Goal: Task Accomplishment & Management: Use online tool/utility

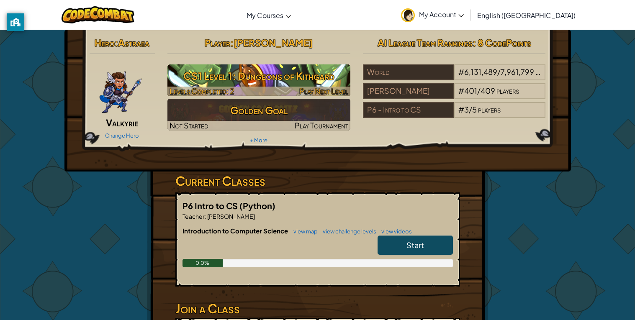
click at [291, 74] on h3 "CS1 Level 1: Dungeons of Kithgard" at bounding box center [258, 76] width 183 height 19
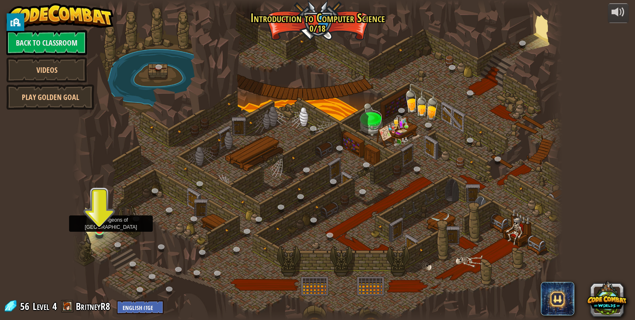
click at [95, 227] on img at bounding box center [99, 216] width 13 height 28
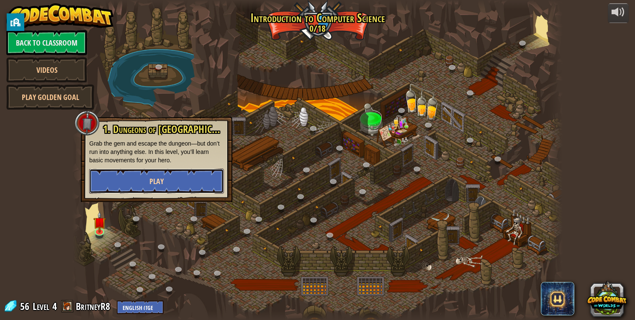
click at [104, 185] on button "Play" at bounding box center [156, 181] width 135 height 25
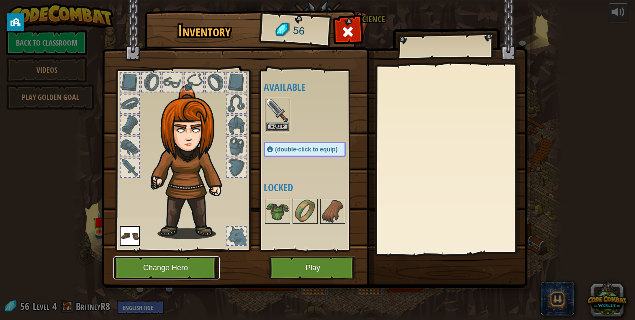
click at [197, 276] on button "Change Hero" at bounding box center [166, 267] width 106 height 23
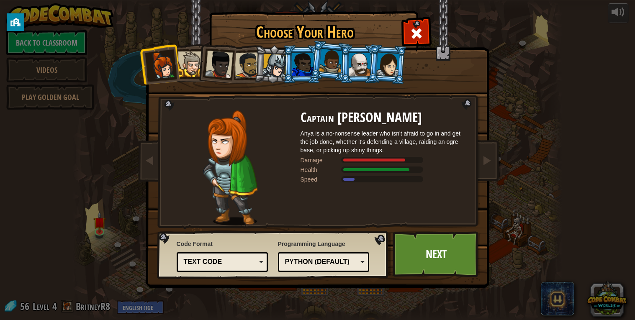
click at [189, 69] on div at bounding box center [191, 64] width 26 height 26
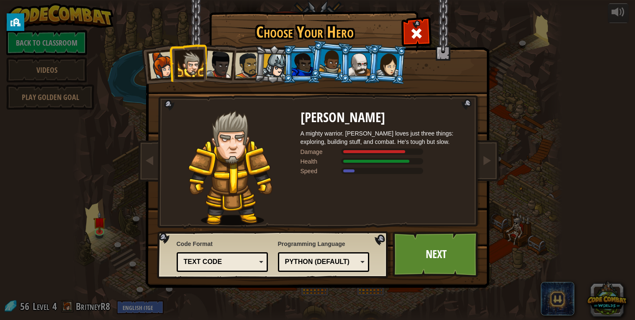
click at [213, 68] on div at bounding box center [219, 65] width 28 height 28
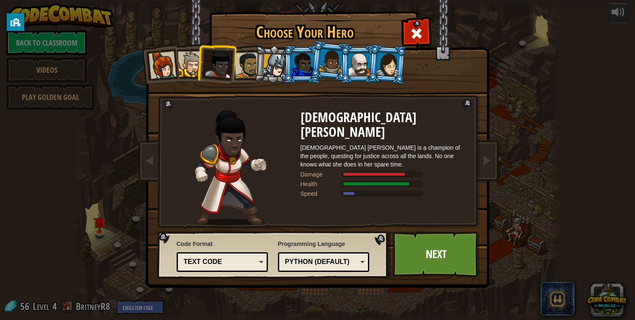
click at [270, 67] on div at bounding box center [275, 66] width 24 height 24
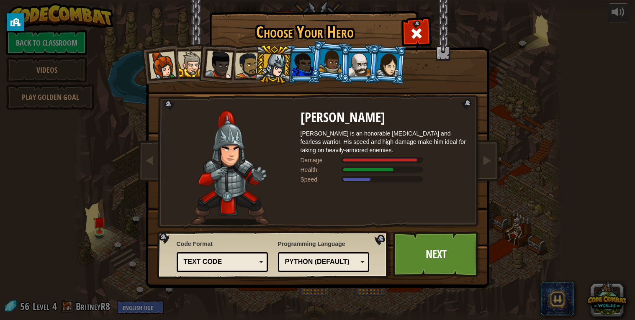
click at [385, 72] on div at bounding box center [387, 64] width 23 height 24
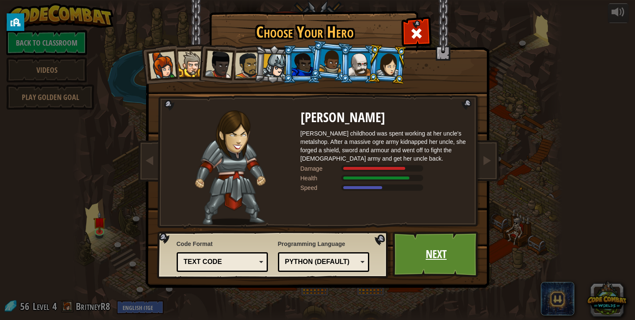
click at [421, 252] on link "Next" at bounding box center [435, 254] width 87 height 46
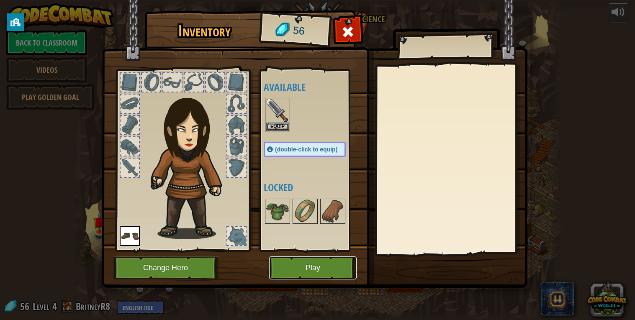
click at [332, 265] on button "Play" at bounding box center [312, 267] width 87 height 23
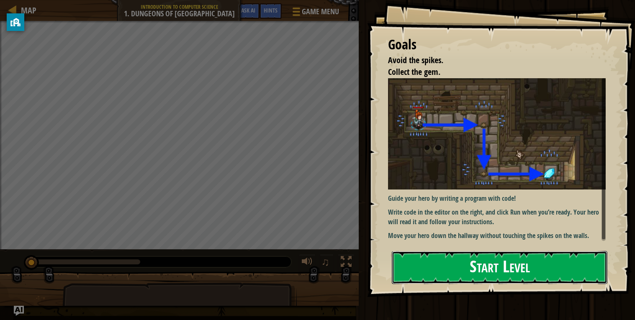
click at [482, 278] on button "Start Level" at bounding box center [499, 267] width 215 height 33
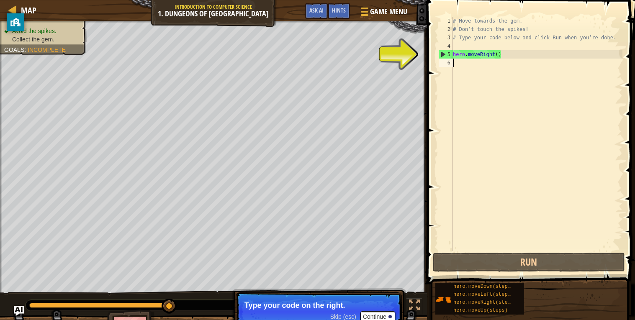
click at [482, 55] on div "# Move towards the gem. # Don’t touch the spikes! # Type your code below and cl…" at bounding box center [536, 142] width 171 height 251
click at [442, 54] on div "5" at bounding box center [446, 54] width 14 height 8
type textarea "hero.moveRight()"
click at [488, 56] on div "# Move towards the gem. # Don’t touch the spikes! # Type your code below and cl…" at bounding box center [536, 142] width 171 height 251
click at [499, 56] on div "# Move towards the gem. # Don’t touch the spikes! # Type your code below and cl…" at bounding box center [536, 142] width 171 height 251
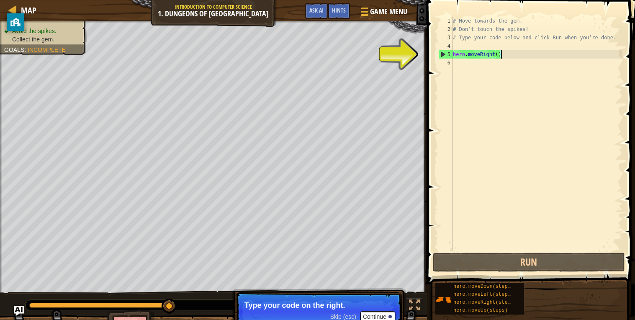
click at [475, 66] on div "# Move towards the gem. # Don’t touch the spikes! # Type your code below and cl…" at bounding box center [536, 142] width 171 height 251
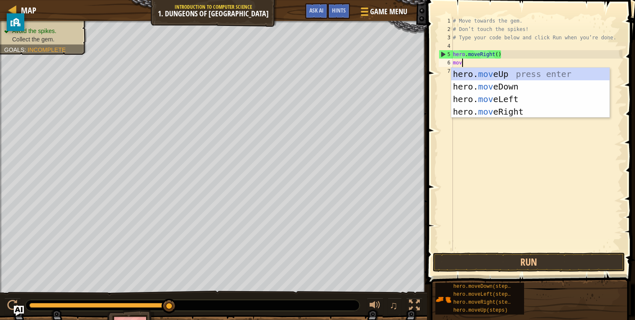
type textarea "move"
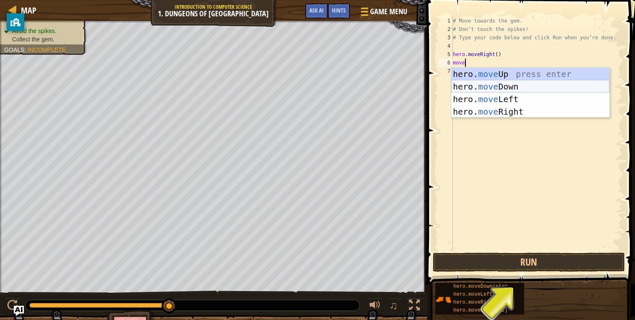
click at [474, 87] on div "hero. move Up press enter hero. move Down press enter hero. move Left press ent…" at bounding box center [530, 105] width 158 height 75
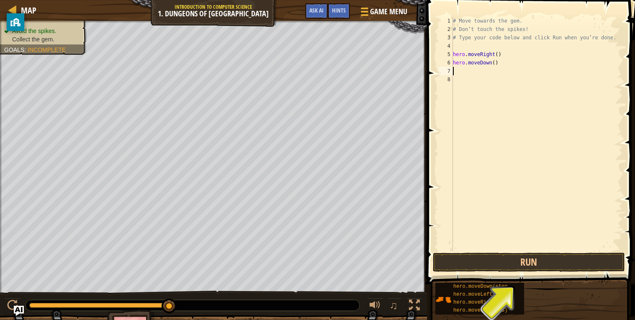
scroll to position [3, 0]
click at [465, 263] on button "Run" at bounding box center [529, 262] width 192 height 19
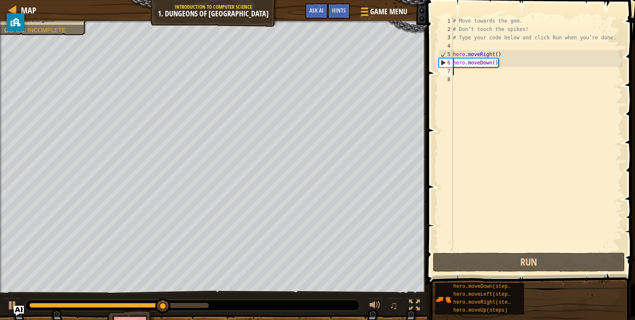
click at [472, 72] on div "# Move towards the gem. # Don’t touch the spikes! # Type your code below and cl…" at bounding box center [536, 142] width 171 height 251
click at [452, 72] on div "7" at bounding box center [445, 71] width 14 height 8
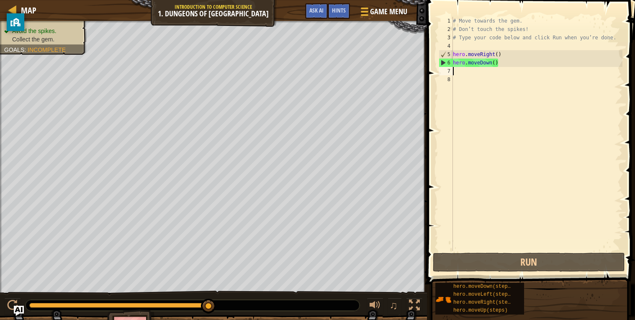
click at [469, 77] on div "# Move towards the gem. # Don’t touch the spikes! # Type your code below and cl…" at bounding box center [536, 142] width 171 height 251
click at [459, 71] on div "# Move towards the gem. # Don’t touch the spikes! # Type your code below and cl…" at bounding box center [536, 142] width 171 height 251
type textarea "h"
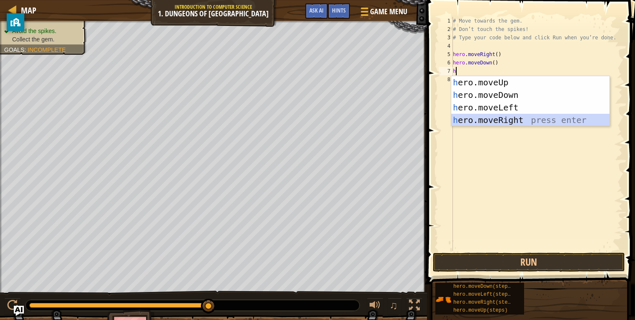
click at [489, 116] on div "h ero.moveUp press enter h ero.moveDown press enter h ero.moveLeft press enter …" at bounding box center [530, 113] width 158 height 75
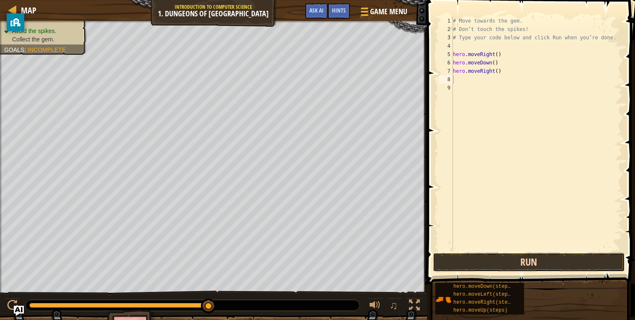
click at [480, 263] on button "Run" at bounding box center [529, 262] width 192 height 19
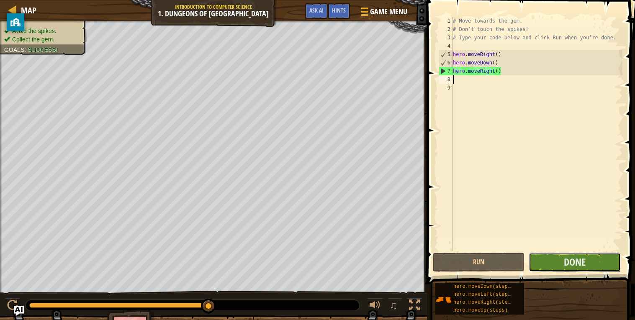
click at [533, 263] on button "Done" at bounding box center [574, 262] width 92 height 19
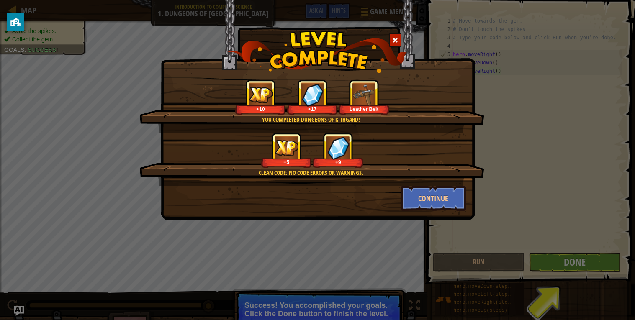
click at [573, 264] on div "You completed Dungeons of Kithgard! +10 +17 Leather Belt Clean code: no code er…" at bounding box center [317, 160] width 635 height 320
click at [438, 199] on button "Continue" at bounding box center [433, 198] width 65 height 25
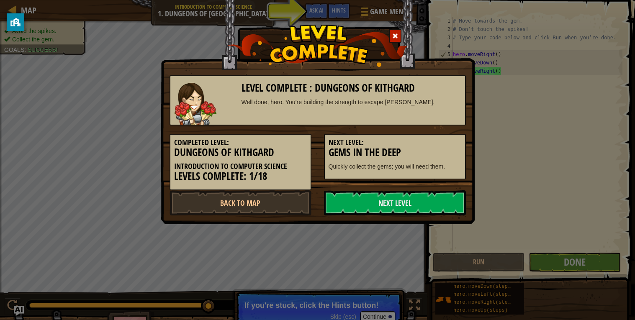
click at [581, 266] on div "Level Complete : Dungeons of Kithgard Well done, hero. You’re building the stre…" at bounding box center [317, 160] width 635 height 320
click at [428, 200] on link "Next Level" at bounding box center [395, 202] width 142 height 25
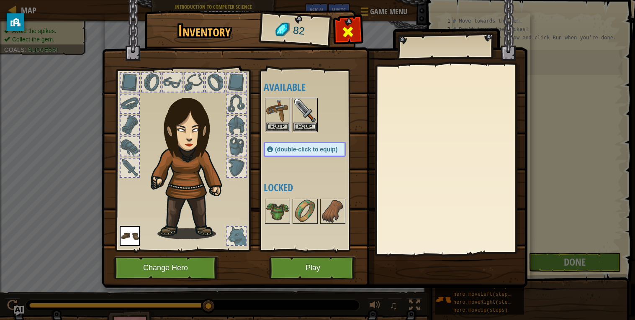
click at [352, 26] on span at bounding box center [347, 31] width 13 height 13
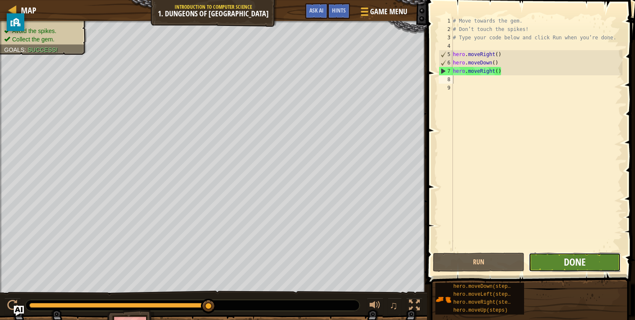
click at [578, 264] on span "Done" at bounding box center [574, 261] width 22 height 13
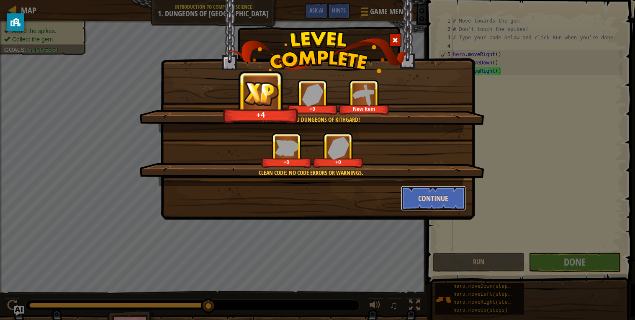
click at [453, 195] on button "Continue" at bounding box center [433, 198] width 65 height 25
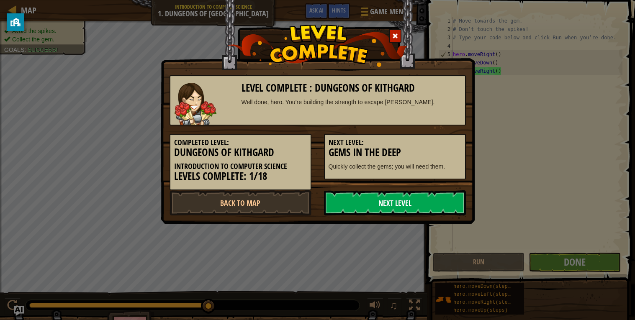
click at [444, 203] on link "Next Level" at bounding box center [395, 202] width 142 height 25
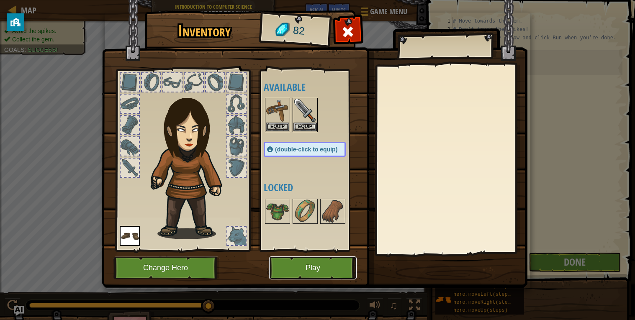
click at [323, 264] on button "Play" at bounding box center [312, 267] width 87 height 23
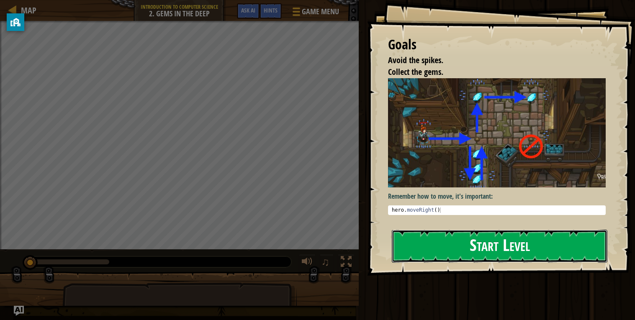
click at [474, 230] on button "Start Level" at bounding box center [499, 246] width 215 height 33
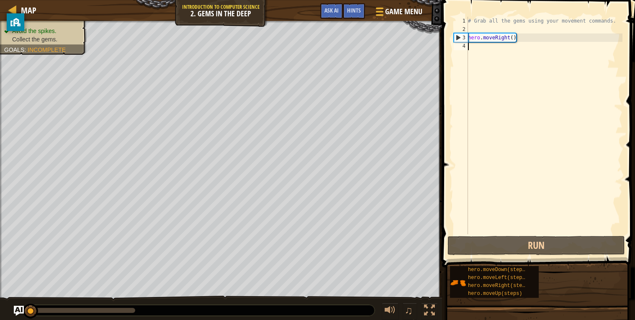
type textarea "h"
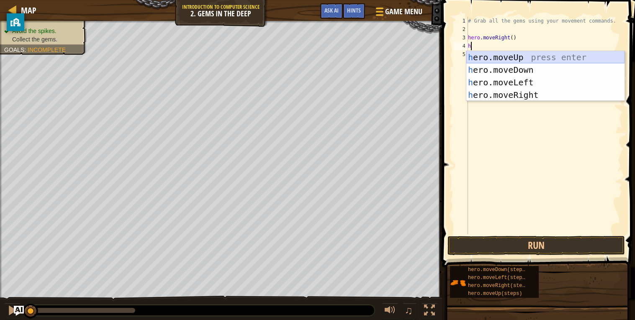
click at [502, 56] on div "h ero.moveUp press enter h ero.moveDown press enter h ero.moveLeft press enter …" at bounding box center [545, 88] width 158 height 75
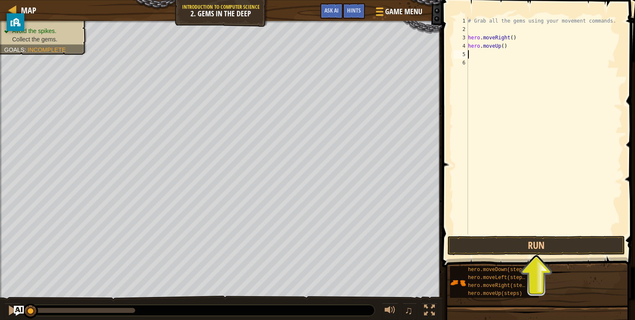
type textarea "h"
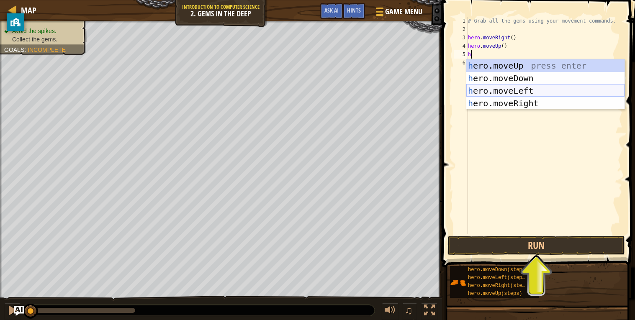
click at [515, 99] on div "h ero.moveUp press enter h ero.moveDown press enter h ero.moveLeft press enter …" at bounding box center [545, 96] width 158 height 75
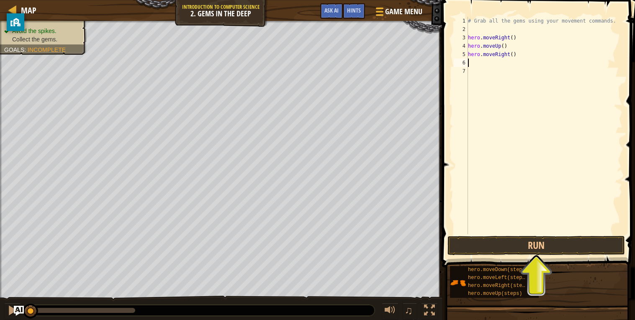
click at [475, 64] on div "# Grab all the gems using your movement commands. hero . moveRight ( ) hero . m…" at bounding box center [544, 134] width 156 height 234
type textarea "h"
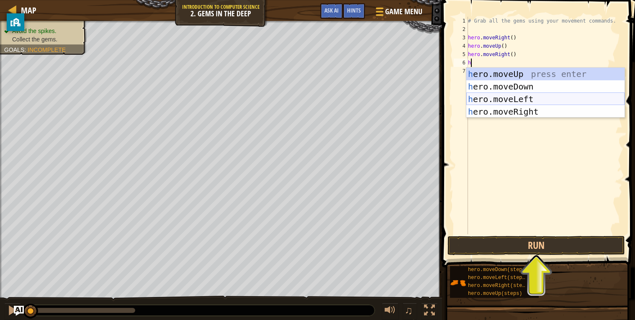
click at [511, 97] on div "h ero.moveUp press enter h ero.moveDown press enter h ero.moveLeft press enter …" at bounding box center [545, 105] width 158 height 75
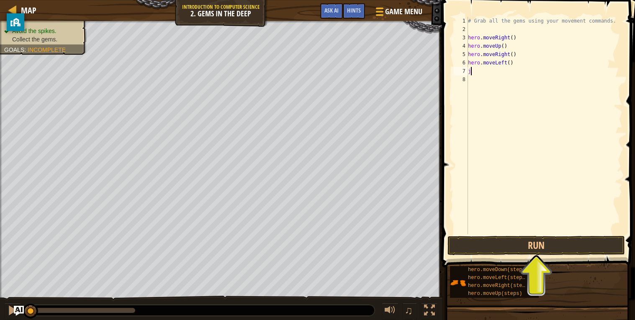
type textarea "j"
type textarea "h"
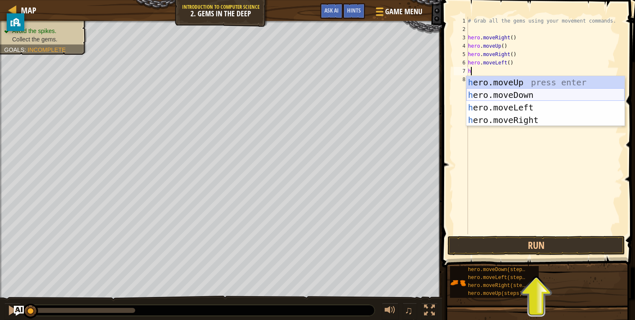
click at [515, 95] on div "h ero.moveUp press enter h ero.moveDown press enter h ero.moveLeft press enter …" at bounding box center [545, 113] width 158 height 75
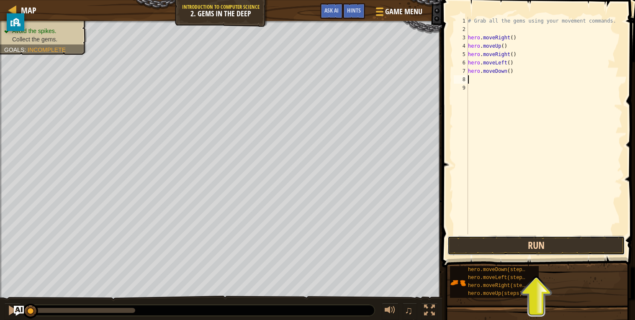
click at [561, 253] on button "Run" at bounding box center [535, 245] width 177 height 19
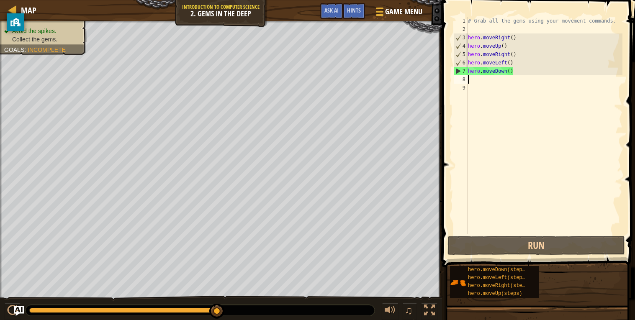
click at [520, 72] on div "# Grab all the gems using your movement commands. hero . moveRight ( ) hero . m…" at bounding box center [544, 134] width 156 height 234
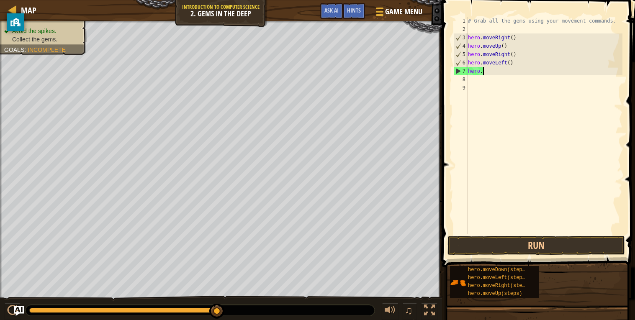
type textarea "h"
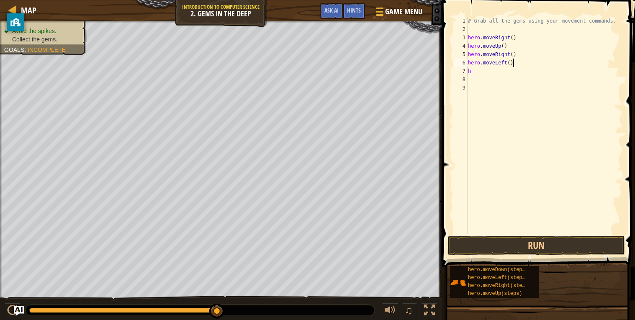
click at [531, 66] on div "# Grab all the gems using your movement commands. hero . moveRight ( ) hero . m…" at bounding box center [544, 134] width 156 height 234
type textarea "h"
click at [488, 60] on div "# Grab all the gems using your movement commands. hero . moveRight ( ) hero . m…" at bounding box center [544, 134] width 156 height 234
type textarea "h"
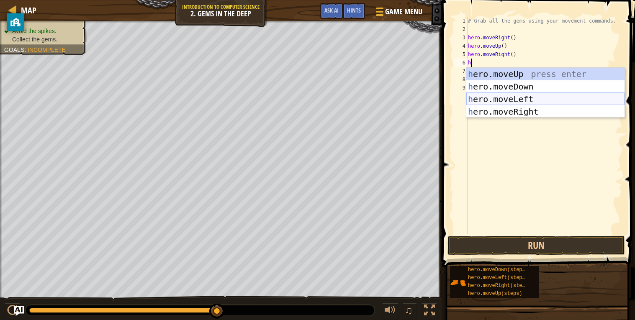
click at [491, 89] on div "h ero.moveUp press enter h ero.moveDown press enter h ero.moveLeft press enter …" at bounding box center [545, 105] width 158 height 75
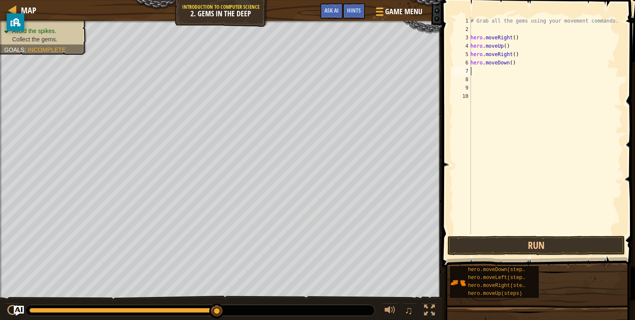
type textarea "h"
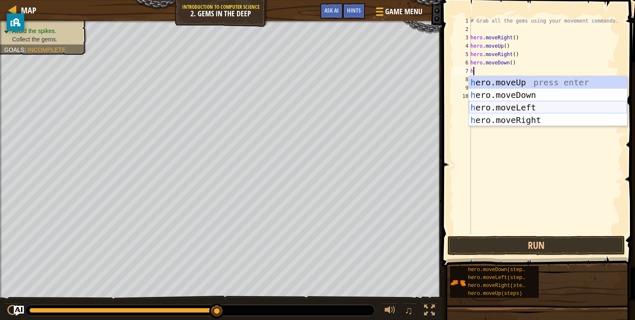
click at [502, 106] on div "h ero.moveUp press enter h ero.moveDown press enter h ero.moveLeft press enter …" at bounding box center [548, 113] width 158 height 75
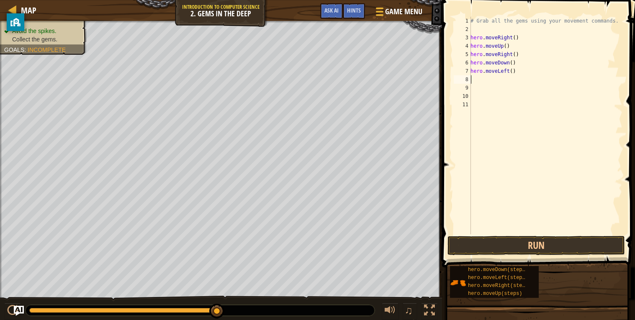
type textarea "h"
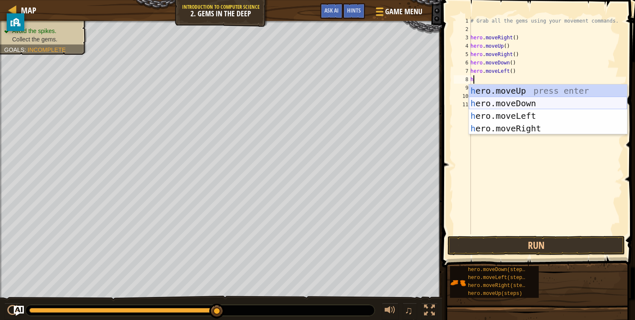
click at [504, 102] on div "h ero.moveUp press enter h ero.moveDown press enter h ero.moveLeft press enter …" at bounding box center [548, 122] width 158 height 75
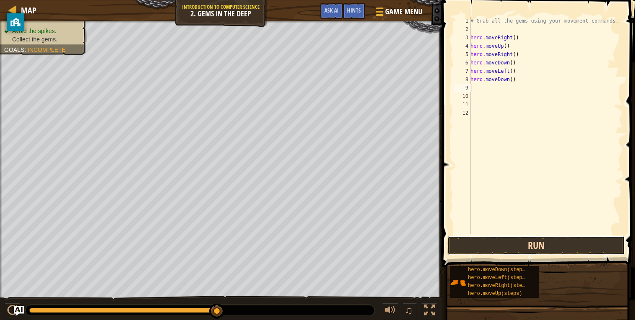
click at [528, 251] on button "Run" at bounding box center [535, 245] width 177 height 19
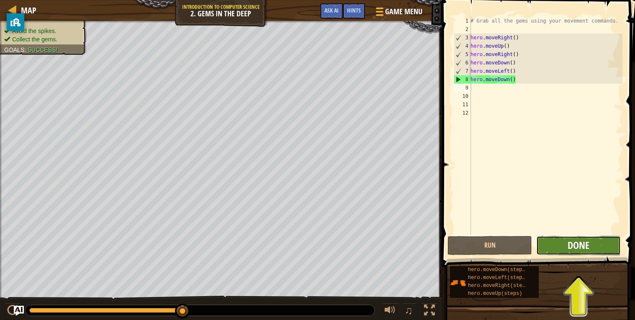
click at [589, 248] on span "Done" at bounding box center [578, 244] width 22 height 13
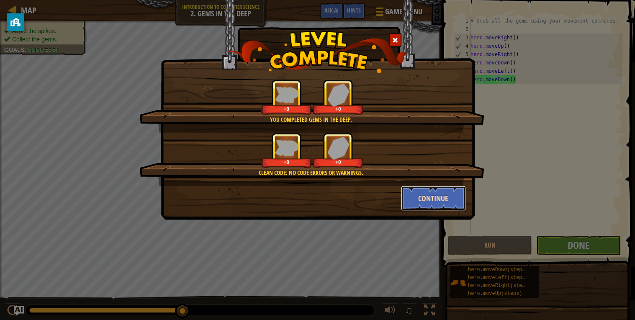
click at [420, 202] on button "Continue" at bounding box center [433, 198] width 65 height 25
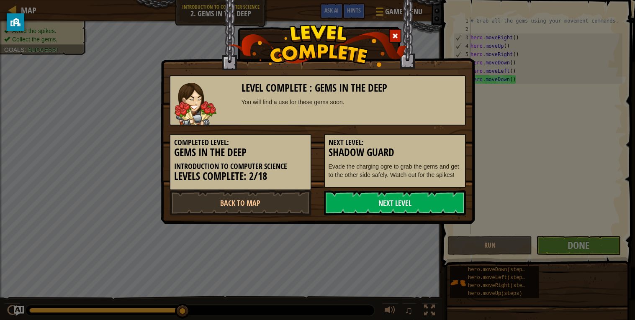
click at [420, 202] on link "Next Level" at bounding box center [395, 202] width 142 height 25
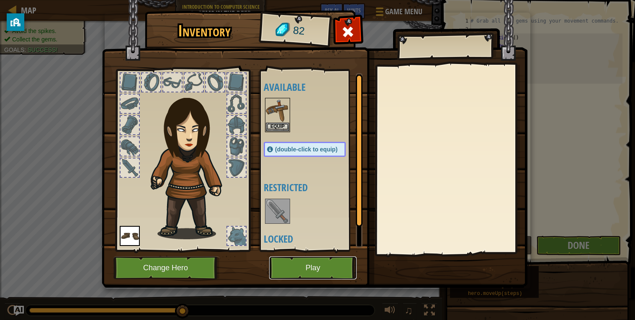
click at [340, 263] on button "Play" at bounding box center [312, 267] width 87 height 23
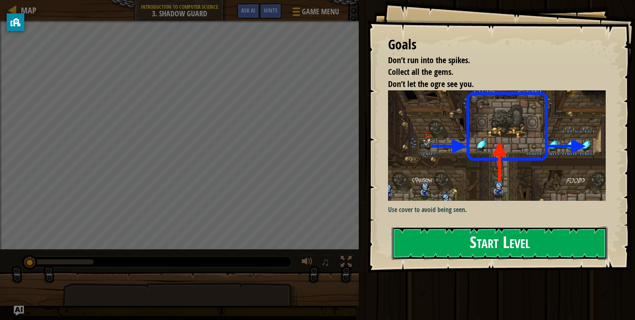
click at [404, 246] on button "Start Level" at bounding box center [499, 243] width 215 height 33
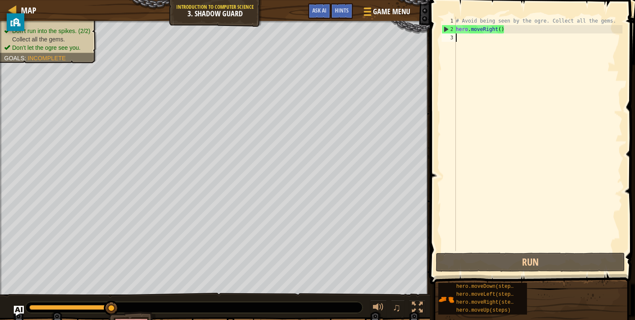
click at [508, 31] on div "# Avoid being seen by the ogre. Collect all the gems. hero . moveRight ( )" at bounding box center [538, 142] width 168 height 251
type textarea "hero.moveRight()"
click at [486, 54] on div "# Avoid being seen by the ogre. Collect all the gems. hero . moveRight ( )" at bounding box center [538, 142] width 168 height 251
type textarea "h"
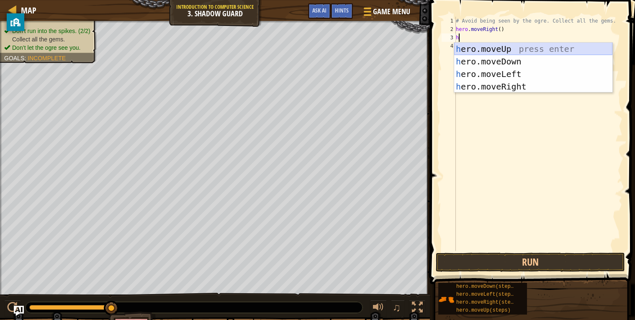
click at [504, 49] on div "h ero.moveUp press enter h ero.moveDown press enter h ero.moveLeft press enter …" at bounding box center [533, 80] width 158 height 75
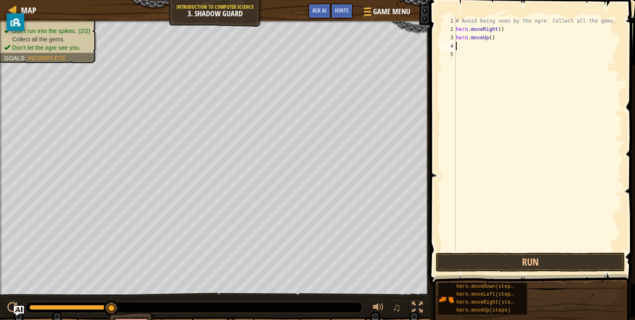
type textarea "h"
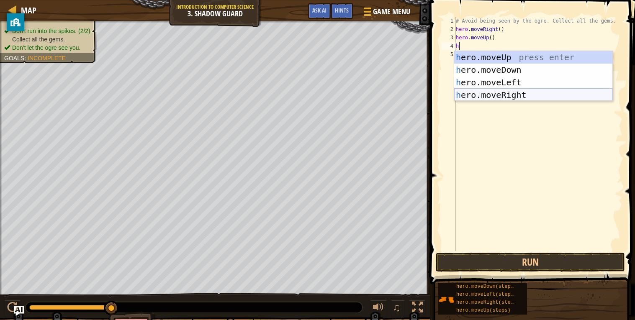
click at [502, 90] on div "h ero.moveUp press enter h ero.moveDown press enter h ero.moveLeft press enter …" at bounding box center [533, 88] width 158 height 75
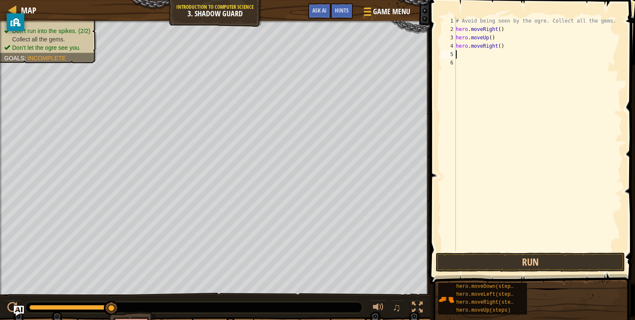
type textarea "h"
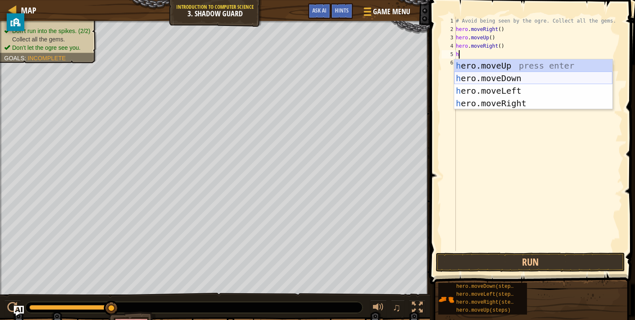
click at [481, 79] on div "h ero.moveUp press enter h ero.moveDown press enter h ero.moveLeft press enter …" at bounding box center [533, 96] width 158 height 75
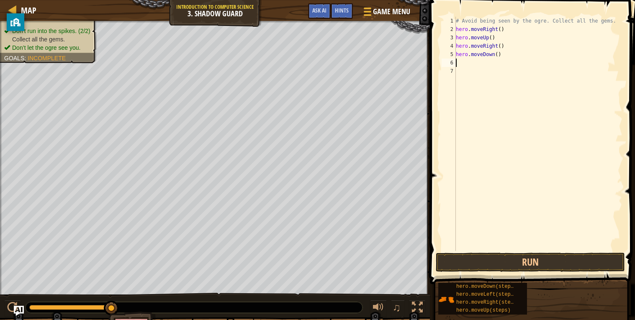
type textarea "h"
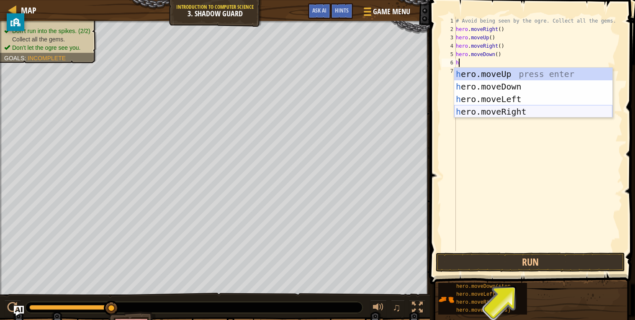
click at [483, 111] on div "h ero.moveUp press enter h ero.moveDown press enter h ero.moveLeft press enter …" at bounding box center [533, 105] width 158 height 75
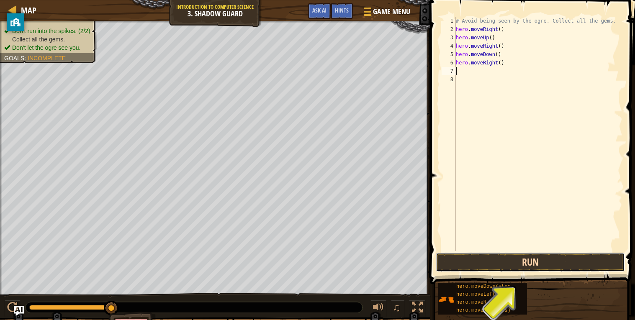
click at [502, 268] on button "Run" at bounding box center [529, 262] width 189 height 19
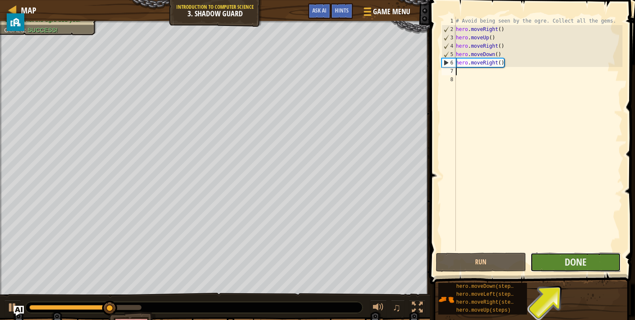
click at [594, 261] on button "Done" at bounding box center [575, 262] width 90 height 19
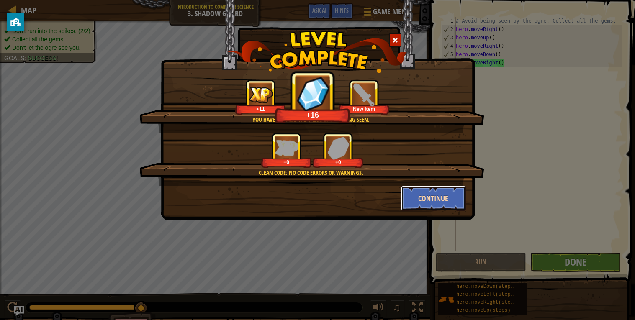
click at [433, 201] on button "Continue" at bounding box center [433, 198] width 65 height 25
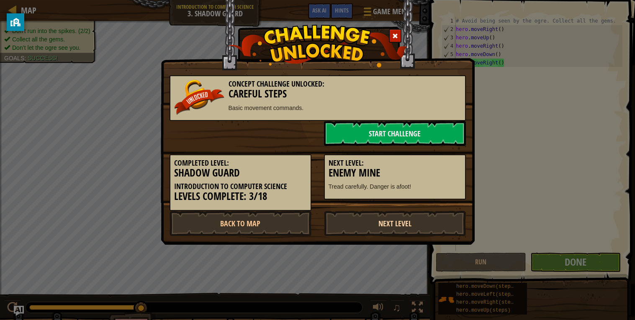
click at [439, 222] on link "Next Level" at bounding box center [395, 223] width 142 height 25
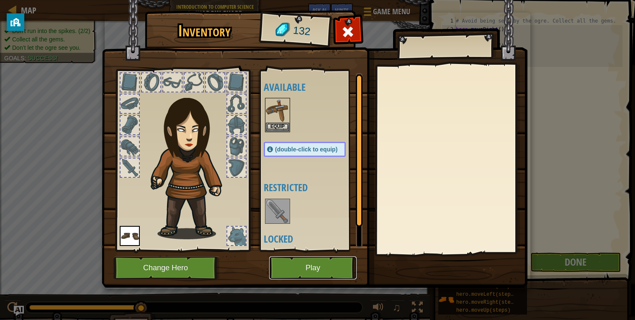
click at [336, 267] on button "Play" at bounding box center [312, 267] width 87 height 23
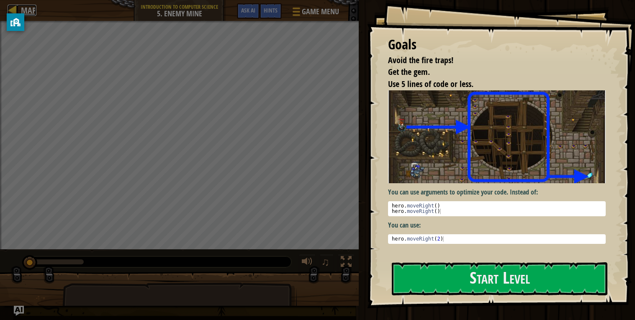
click at [10, 5] on div at bounding box center [13, 10] width 10 height 10
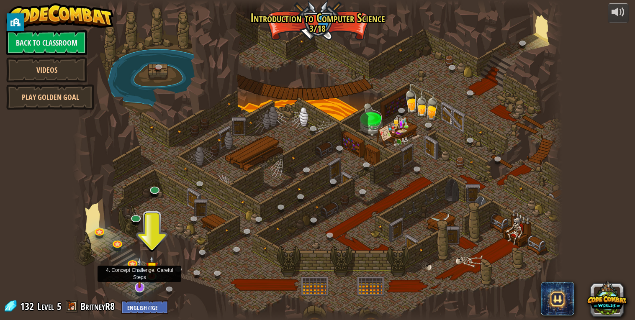
click at [138, 279] on img at bounding box center [140, 273] width 14 height 32
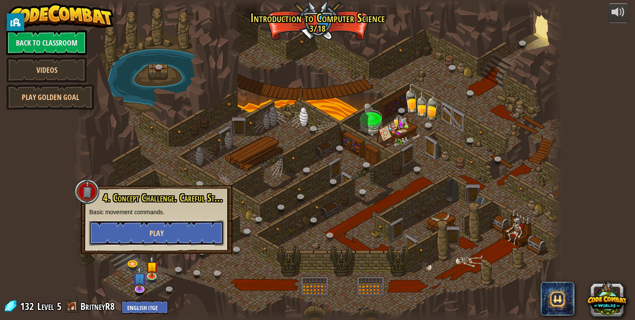
click at [118, 228] on button "Play" at bounding box center [156, 232] width 135 height 25
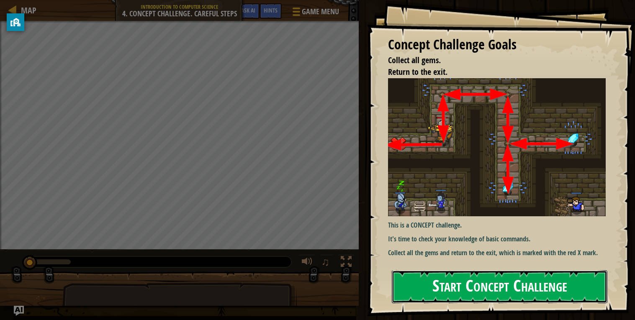
click at [441, 292] on button "Start Concept Challenge" at bounding box center [499, 286] width 215 height 33
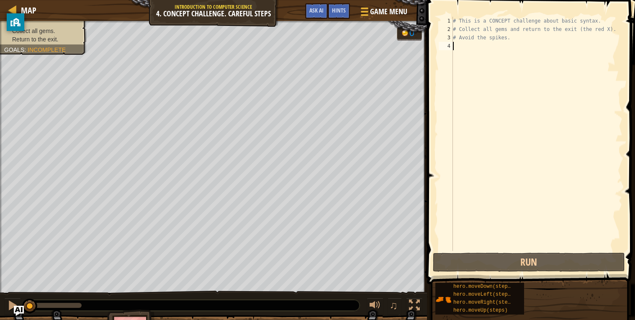
type textarea "h"
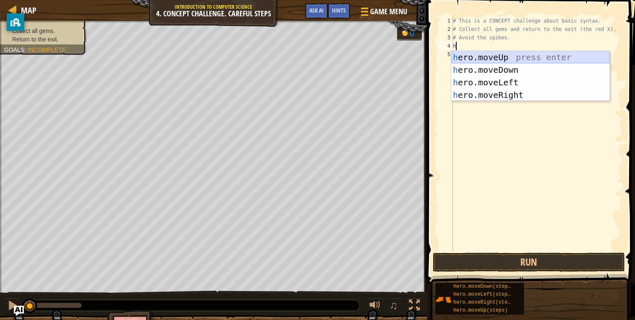
click at [476, 59] on div "h ero.moveUp press enter h ero.moveDown press enter h ero.moveLeft press enter …" at bounding box center [530, 88] width 158 height 75
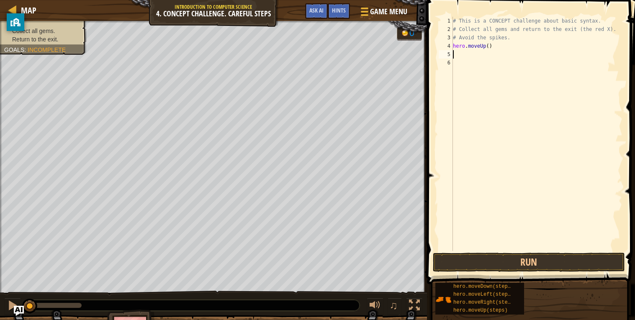
click at [476, 59] on div "# This is a CONCEPT challenge about basic syntax. # Collect all gems and return…" at bounding box center [536, 142] width 171 height 251
type textarea "h"
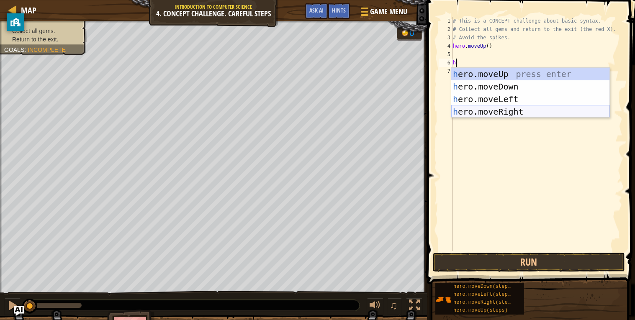
click at [503, 110] on div "h ero.moveUp press enter h ero.moveDown press enter h ero.moveLeft press enter …" at bounding box center [530, 105] width 158 height 75
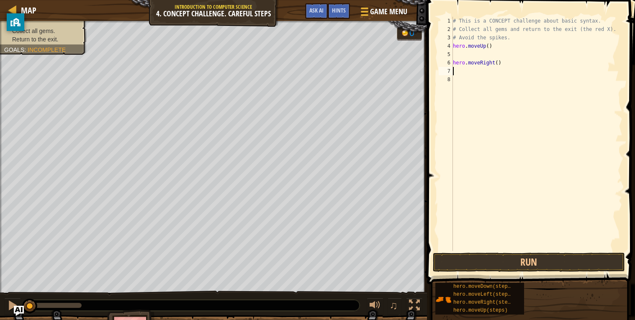
type textarea "hero.moveRight()"
click at [481, 63] on div "# This is a CONCEPT challenge about basic syntax. # Collect all gems and return…" at bounding box center [536, 142] width 171 height 251
type textarea "h"
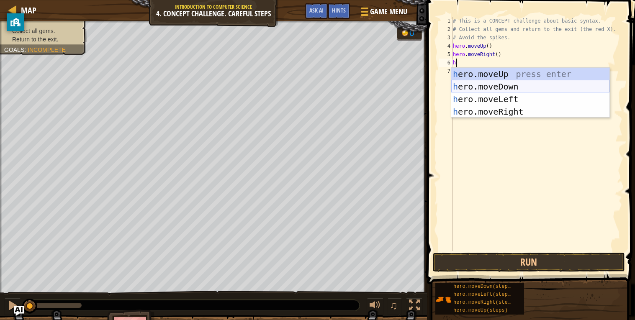
click at [488, 85] on div "h ero.moveUp press enter h ero.moveDown press enter h ero.moveLeft press enter …" at bounding box center [530, 105] width 158 height 75
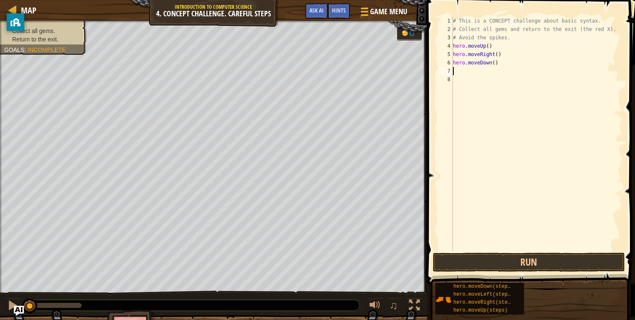
type textarea "h"
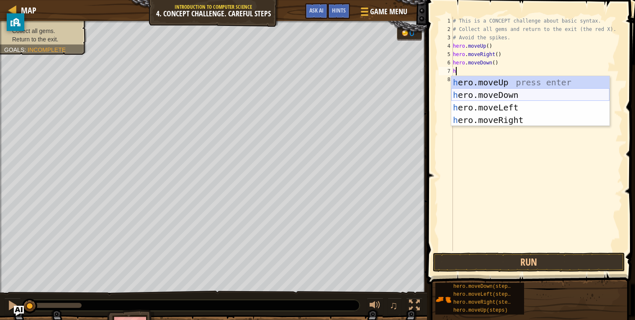
click at [497, 94] on div "h ero.moveUp press enter h ero.moveDown press enter h ero.moveLeft press enter …" at bounding box center [530, 113] width 158 height 75
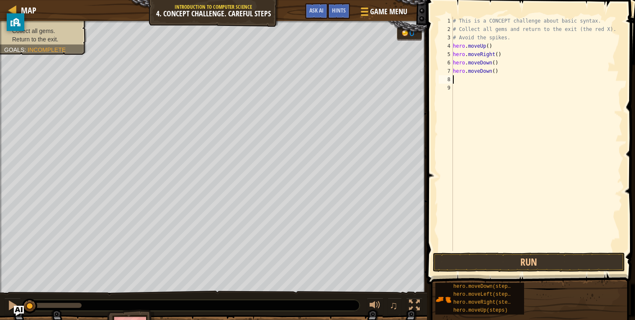
type textarea "h"
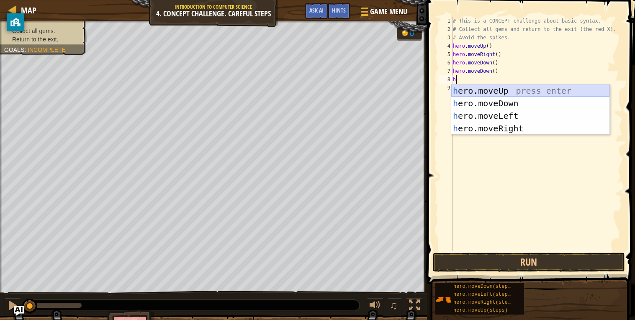
click at [498, 94] on div "h ero.moveUp press enter h ero.moveDown press enter h ero.moveLeft press enter …" at bounding box center [530, 122] width 158 height 75
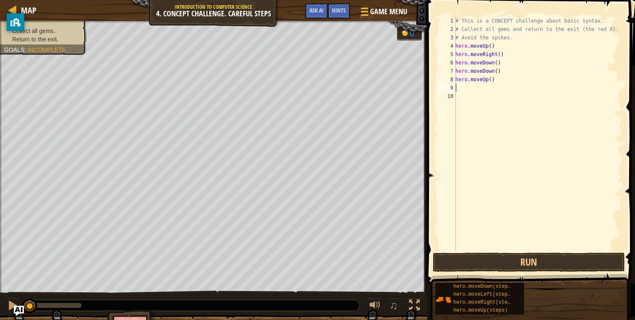
click at [472, 88] on div "# This is a CONCEPT challenge about basic syntax. # Collect all gems and return…" at bounding box center [537, 142] width 169 height 251
click at [462, 86] on div "# This is a CONCEPT challenge about basic syntax. # Collect all gems and return…" at bounding box center [537, 142] width 169 height 251
click at [458, 87] on div "# This is a CONCEPT challenge about basic syntax. # Collect all gems and return…" at bounding box center [537, 142] width 169 height 251
type textarea "h"
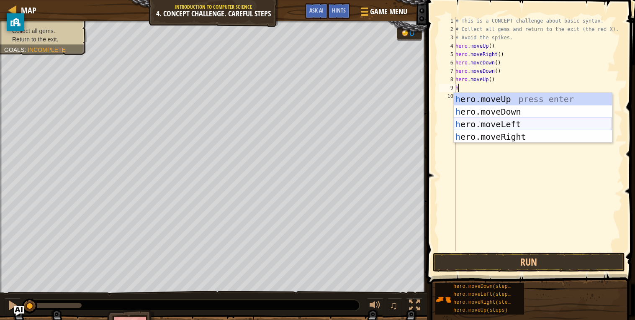
click at [475, 128] on div "h ero.moveUp press enter h ero.moveDown press enter h ero.moveLeft press enter …" at bounding box center [532, 130] width 158 height 75
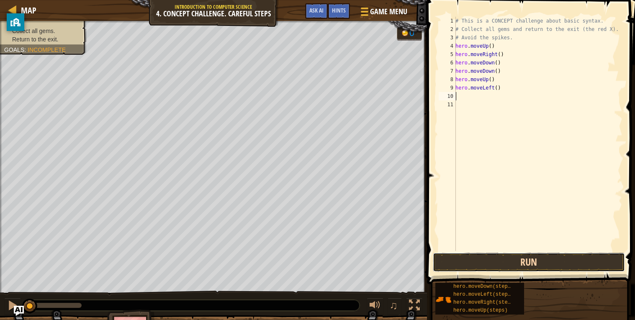
click at [480, 259] on button "Run" at bounding box center [529, 262] width 192 height 19
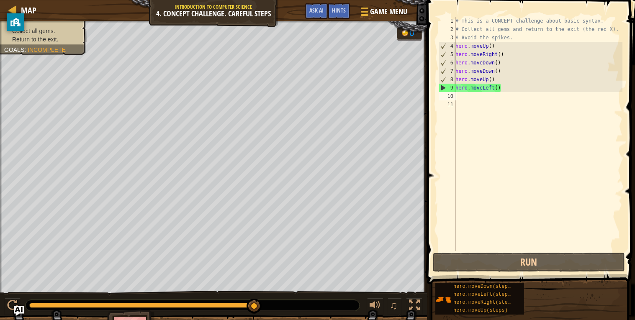
click at [511, 90] on div "# This is a CONCEPT challenge about basic syntax. # Collect all gems and return…" at bounding box center [537, 142] width 169 height 251
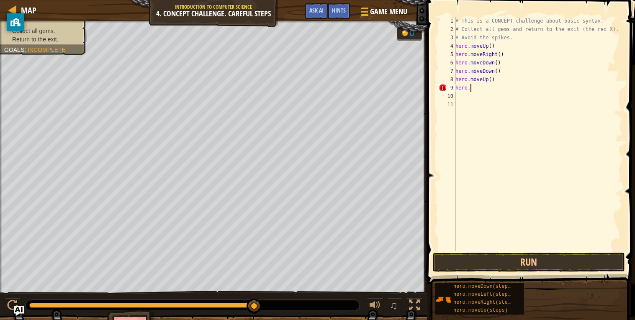
type textarea "h"
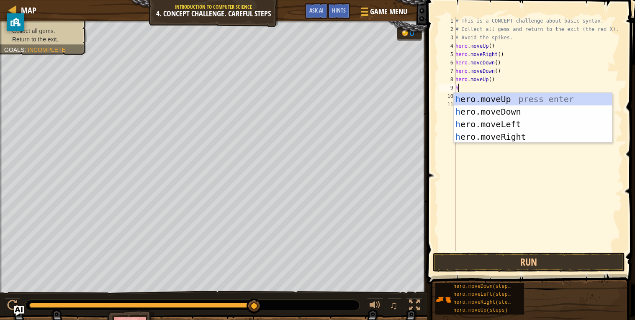
type textarea "h"
click at [537, 133] on div "h ero.moveUp press enter h ero.moveDown press enter h ero.moveLeft press enter …" at bounding box center [532, 130] width 158 height 75
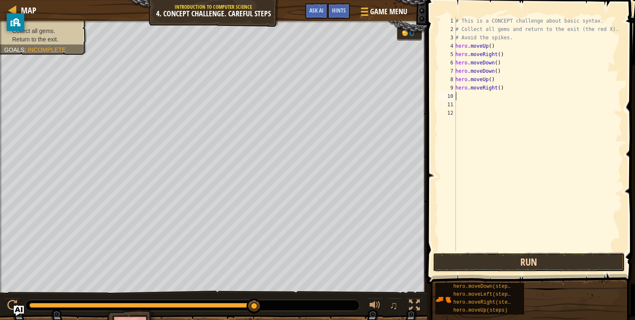
click at [527, 260] on button "Run" at bounding box center [529, 262] width 192 height 19
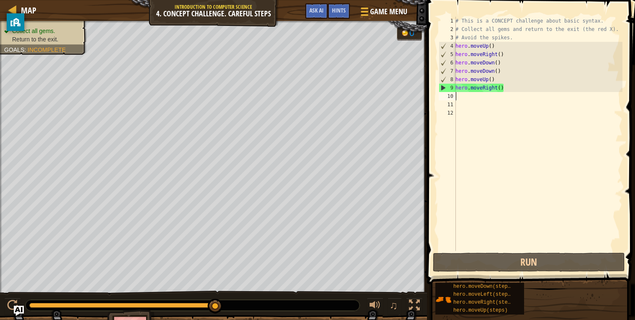
click at [441, 88] on div "9" at bounding box center [447, 88] width 17 height 8
click at [511, 88] on div "# This is a CONCEPT challenge about basic syntax. # Collect all gems and return…" at bounding box center [537, 142] width 169 height 251
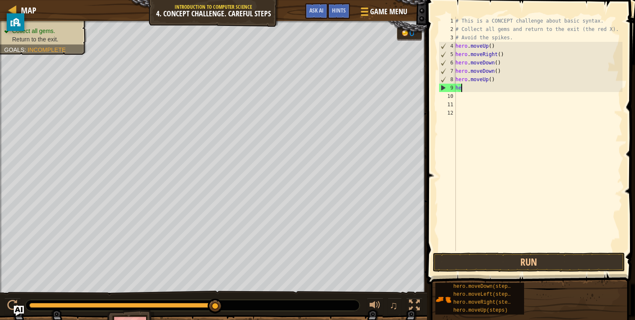
type textarea "h"
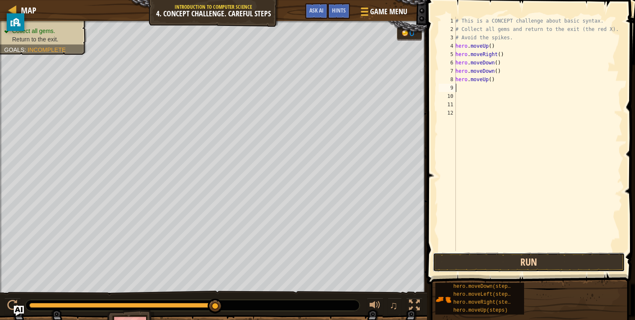
click at [516, 260] on button "Run" at bounding box center [529, 262] width 192 height 19
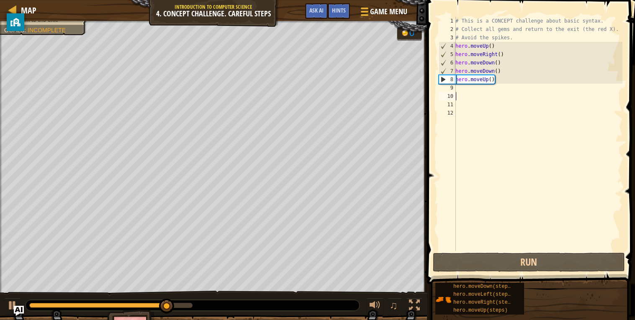
click at [466, 93] on div "# This is a CONCEPT challenge about basic syntax. # Collect all gems and return…" at bounding box center [537, 142] width 169 height 251
click at [466, 89] on div "# This is a CONCEPT challenge about basic syntax. # Collect all gems and return…" at bounding box center [537, 142] width 169 height 251
click at [467, 91] on div "# This is a CONCEPT challenge about basic syntax. # Collect all gems and return…" at bounding box center [537, 142] width 169 height 251
click at [516, 83] on div "# This is a CONCEPT challenge about basic syntax. # Collect all gems and return…" at bounding box center [537, 142] width 169 height 251
type textarea "hero.moveUp()"
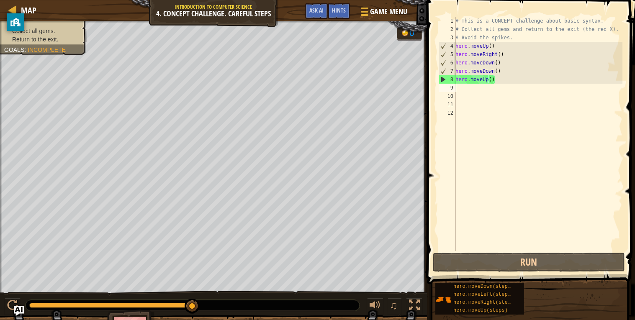
click at [461, 90] on div "# This is a CONCEPT challenge about basic syntax. # Collect all gems and return…" at bounding box center [537, 142] width 169 height 251
click at [464, 92] on div "# This is a CONCEPT challenge about basic syntax. # Collect all gems and return…" at bounding box center [537, 142] width 169 height 251
click at [510, 80] on div "# This is a CONCEPT challenge about basic syntax. # Collect all gems and return…" at bounding box center [537, 142] width 169 height 251
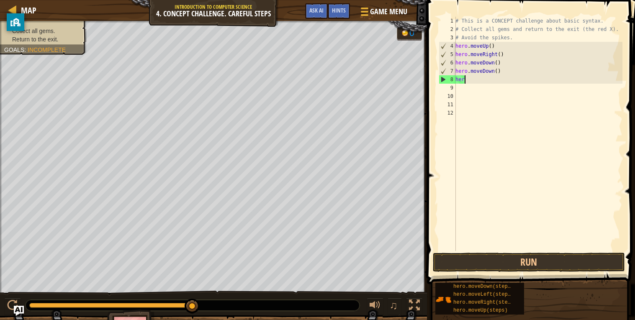
type textarea "h"
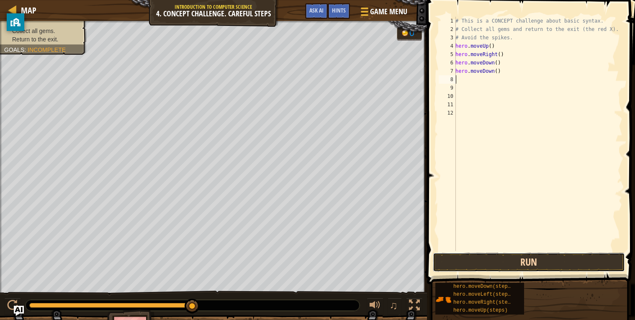
click at [488, 263] on button "Run" at bounding box center [529, 262] width 192 height 19
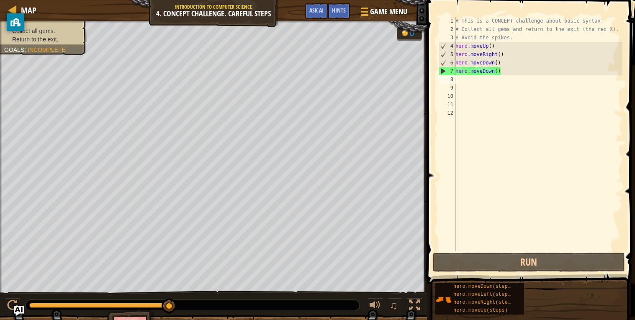
click at [505, 74] on div "# This is a CONCEPT challenge about basic syntax. # Collect all gems and return…" at bounding box center [537, 142] width 169 height 251
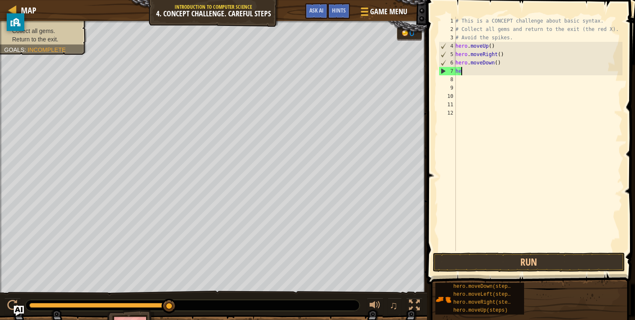
type textarea "h"
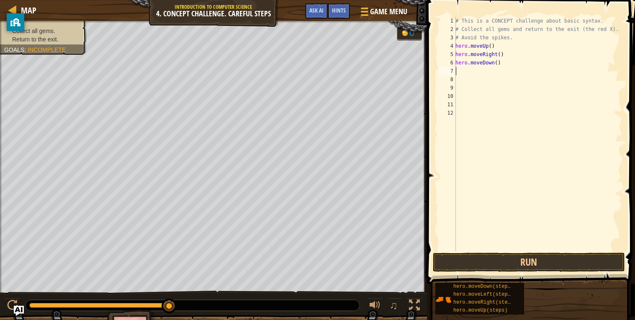
click at [476, 74] on div "# This is a CONCEPT challenge about basic syntax. # Collect all gems and return…" at bounding box center [537, 142] width 169 height 251
click at [467, 70] on div "# This is a CONCEPT challenge about basic syntax. # Collect all gems and return…" at bounding box center [537, 142] width 169 height 251
click at [492, 62] on div "# This is a CONCEPT challenge about basic syntax. # Collect all gems and return…" at bounding box center [537, 142] width 169 height 251
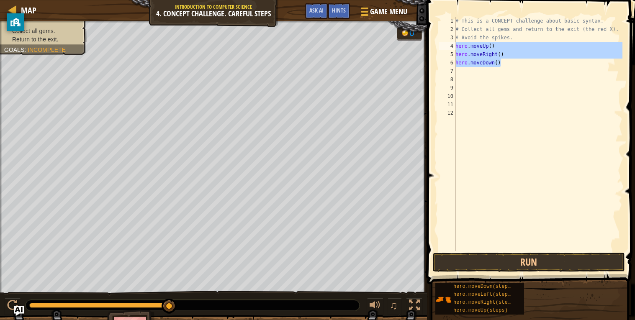
drag, startPoint x: 501, startPoint y: 65, endPoint x: 456, endPoint y: 45, distance: 48.9
click at [456, 45] on div "# This is a CONCEPT challenge about basic syntax. # Collect all gems and return…" at bounding box center [537, 142] width 169 height 251
type textarea "hero.moveUp() hero.moveRight()"
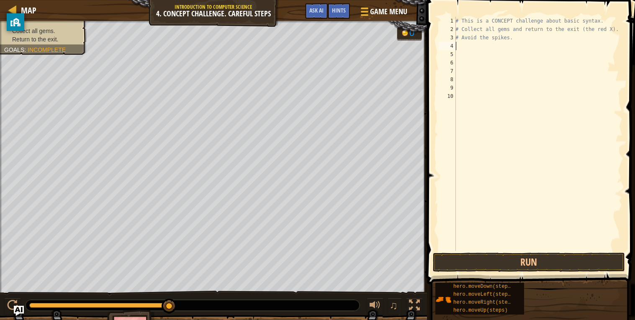
click at [456, 45] on div "# This is a CONCEPT challenge about basic syntax. # Collect all gems and return…" at bounding box center [537, 142] width 169 height 251
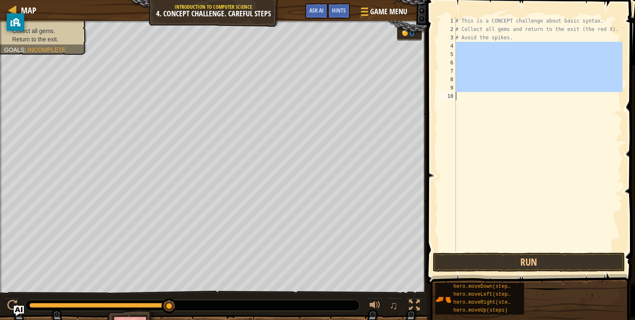
drag, startPoint x: 464, startPoint y: 46, endPoint x: 497, endPoint y: 104, distance: 65.9
click at [497, 104] on div "# This is a CONCEPT challenge about basic syntax. # Collect all gems and return…" at bounding box center [537, 142] width 169 height 251
click at [480, 46] on div "# This is a CONCEPT challenge about basic syntax. # Collect all gems and return…" at bounding box center [537, 134] width 169 height 234
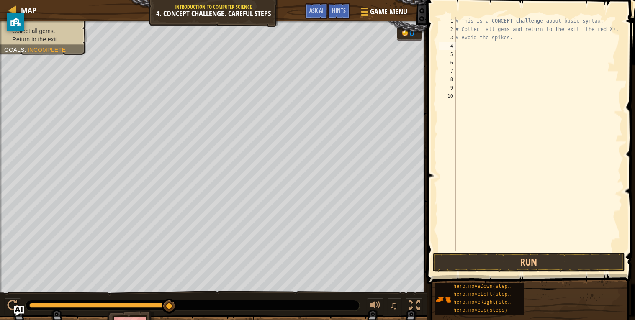
drag, startPoint x: 461, startPoint y: 46, endPoint x: 469, endPoint y: 47, distance: 8.4
click at [469, 47] on div "# This is a CONCEPT challenge about basic syntax. # Collect all gems and return…" at bounding box center [537, 142] width 169 height 251
drag, startPoint x: 469, startPoint y: 47, endPoint x: 509, endPoint y: 55, distance: 40.2
click at [509, 55] on div "# This is a CONCEPT challenge about basic syntax. # Collect all gems and return…" at bounding box center [537, 142] width 169 height 251
type textarea "n"
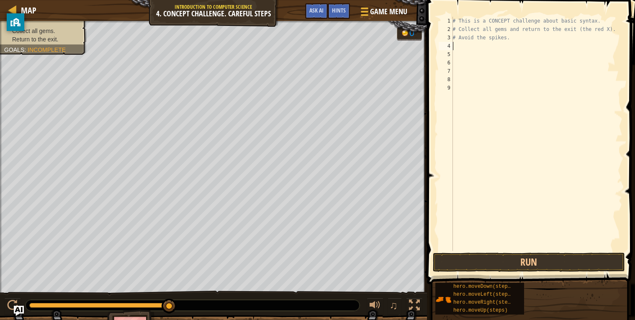
type textarea "h"
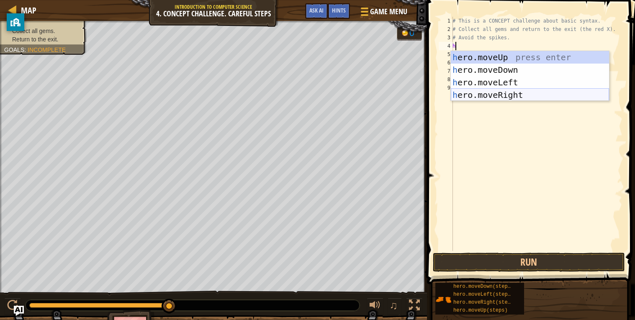
click at [512, 97] on div "h ero.moveUp press enter h ero.moveDown press enter h ero.moveLeft press enter …" at bounding box center [530, 88] width 158 height 75
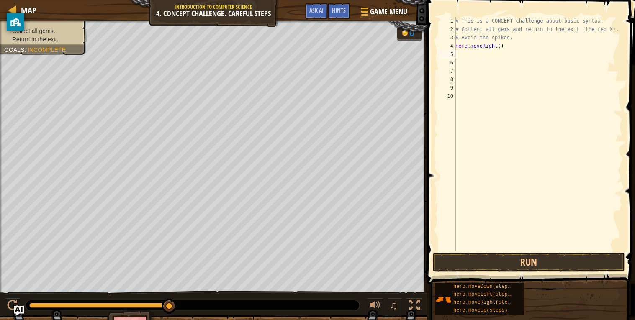
click at [497, 56] on div "# This is a CONCEPT challenge about basic syntax. # Collect all gems and return…" at bounding box center [537, 142] width 169 height 251
drag, startPoint x: 466, startPoint y: 54, endPoint x: 493, endPoint y: 63, distance: 27.7
click at [493, 63] on div "# This is a CONCEPT challenge about basic syntax. # Collect all gems and return…" at bounding box center [537, 142] width 169 height 251
type textarea "h"
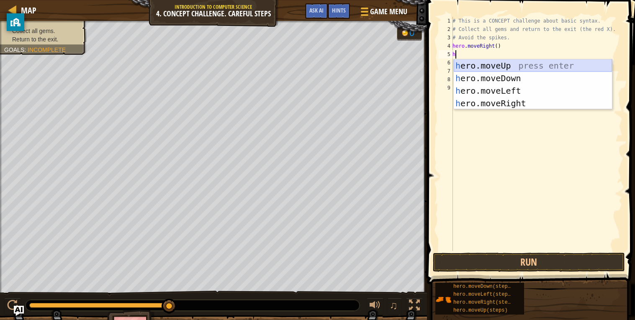
click at [494, 65] on div "h ero.moveUp press enter h ero.moveDown press enter h ero.moveLeft press enter …" at bounding box center [532, 96] width 158 height 75
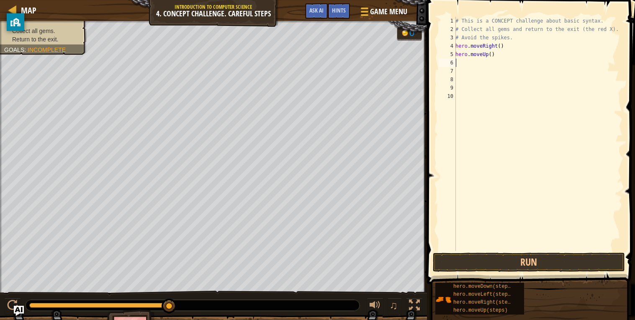
click at [482, 65] on div "# This is a CONCEPT challenge about basic syntax. # Collect all gems and return…" at bounding box center [537, 142] width 169 height 251
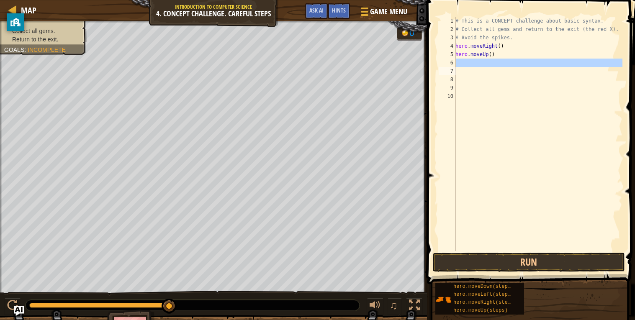
drag, startPoint x: 482, startPoint y: 65, endPoint x: 488, endPoint y: 69, distance: 6.7
click at [488, 69] on div "# This is a CONCEPT challenge about basic syntax. # Collect all gems and return…" at bounding box center [537, 142] width 169 height 251
type textarea "h"
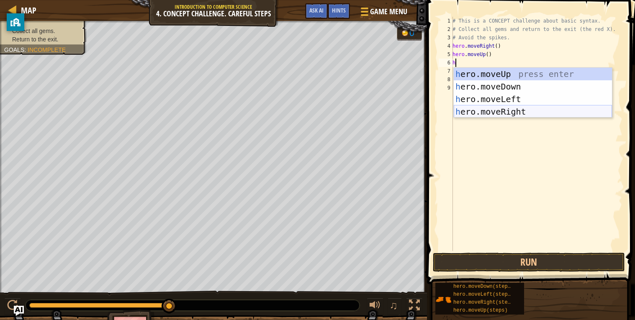
click at [503, 114] on div "h ero.moveUp press enter h ero.moveDown press enter h ero.moveLeft press enter …" at bounding box center [532, 105] width 158 height 75
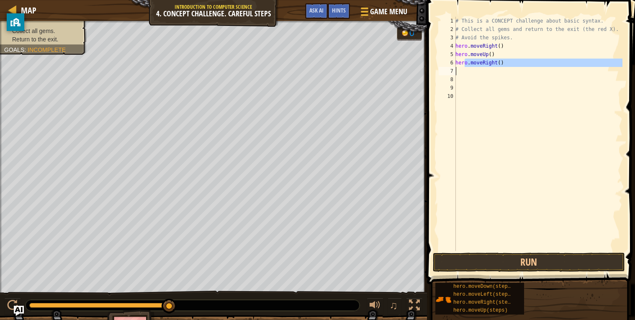
drag, startPoint x: 464, startPoint y: 66, endPoint x: 474, endPoint y: 69, distance: 10.6
click at [474, 69] on div "# This is a CONCEPT challenge about basic syntax. # Collect all gems and return…" at bounding box center [537, 142] width 169 height 251
type textarea "hero.moveRight()"
click at [474, 69] on div "# This is a CONCEPT challenge about basic syntax. # Collect all gems and return…" at bounding box center [537, 134] width 169 height 234
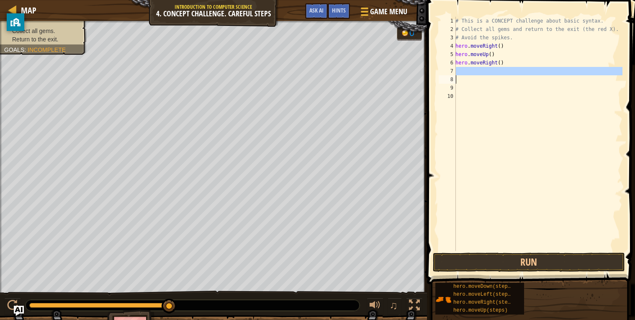
drag, startPoint x: 468, startPoint y: 71, endPoint x: 492, endPoint y: 78, distance: 24.4
click at [492, 78] on div "# This is a CONCEPT challenge about basic syntax. # Collect all gems and return…" at bounding box center [537, 142] width 169 height 251
type textarea "h"
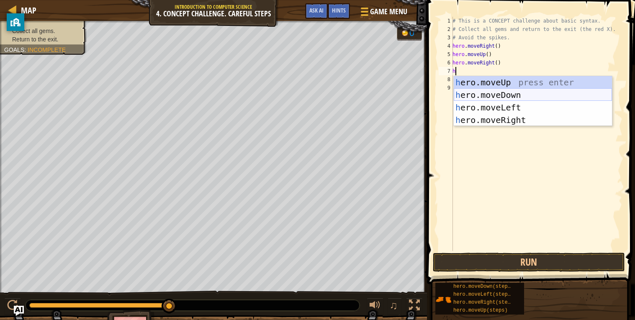
click at [505, 94] on div "h ero.moveUp press enter h ero.moveDown press enter h ero.moveLeft press enter …" at bounding box center [532, 113] width 158 height 75
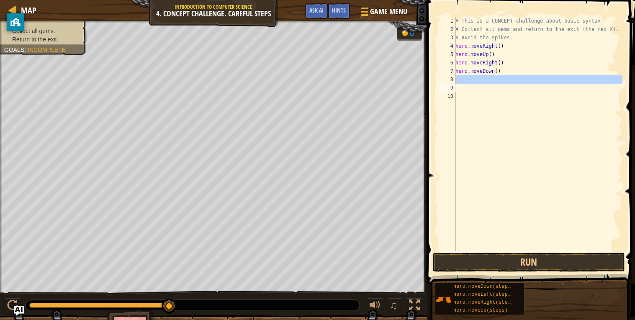
drag, startPoint x: 469, startPoint y: 79, endPoint x: 479, endPoint y: 86, distance: 11.7
click at [479, 86] on div "# This is a CONCEPT challenge about basic syntax. # Collect all gems and return…" at bounding box center [537, 142] width 169 height 251
type textarea "h"
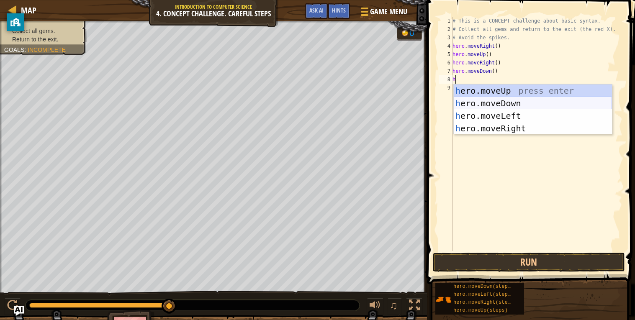
click at [495, 102] on div "h ero.moveUp press enter h ero.moveDown press enter h ero.moveLeft press enter …" at bounding box center [532, 122] width 158 height 75
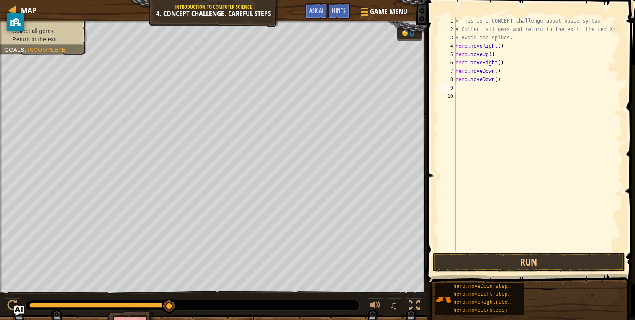
click at [461, 90] on div "# This is a CONCEPT challenge about basic syntax. # Collect all gems and return…" at bounding box center [537, 142] width 169 height 251
drag, startPoint x: 458, startPoint y: 83, endPoint x: 466, endPoint y: 88, distance: 9.4
click at [466, 88] on div "# This is a CONCEPT challenge about basic syntax. # Collect all gems and return…" at bounding box center [537, 142] width 169 height 251
type textarea "hero.moveDown()"
click at [466, 88] on div "# This is a CONCEPT challenge about basic syntax. # Collect all gems and return…" at bounding box center [537, 134] width 169 height 234
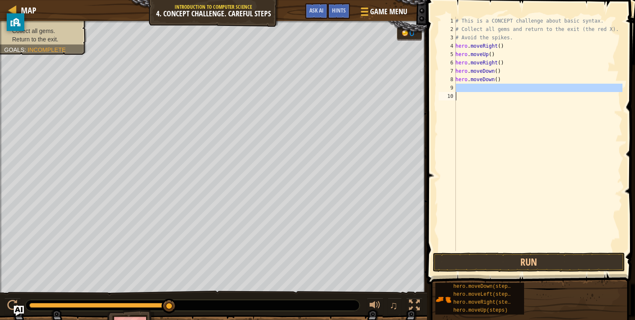
drag, startPoint x: 461, startPoint y: 88, endPoint x: 476, endPoint y: 94, distance: 16.5
click at [476, 94] on div "# This is a CONCEPT challenge about basic syntax. # Collect all gems and return…" at bounding box center [537, 142] width 169 height 251
type textarea "h"
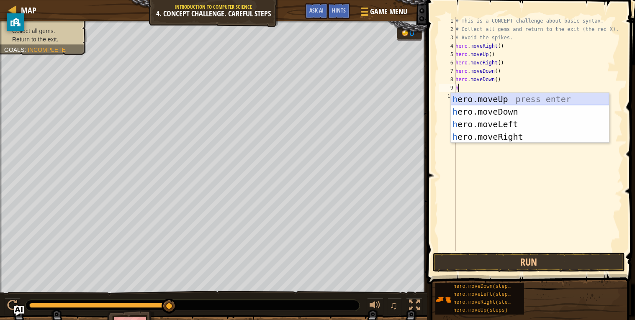
click at [486, 101] on div "h ero.moveUp press enter h ero.moveDown press enter h ero.moveLeft press enter …" at bounding box center [530, 130] width 158 height 75
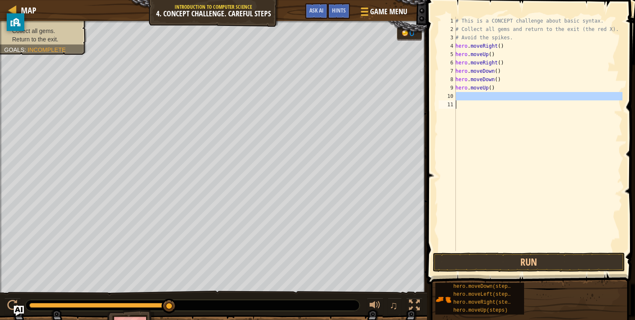
drag, startPoint x: 456, startPoint y: 94, endPoint x: 470, endPoint y: 105, distance: 17.7
click at [470, 105] on div "# This is a CONCEPT challenge about basic syntax. # Collect all gems and return…" at bounding box center [537, 142] width 169 height 251
type textarea "h"
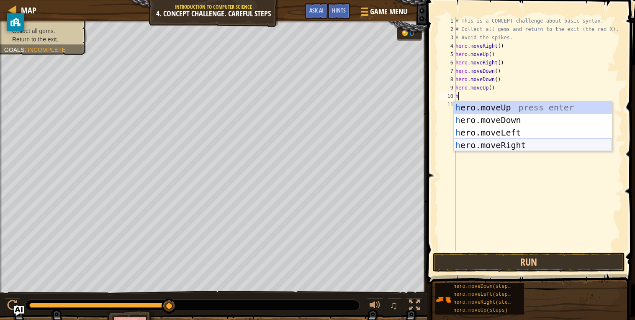
click at [493, 143] on div "h ero.moveUp press enter h ero.moveDown press enter h ero.moveLeft press enter …" at bounding box center [532, 138] width 158 height 75
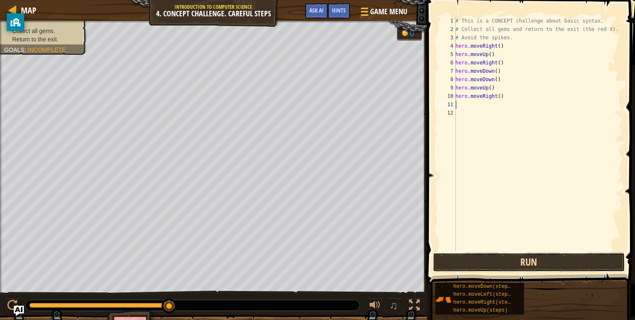
click at [517, 253] on button "Run" at bounding box center [529, 262] width 192 height 19
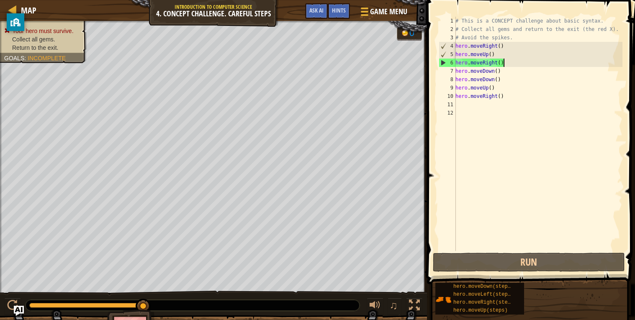
click at [509, 62] on div "# This is a CONCEPT challenge about basic syntax. # Collect all gems and return…" at bounding box center [537, 142] width 169 height 251
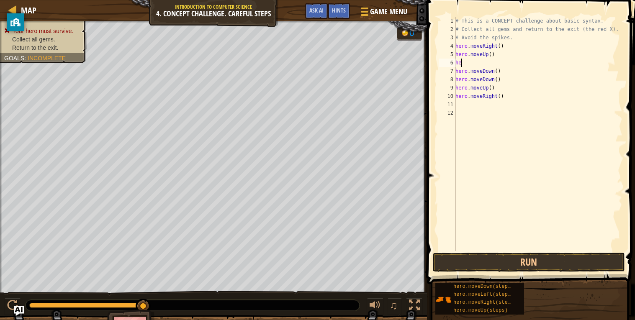
type textarea "h"
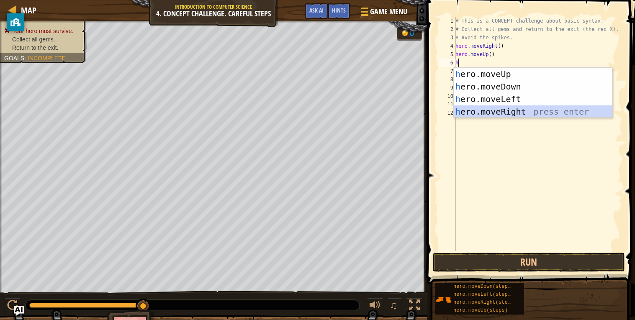
click at [522, 108] on div "h ero.moveUp press enter h ero.moveDown press enter h ero.moveLeft press enter …" at bounding box center [532, 105] width 158 height 75
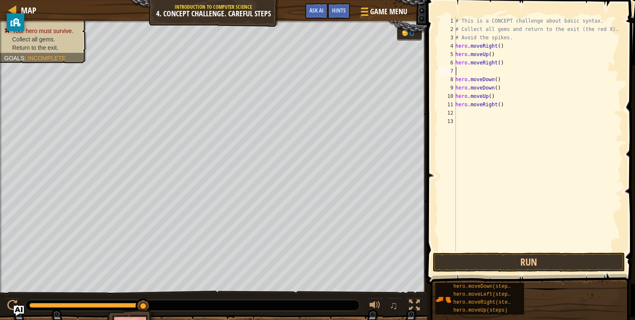
click at [482, 71] on div "# This is a CONCEPT challenge about basic syntax. # Collect all gems and return…" at bounding box center [537, 142] width 169 height 251
click at [456, 77] on div "8" at bounding box center [446, 79] width 17 height 8
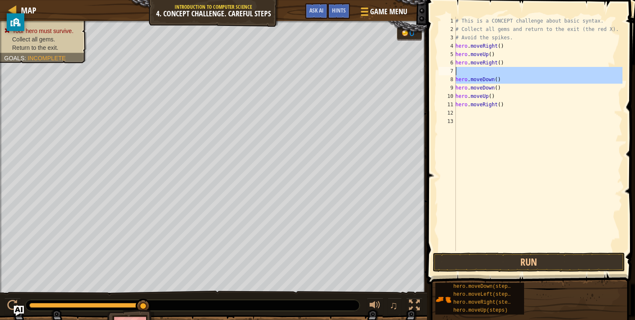
drag, startPoint x: 455, startPoint y: 79, endPoint x: 452, endPoint y: 74, distance: 5.5
type textarea "hero.moveDown()"
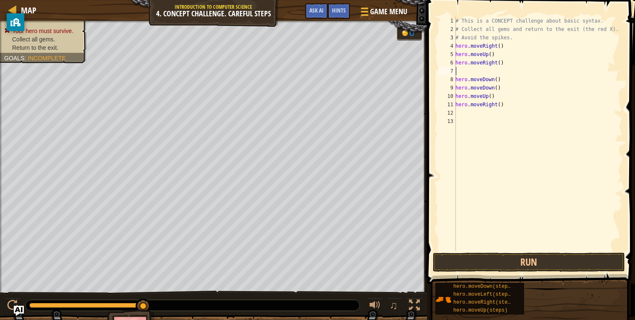
click at [465, 72] on div "# This is a CONCEPT challenge about basic syntax. # Collect all gems and return…" at bounding box center [537, 142] width 169 height 251
drag, startPoint x: 465, startPoint y: 72, endPoint x: 524, endPoint y: 71, distance: 58.6
click at [524, 71] on div "# This is a CONCEPT challenge about basic syntax. # Collect all gems and return…" at bounding box center [537, 142] width 169 height 251
drag, startPoint x: 455, startPoint y: 78, endPoint x: 499, endPoint y: 82, distance: 44.1
click at [499, 82] on div "1 2 3 4 5 6 7 8 9 10 11 12 13 # This is a CONCEPT challenge about basic syntax.…" at bounding box center [529, 134] width 185 height 234
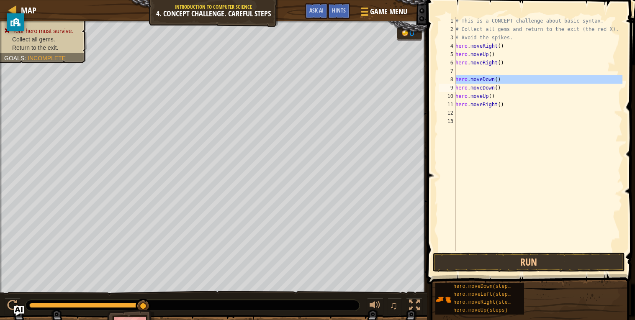
type textarea "hero.moveDown() hero.moveDown()"
click at [481, 72] on div "# This is a CONCEPT challenge about basic syntax. # Collect all gems and return…" at bounding box center [537, 142] width 169 height 251
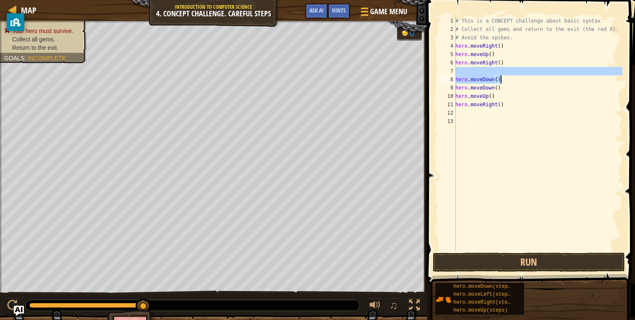
drag, startPoint x: 467, startPoint y: 69, endPoint x: 534, endPoint y: 78, distance: 67.6
click at [534, 78] on div "# This is a CONCEPT challenge about basic syntax. # Collect all gems and return…" at bounding box center [537, 142] width 169 height 251
click at [532, 77] on div "# This is a CONCEPT challenge about basic syntax. # Collect all gems and return…" at bounding box center [537, 134] width 169 height 234
type textarea "hero.moveDown()"
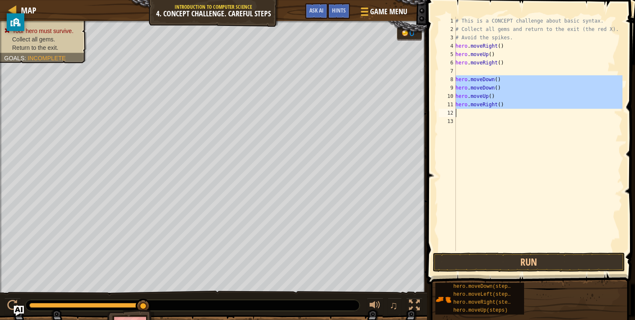
drag, startPoint x: 456, startPoint y: 78, endPoint x: 522, endPoint y: 121, distance: 78.5
click at [522, 121] on div "# This is a CONCEPT challenge about basic syntax. # Collect all gems and return…" at bounding box center [537, 142] width 169 height 251
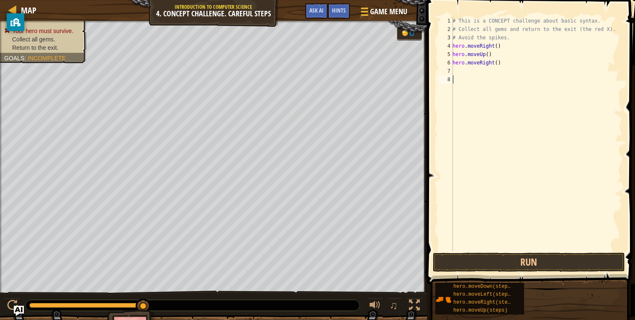
click at [465, 71] on div "# This is a CONCEPT challenge about basic syntax. # Collect all gems and return…" at bounding box center [537, 142] width 172 height 251
click at [460, 67] on div "# This is a CONCEPT challenge about basic syntax. # Collect all gems and return…" at bounding box center [537, 142] width 172 height 251
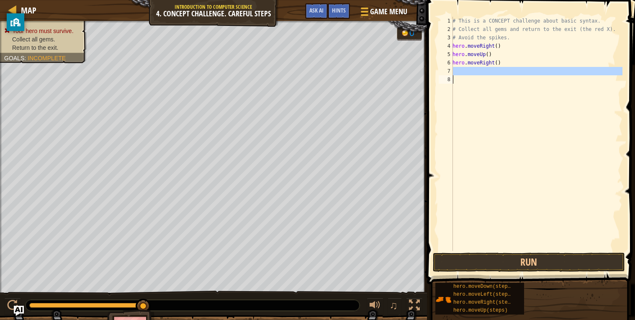
drag, startPoint x: 458, startPoint y: 69, endPoint x: 482, endPoint y: 78, distance: 25.8
click at [482, 78] on div "# This is a CONCEPT challenge about basic syntax. # Collect all gems and return…" at bounding box center [537, 142] width 172 height 251
type textarea "h"
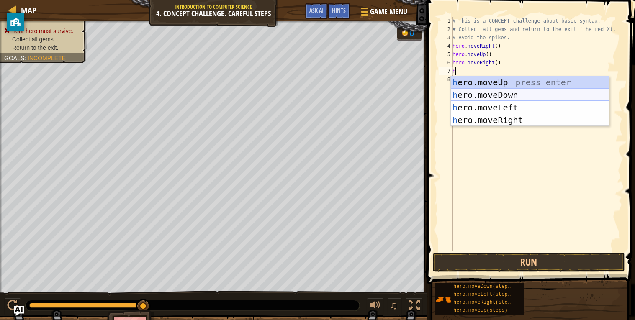
click at [495, 94] on div "h ero.moveUp press enter h ero.moveDown press enter h ero.moveLeft press enter …" at bounding box center [530, 113] width 158 height 75
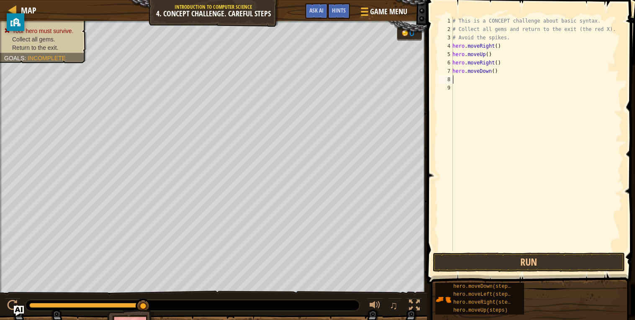
click at [465, 78] on div "# This is a CONCEPT challenge about basic syntax. # Collect all gems and return…" at bounding box center [537, 142] width 172 height 251
drag, startPoint x: 464, startPoint y: 78, endPoint x: 481, endPoint y: 85, distance: 18.2
click at [481, 85] on div "# This is a CONCEPT challenge about basic syntax. # Collect all gems and return…" at bounding box center [537, 142] width 172 height 251
type textarea "h"
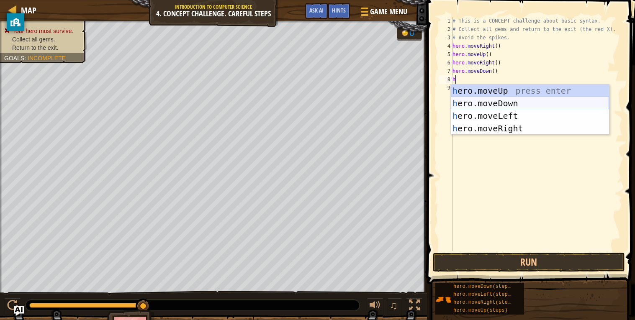
click at [484, 102] on div "h ero.moveUp press enter h ero.moveDown press enter h ero.moveLeft press enter …" at bounding box center [530, 122] width 158 height 75
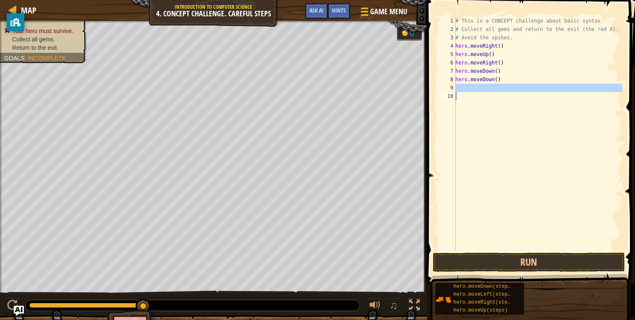
drag, startPoint x: 462, startPoint y: 92, endPoint x: 482, endPoint y: 95, distance: 20.4
click at [482, 95] on div "# This is a CONCEPT challenge about basic syntax. # Collect all gems and return…" at bounding box center [537, 142] width 169 height 251
type textarea "h"
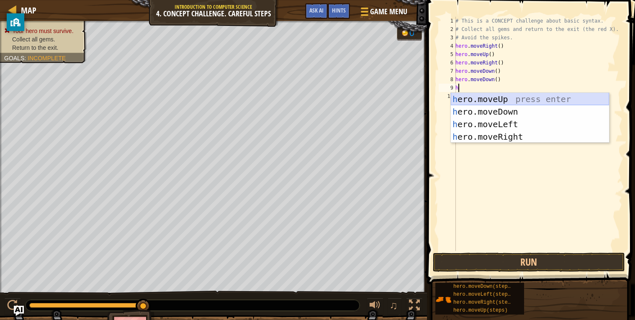
click at [504, 98] on div "h ero.moveUp press enter h ero.moveDown press enter h ero.moveLeft press enter …" at bounding box center [530, 130] width 158 height 75
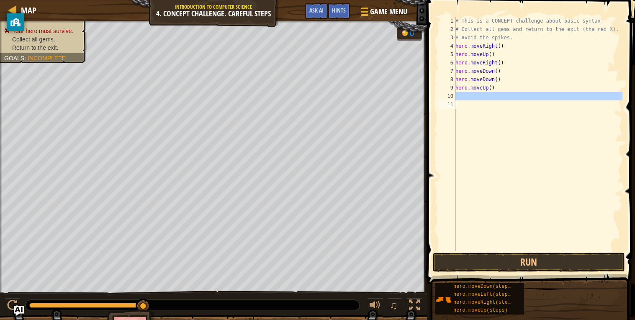
drag, startPoint x: 481, startPoint y: 97, endPoint x: 493, endPoint y: 103, distance: 12.9
click at [493, 103] on div "# This is a CONCEPT challenge about basic syntax. # Collect all gems and return…" at bounding box center [537, 142] width 169 height 251
type textarea "h"
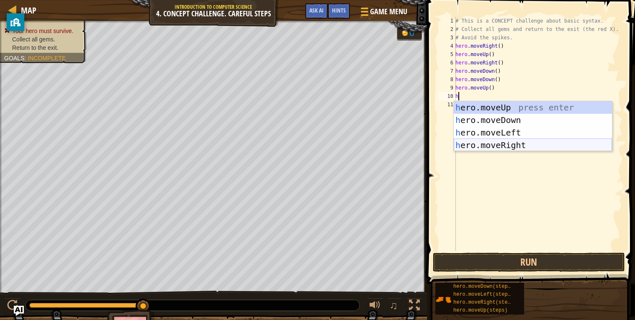
click at [508, 147] on div "h ero.moveUp press enter h ero.moveDown press enter h ero.moveLeft press enter …" at bounding box center [532, 138] width 158 height 75
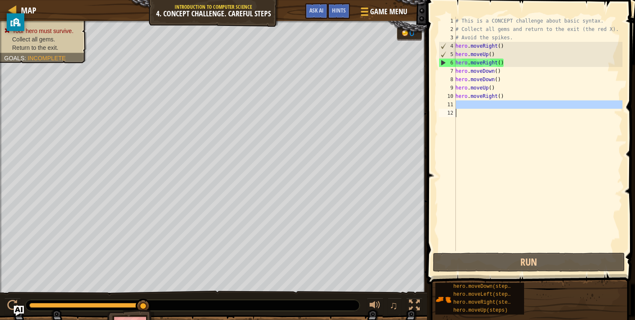
drag, startPoint x: 465, startPoint y: 103, endPoint x: 478, endPoint y: 110, distance: 15.2
click at [478, 110] on div "# This is a CONCEPT challenge about basic syntax. # Collect all gems and return…" at bounding box center [537, 142] width 169 height 251
type textarea "h"
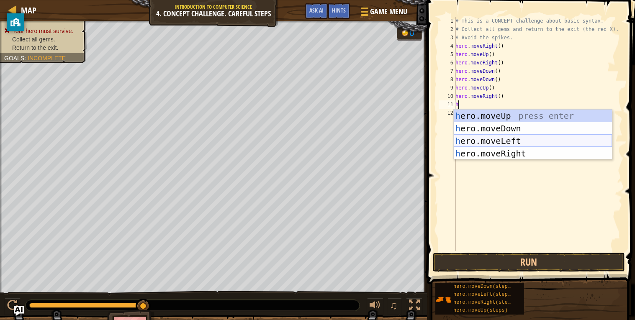
click at [483, 139] on div "h ero.moveUp press enter h ero.moveDown press enter h ero.moveLeft press enter …" at bounding box center [532, 147] width 158 height 75
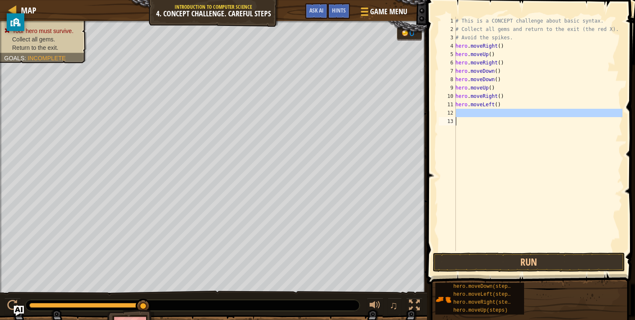
drag, startPoint x: 458, startPoint y: 111, endPoint x: 471, endPoint y: 119, distance: 15.9
click at [471, 119] on div "# This is a CONCEPT challenge about basic syntax. # Collect all gems and return…" at bounding box center [537, 142] width 169 height 251
type textarea "h"
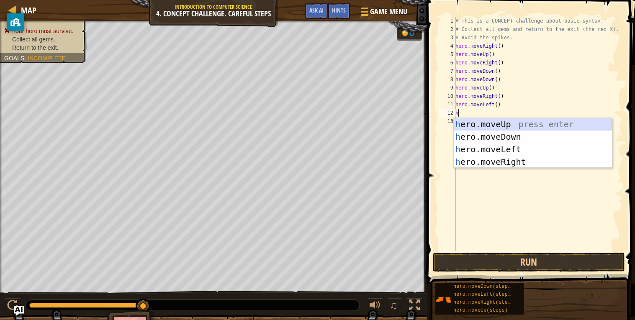
click at [504, 124] on div "h ero.moveUp press enter h ero.moveDown press enter h ero.moveLeft press enter …" at bounding box center [532, 155] width 158 height 75
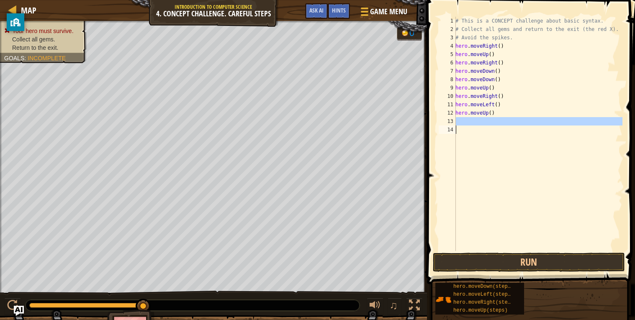
drag, startPoint x: 457, startPoint y: 118, endPoint x: 472, endPoint y: 127, distance: 17.3
click at [472, 127] on div "# This is a CONCEPT challenge about basic syntax. # Collect all gems and return…" at bounding box center [537, 142] width 169 height 251
click at [472, 127] on div "# This is a CONCEPT challenge about basic syntax. # Collect all gems and return…" at bounding box center [537, 134] width 169 height 234
click at [462, 121] on div "# This is a CONCEPT challenge about basic syntax. # Collect all gems and return…" at bounding box center [537, 142] width 169 height 251
drag, startPoint x: 461, startPoint y: 121, endPoint x: 479, endPoint y: 127, distance: 18.1
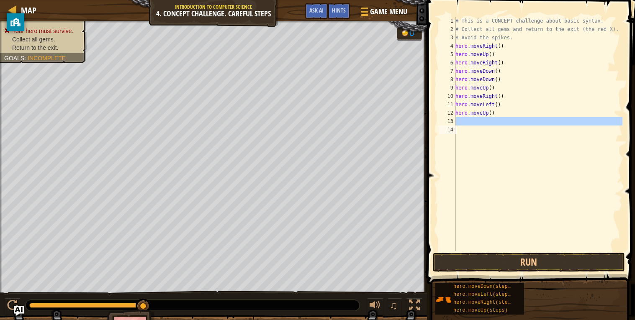
click at [479, 127] on div "# This is a CONCEPT challenge about basic syntax. # Collect all gems and return…" at bounding box center [537, 142] width 169 height 251
type textarea "h"
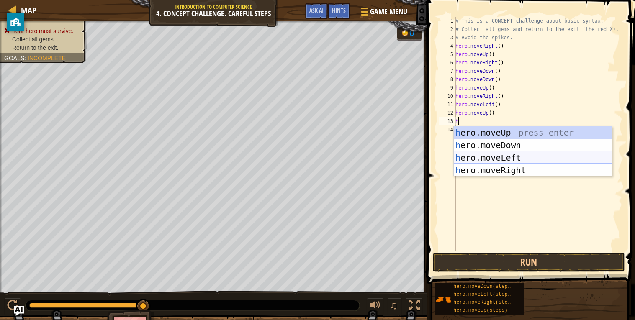
click at [498, 159] on div "h ero.moveUp press enter h ero.moveDown press enter h ero.moveLeft press enter …" at bounding box center [532, 163] width 158 height 75
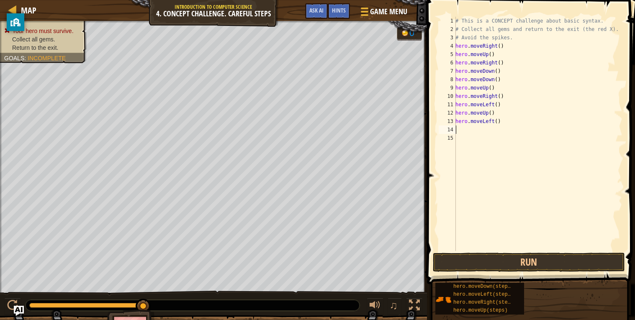
click at [464, 128] on div "# This is a CONCEPT challenge about basic syntax. # Collect all gems and return…" at bounding box center [537, 142] width 169 height 251
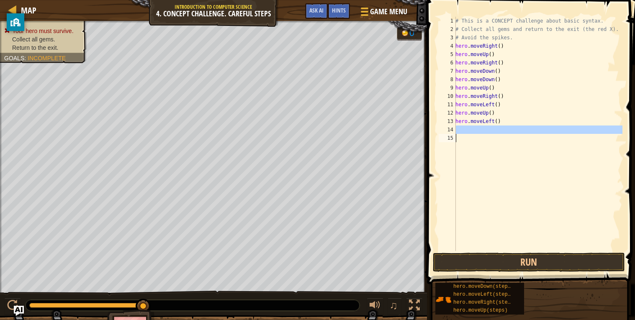
drag, startPoint x: 465, startPoint y: 128, endPoint x: 484, endPoint y: 134, distance: 19.7
click at [484, 134] on div "# This is a CONCEPT challenge about basic syntax. # Collect all gems and return…" at bounding box center [537, 142] width 169 height 251
type textarea "h"
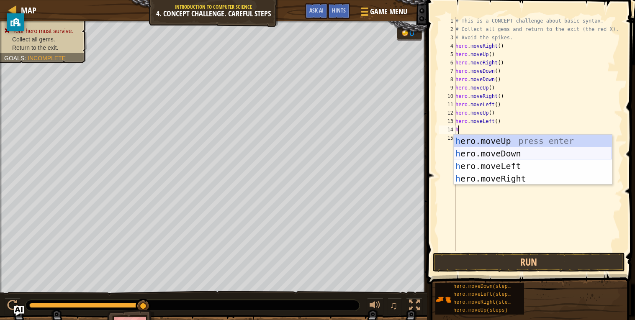
click at [492, 152] on div "h ero.moveUp press enter h ero.moveDown press enter h ero.moveLeft press enter …" at bounding box center [532, 172] width 158 height 75
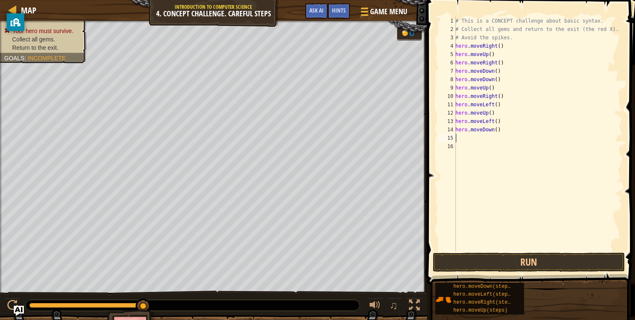
drag, startPoint x: 456, startPoint y: 134, endPoint x: 471, endPoint y: 140, distance: 15.9
click at [471, 140] on div "# This is a CONCEPT challenge about basic syntax. # Collect all gems and return…" at bounding box center [537, 142] width 169 height 251
drag, startPoint x: 454, startPoint y: 135, endPoint x: 461, endPoint y: 137, distance: 7.3
click at [461, 137] on div "1 2 3 4 5 6 7 8 9 10 11 12 13 14 15 16 # This is a CONCEPT challenge about basi…" at bounding box center [529, 134] width 185 height 234
type textarea "h"
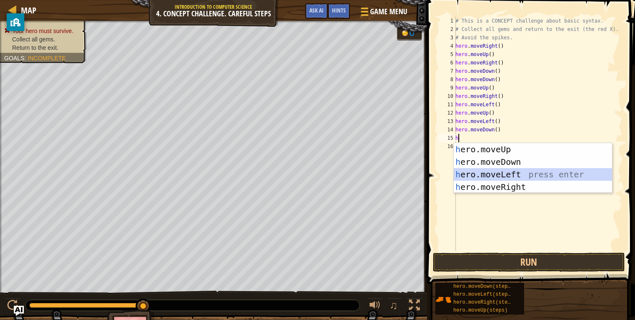
click at [499, 170] on div "h ero.moveUp press enter h ero.moveDown press enter h ero.moveLeft press enter …" at bounding box center [532, 180] width 158 height 75
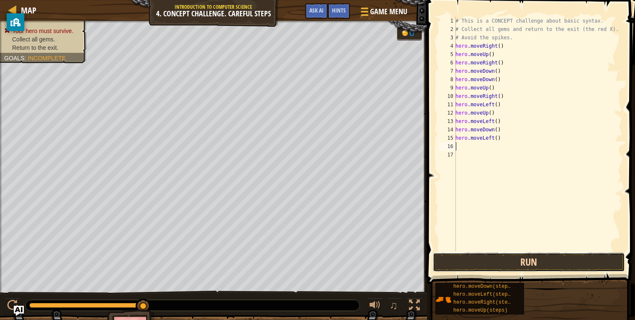
click at [501, 261] on button "Run" at bounding box center [529, 262] width 192 height 19
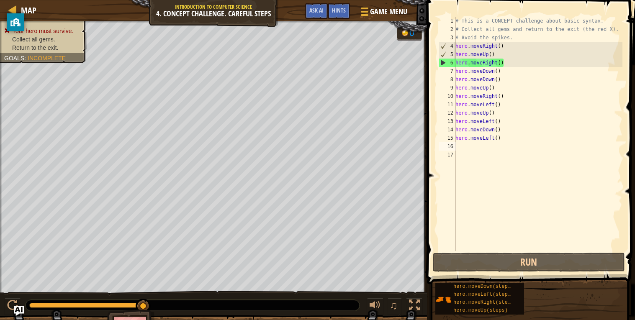
click at [540, 241] on div "# This is a CONCEPT challenge about basic syntax. # Collect all gems and return…" at bounding box center [537, 142] width 169 height 251
click at [477, 102] on div "# This is a CONCEPT challenge about basic syntax. # Collect all gems and return…" at bounding box center [537, 142] width 169 height 251
click at [499, 66] on div "# This is a CONCEPT challenge about basic syntax. # Collect all gems and return…" at bounding box center [537, 142] width 169 height 251
click at [503, 65] on div "# This is a CONCEPT challenge about basic syntax. # Collect all gems and return…" at bounding box center [537, 142] width 169 height 251
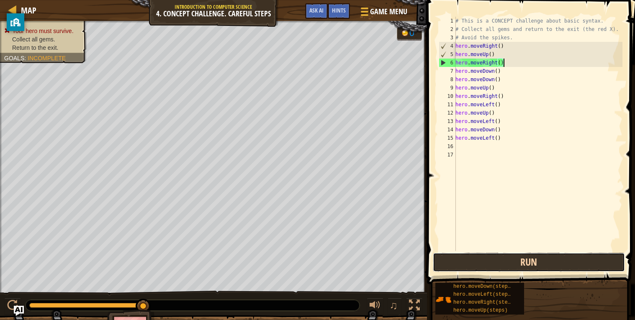
click at [495, 262] on button "Run" at bounding box center [529, 262] width 192 height 19
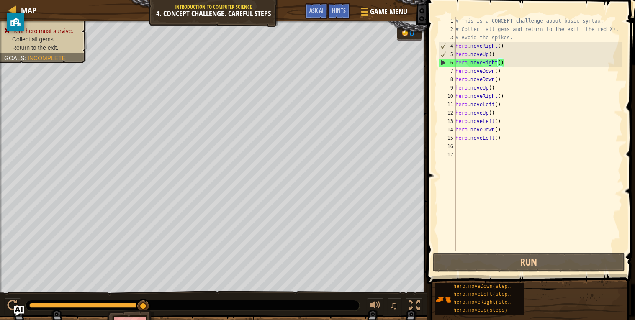
click at [501, 72] on div "# This is a CONCEPT challenge about basic syntax. # Collect all gems and return…" at bounding box center [537, 142] width 169 height 251
drag, startPoint x: 503, startPoint y: 60, endPoint x: 452, endPoint y: 62, distance: 51.1
click at [452, 62] on div "hero.moveDown() 1 2 3 4 5 6 7 8 9 10 11 12 13 14 15 16 17 # This is a CONCEPT c…" at bounding box center [529, 134] width 185 height 234
type textarea "hero.moveRight()"
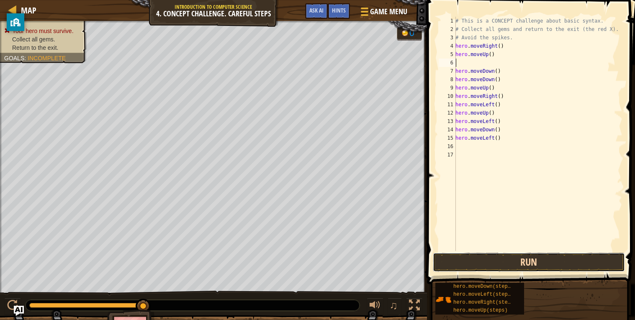
click at [510, 261] on button "Run" at bounding box center [529, 262] width 192 height 19
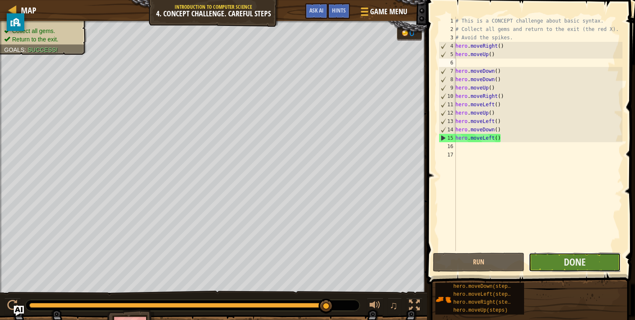
click at [561, 262] on button "Done" at bounding box center [574, 262] width 92 height 19
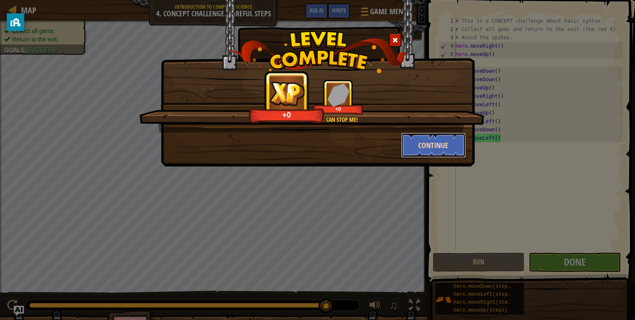
click at [417, 135] on button "Continue" at bounding box center [433, 145] width 65 height 25
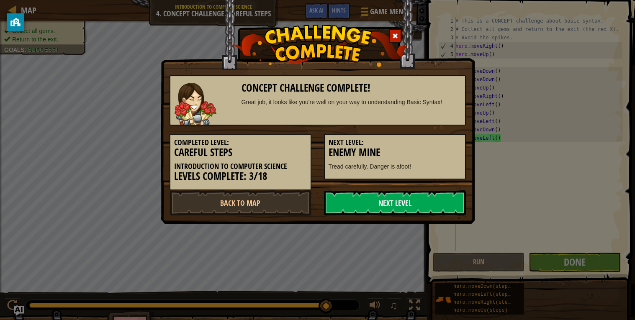
click at [400, 200] on link "Next Level" at bounding box center [395, 202] width 142 height 25
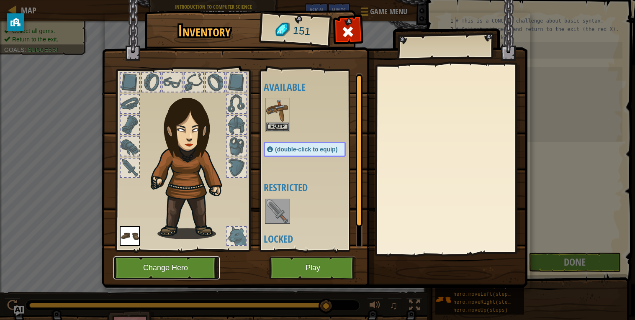
click at [192, 266] on button "Change Hero" at bounding box center [166, 267] width 106 height 23
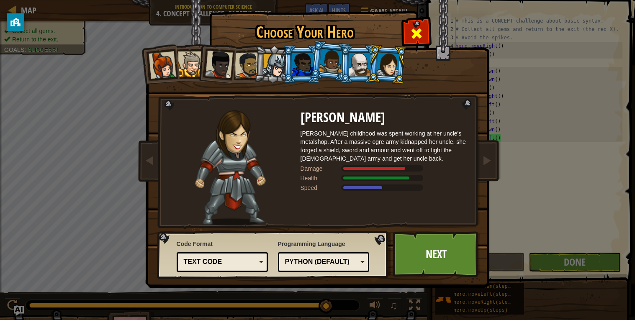
click at [424, 29] on div at bounding box center [416, 32] width 26 height 26
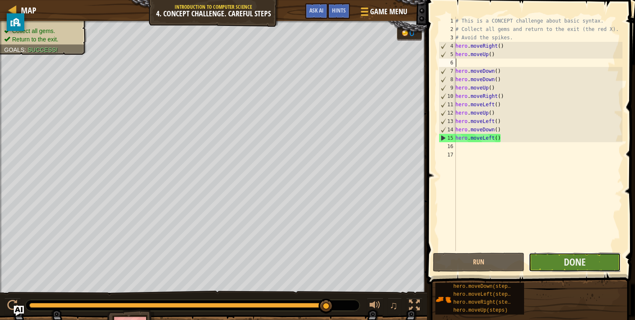
click at [551, 263] on button "Done" at bounding box center [574, 262] width 92 height 19
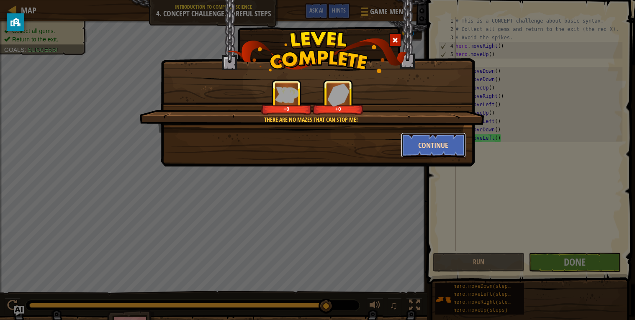
click at [431, 149] on button "Continue" at bounding box center [433, 145] width 65 height 25
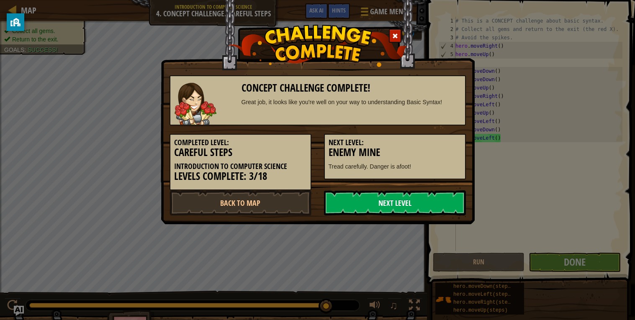
click at [423, 202] on link "Next Level" at bounding box center [395, 202] width 142 height 25
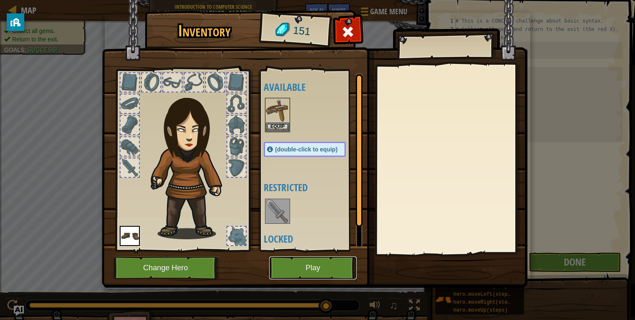
click at [317, 269] on button "Play" at bounding box center [312, 267] width 87 height 23
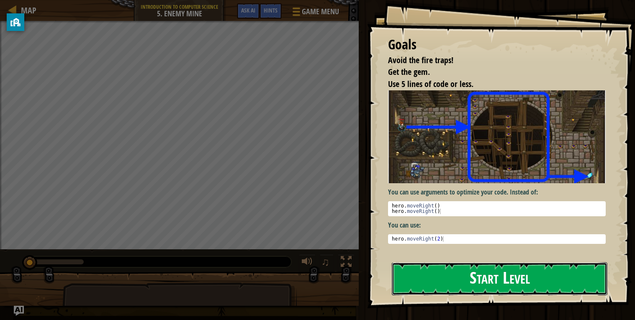
click at [433, 277] on button "Start Level" at bounding box center [499, 278] width 215 height 33
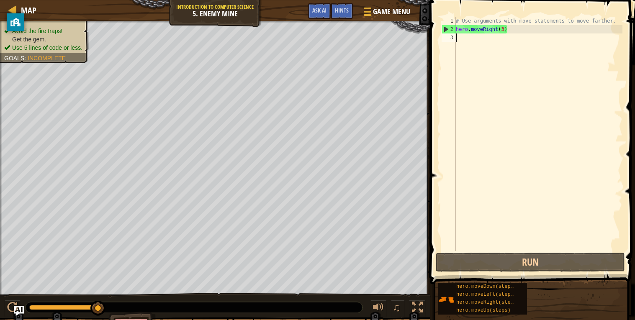
type textarea "h"
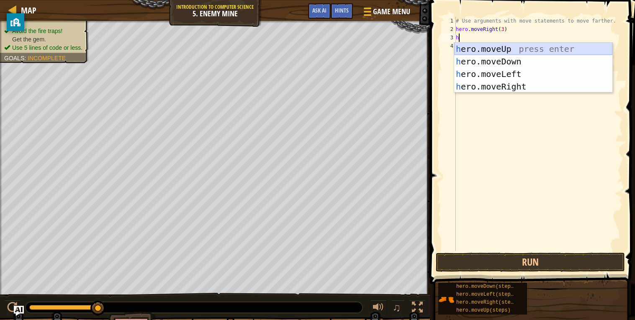
click at [480, 46] on div "h ero.moveUp press enter h ero.moveDown press enter h ero.moveLeft press enter …" at bounding box center [533, 80] width 158 height 75
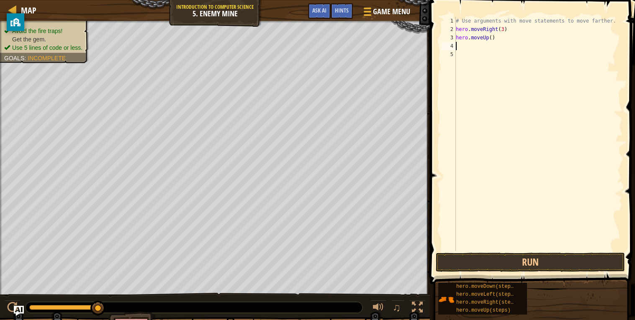
type textarea "h"
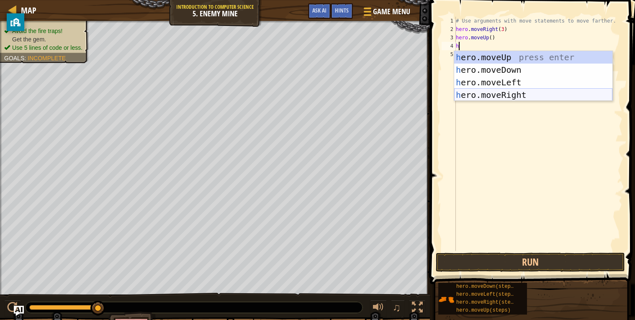
click at [486, 92] on div "h ero.moveUp press enter h ero.moveDown press enter h ero.moveLeft press enter …" at bounding box center [533, 88] width 158 height 75
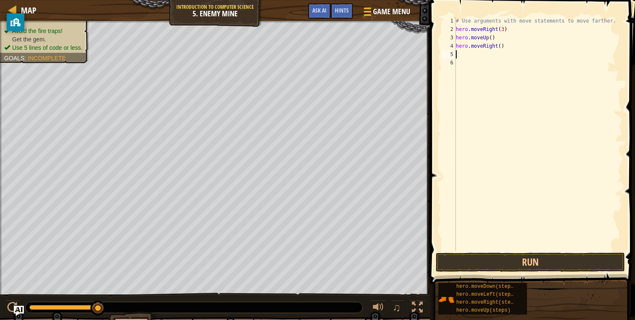
type textarea "h"
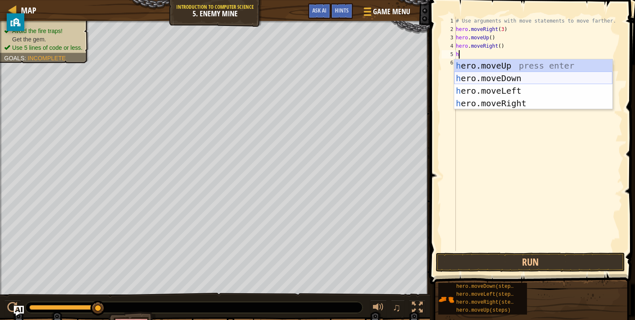
click at [492, 80] on div "h ero.moveUp press enter h ero.moveDown press enter h ero.moveLeft press enter …" at bounding box center [533, 96] width 158 height 75
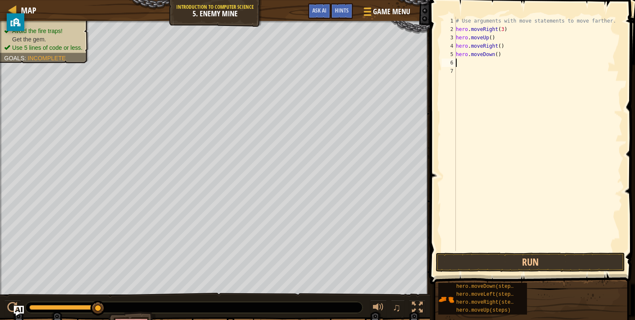
click at [497, 55] on div "# Use arguments with move statements to move farther. hero . moveRight ( 3 ) he…" at bounding box center [538, 142] width 168 height 251
type textarea "hero.moveDown(3)"
click at [494, 74] on div "# Use arguments with move statements to move farther. hero . moveRight ( 3 ) he…" at bounding box center [538, 142] width 168 height 251
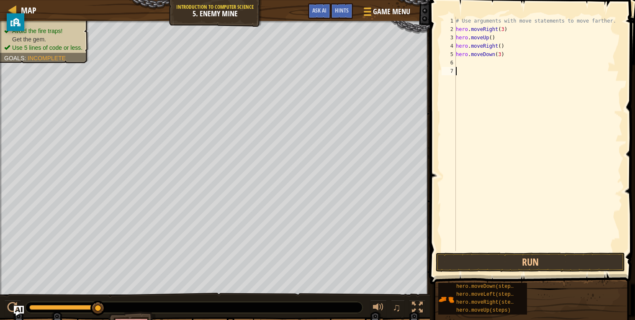
click at [465, 59] on div "# Use arguments with move statements to move farther. hero . moveRight ( 3 ) he…" at bounding box center [538, 142] width 168 height 251
type textarea "h"
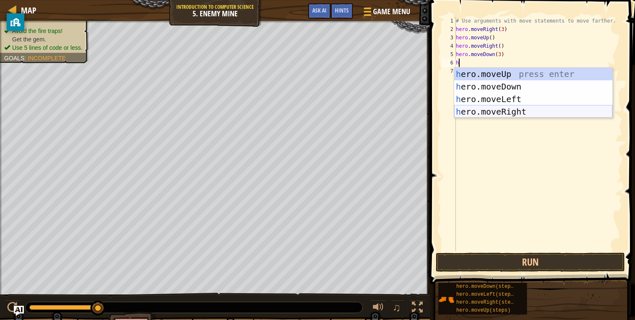
click at [487, 108] on div "h ero.moveUp press enter h ero.moveDown press enter h ero.moveLeft press enter …" at bounding box center [533, 105] width 158 height 75
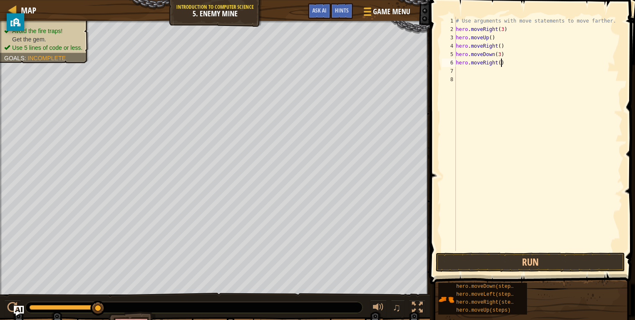
click at [499, 61] on div "# Use arguments with move statements to move farther. hero . moveRight ( 3 ) he…" at bounding box center [538, 142] width 168 height 251
type textarea "hero.moveRight(2)"
click at [545, 268] on button "Run" at bounding box center [529, 262] width 189 height 19
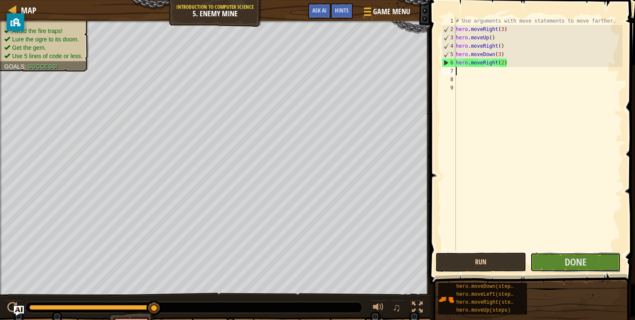
click at [545, 268] on button "Done" at bounding box center [575, 262] width 90 height 19
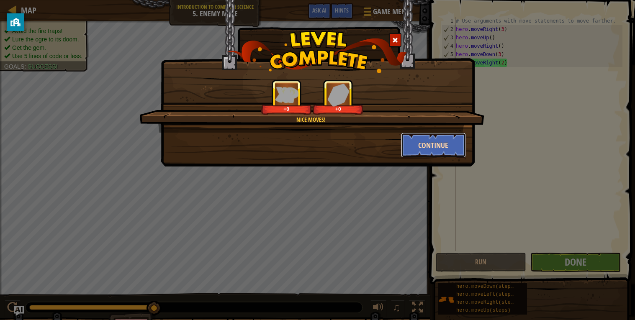
click at [439, 138] on button "Continue" at bounding box center [433, 145] width 65 height 25
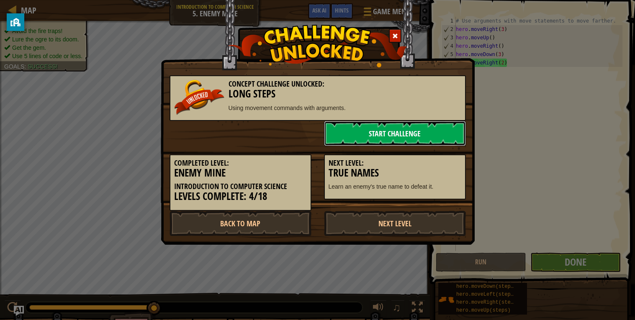
click at [412, 131] on link "Start Challenge" at bounding box center [395, 133] width 142 height 25
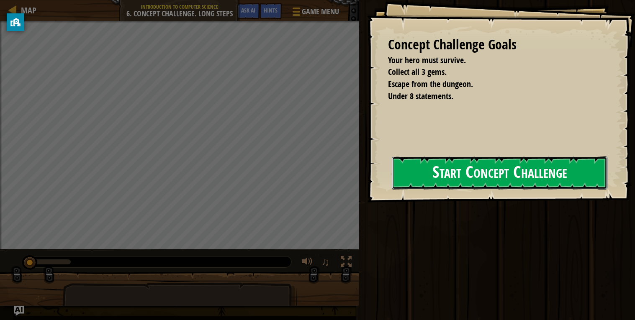
click at [395, 179] on button "Start Concept Challenge" at bounding box center [499, 172] width 215 height 33
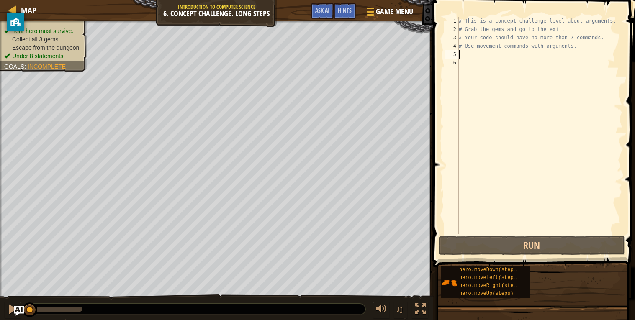
click at [469, 53] on div "# This is a concept challenge level about arguments. # Grab the gems and go to …" at bounding box center [539, 134] width 165 height 234
type textarea "h"
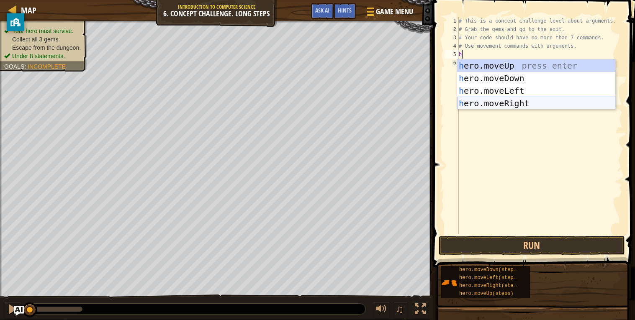
click at [515, 103] on div "h ero.moveUp press enter h ero.moveDown press enter h ero.moveLeft press enter …" at bounding box center [536, 96] width 158 height 75
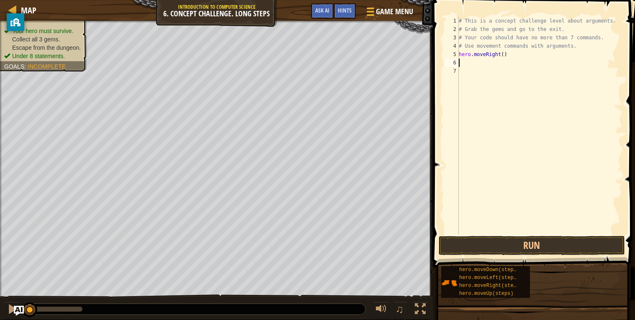
type textarea "h"
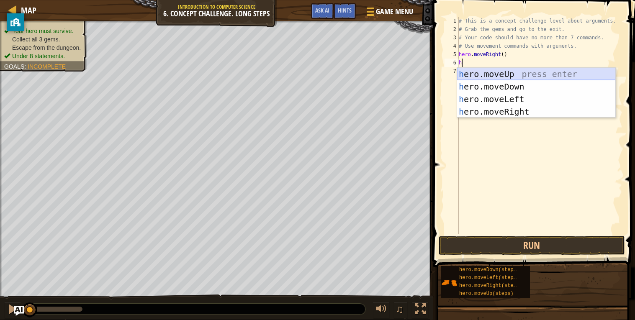
click at [507, 72] on div "h ero.moveUp press enter h ero.moveDown press enter h ero.moveLeft press enter …" at bounding box center [536, 105] width 158 height 75
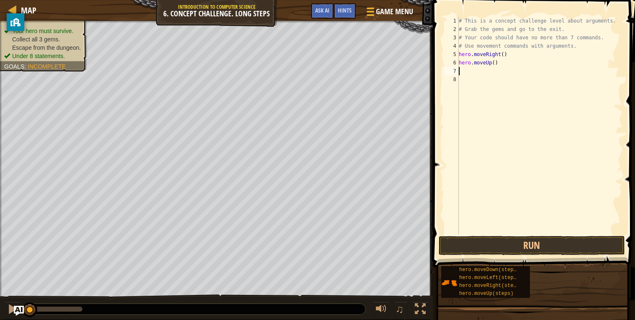
click at [495, 65] on div "# This is a concept challenge level about arguments. # Grab the gems and go to …" at bounding box center [539, 134] width 165 height 234
type textarea "hero.moveUp(3)"
click at [481, 69] on div "# This is a concept challenge level about arguments. # Grab the gems and go to …" at bounding box center [539, 134] width 165 height 234
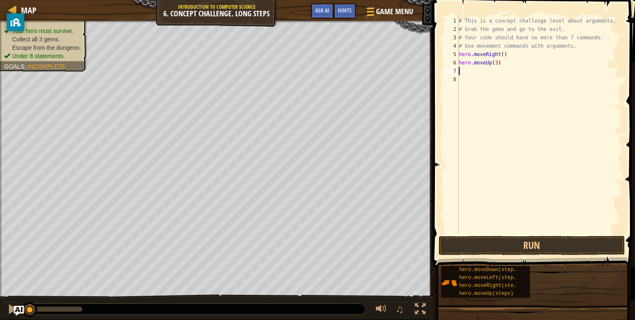
type textarea "h"
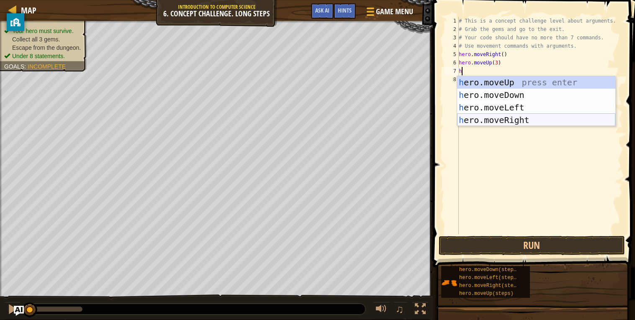
click at [497, 118] on div "h ero.moveUp press enter h ero.moveDown press enter h ero.moveLeft press enter …" at bounding box center [536, 113] width 158 height 75
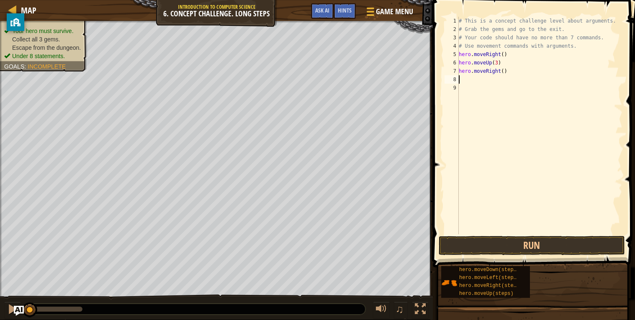
click at [503, 73] on div "# This is a concept challenge level about arguments. # Grab the gems and go to …" at bounding box center [539, 134] width 165 height 234
type textarea "hero.moveRight(2)"
click at [487, 77] on div "# This is a concept challenge level about arguments. # Grab the gems and go to …" at bounding box center [539, 134] width 165 height 234
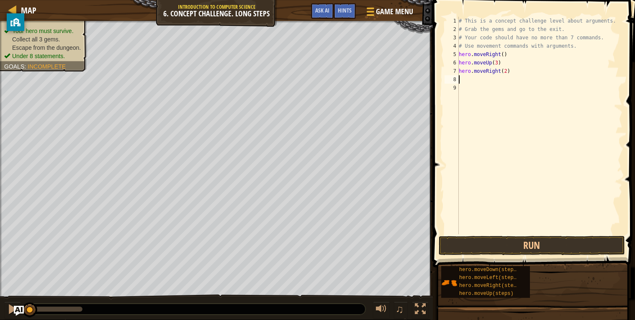
type textarea "h"
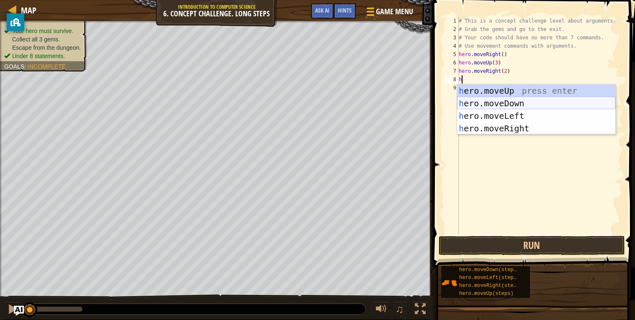
click at [524, 104] on div "h ero.moveUp press enter h ero.moveDown press enter h ero.moveLeft press enter …" at bounding box center [536, 122] width 158 height 75
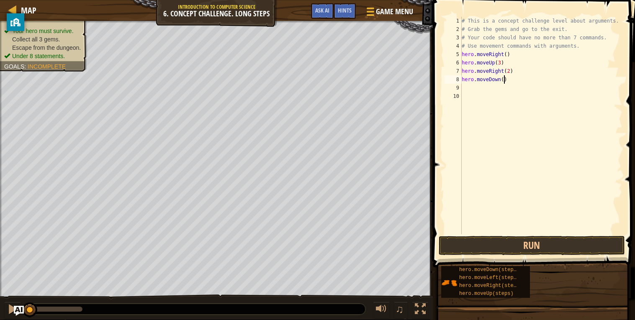
click at [503, 79] on div "# This is a concept challenge level about arguments. # Grab the gems and go to …" at bounding box center [541, 134] width 163 height 234
type textarea "hero.moveDown(3)"
click at [484, 88] on div "# This is a concept challenge level about arguments. # Grab the gems and go to …" at bounding box center [541, 134] width 163 height 234
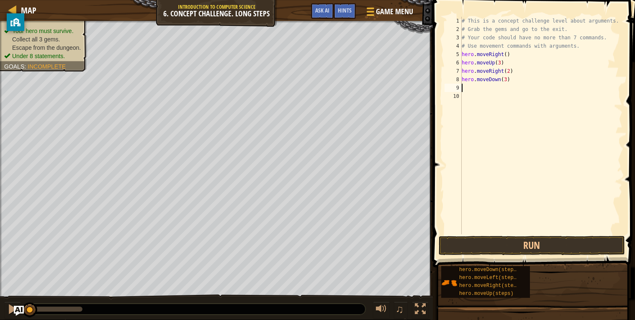
click at [484, 88] on div "# This is a concept challenge level about arguments. # Grab the gems and go to …" at bounding box center [541, 134] width 163 height 234
click at [466, 87] on div "# This is a concept challenge level about arguments. # Grab the gems and go to …" at bounding box center [541, 134] width 163 height 234
drag, startPoint x: 497, startPoint y: 89, endPoint x: 506, endPoint y: 94, distance: 10.3
click at [506, 94] on div "# This is a concept challenge level about arguments. # Grab the gems and go to …" at bounding box center [541, 134] width 163 height 234
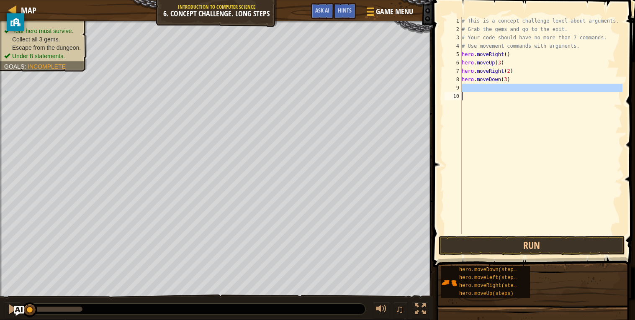
type textarea "h"
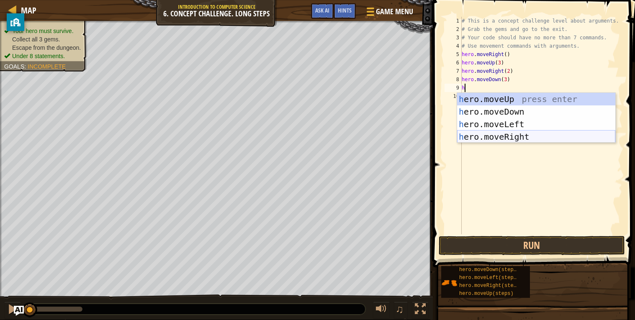
click at [535, 138] on div "h ero.moveUp press enter h ero.moveDown press enter h ero.moveLeft press enter …" at bounding box center [536, 130] width 158 height 75
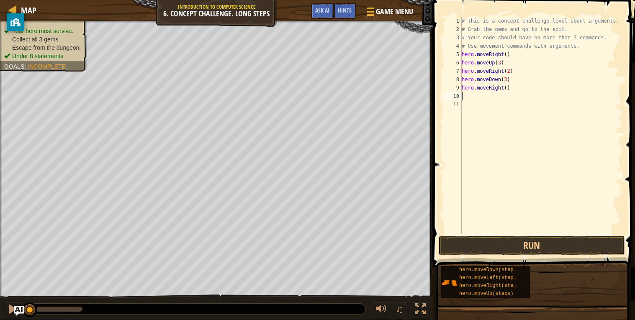
click at [475, 100] on div "# This is a concept challenge level about arguments. # Grab the gems and go to …" at bounding box center [541, 134] width 163 height 234
drag, startPoint x: 467, startPoint y: 92, endPoint x: 481, endPoint y: 100, distance: 15.4
click at [481, 100] on div "# This is a concept challenge level about arguments. # Grab the gems and go to …" at bounding box center [541, 134] width 163 height 234
click at [467, 94] on div "# This is a concept challenge level about arguments. # Grab the gems and go to …" at bounding box center [541, 134] width 163 height 234
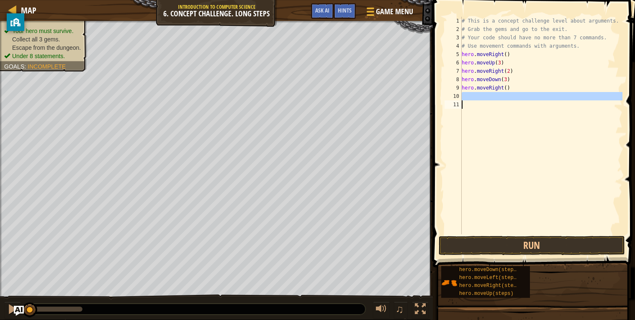
drag, startPoint x: 466, startPoint y: 94, endPoint x: 494, endPoint y: 103, distance: 29.5
click at [494, 103] on div "# This is a concept challenge level about arguments. # Grab the gems and go to …" at bounding box center [541, 134] width 163 height 234
type textarea "h"
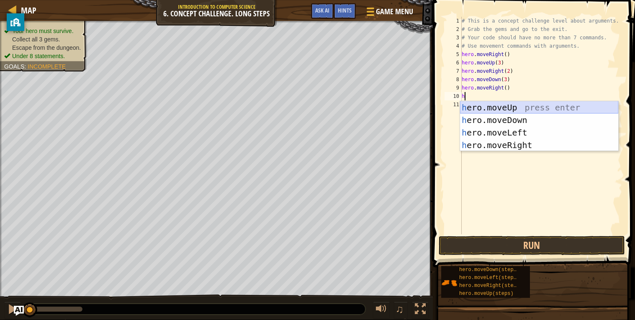
click at [493, 109] on div "h ero.moveUp press enter h ero.moveDown press enter h ero.moveLeft press enter …" at bounding box center [539, 138] width 158 height 75
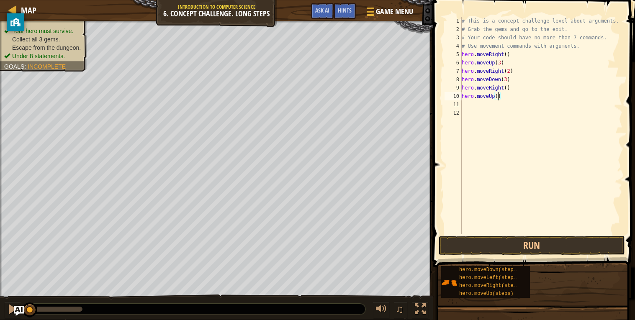
click at [496, 97] on div "# This is a concept challenge level about arguments. # Grab the gems and go to …" at bounding box center [541, 134] width 163 height 234
type textarea "hero.moveUp(2)"
click at [497, 104] on div "# This is a concept challenge level about arguments. # Grab the gems and go to …" at bounding box center [541, 134] width 163 height 234
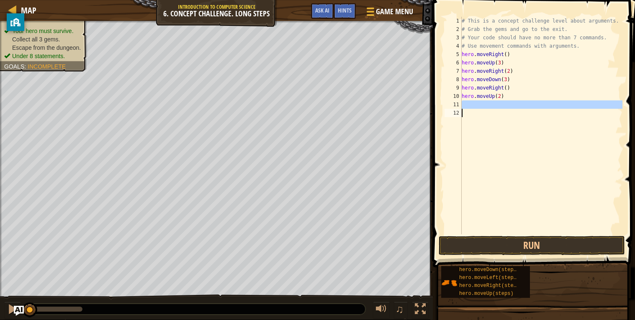
drag, startPoint x: 466, startPoint y: 104, endPoint x: 493, endPoint y: 109, distance: 27.7
click at [493, 109] on div "# This is a concept challenge level about arguments. # Grab the gems and go to …" at bounding box center [541, 134] width 163 height 234
type textarea "h"
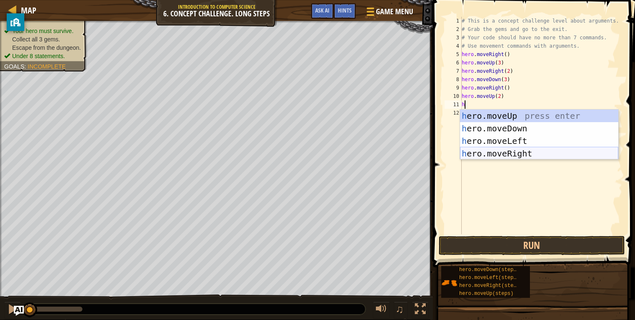
click at [487, 151] on div "h ero.moveUp press enter h ero.moveDown press enter h ero.moveLeft press enter …" at bounding box center [539, 147] width 158 height 75
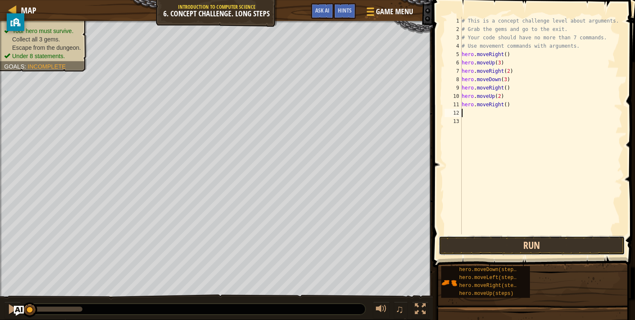
click at [503, 246] on button "Run" at bounding box center [531, 245] width 186 height 19
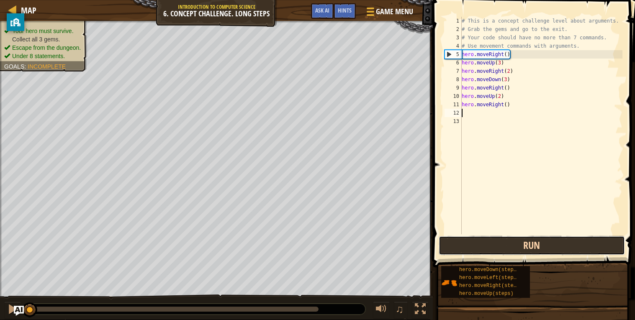
click at [503, 246] on button "Run" at bounding box center [531, 245] width 186 height 19
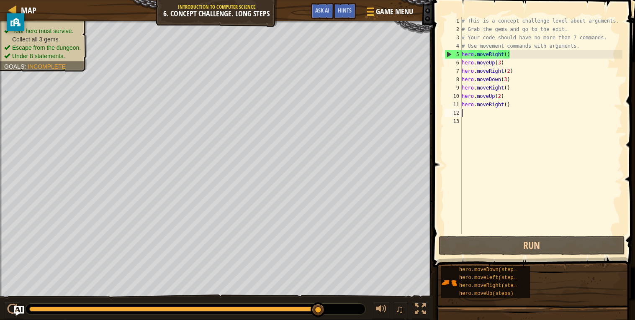
drag, startPoint x: 318, startPoint y: 310, endPoint x: 346, endPoint y: 310, distance: 27.6
click at [510, 157] on div "# This is a concept challenge level about arguments. # Grab the gems and go to …" at bounding box center [541, 134] width 163 height 234
click at [522, 57] on div "# This is a concept challenge level about arguments. # Grab the gems and go to …" at bounding box center [541, 134] width 163 height 234
click at [481, 48] on div "# This is a concept challenge level about arguments. # Grab the gems and go to …" at bounding box center [541, 134] width 163 height 234
click at [448, 54] on div "5" at bounding box center [453, 54] width 17 height 8
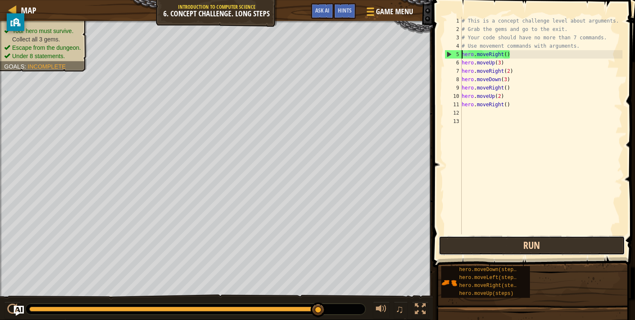
click at [513, 243] on button "Run" at bounding box center [531, 245] width 186 height 19
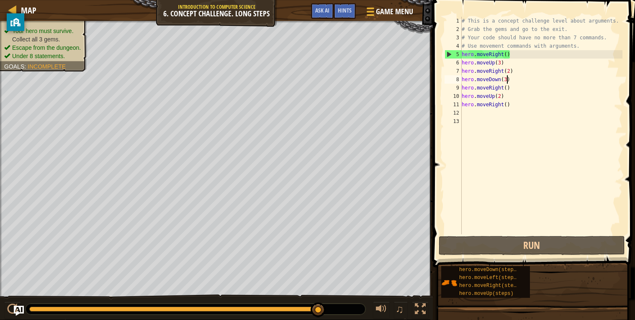
click at [506, 77] on div "# This is a concept challenge level about arguments. # Grab the gems and go to …" at bounding box center [541, 134] width 163 height 234
click at [461, 78] on div "8" at bounding box center [452, 79] width 17 height 8
type textarea "hero.moveDown(3)"
click at [462, 77] on div "# This is a concept challenge level about arguments. # Grab the gems and go to …" at bounding box center [541, 134] width 163 height 234
click at [463, 78] on div "# This is a concept challenge level about arguments. # Grab the gems and go to …" at bounding box center [541, 134] width 163 height 234
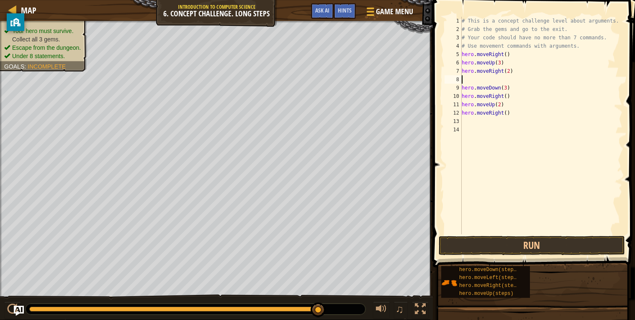
click at [482, 79] on div "# This is a concept challenge level about arguments. # Grab the gems and go to …" at bounding box center [541, 134] width 163 height 234
click at [490, 79] on div "# This is a concept challenge level about arguments. # Grab the gems and go to …" at bounding box center [541, 134] width 163 height 234
drag, startPoint x: 460, startPoint y: 79, endPoint x: 466, endPoint y: 79, distance: 6.3
click at [466, 79] on div "1 2 3 4 5 6 7 8 9 10 11 12 13 14 # This is a concept challenge level about argu…" at bounding box center [532, 126] width 179 height 218
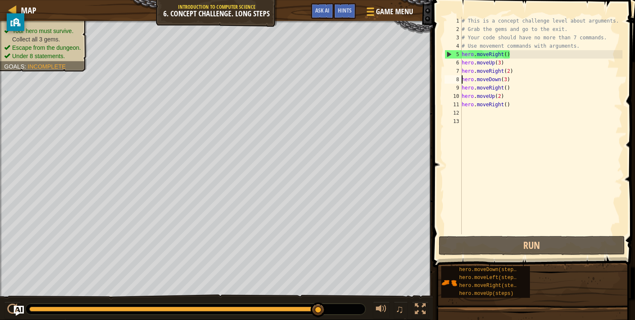
click at [532, 79] on div "# This is a concept challenge level about arguments. # Grab the gems and go to …" at bounding box center [541, 134] width 163 height 234
click at [494, 66] on div "# This is a concept challenge level about arguments. # Grab the gems and go to …" at bounding box center [541, 134] width 163 height 234
click at [461, 77] on div "8" at bounding box center [452, 79] width 17 height 8
type textarea "hero.moveDown(3)"
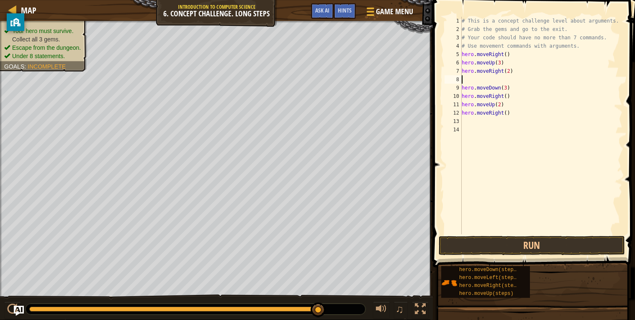
drag, startPoint x: 466, startPoint y: 77, endPoint x: 520, endPoint y: 81, distance: 53.3
click at [520, 81] on div "# This is a concept challenge level about arguments. # Grab the gems and go to …" at bounding box center [541, 134] width 163 height 234
drag, startPoint x: 462, startPoint y: 74, endPoint x: 488, endPoint y: 80, distance: 26.6
click at [488, 80] on div "# This is a concept challenge level about arguments. # Grab the gems and go to …" at bounding box center [541, 134] width 163 height 234
type textarea "hero.moveRight(2)"
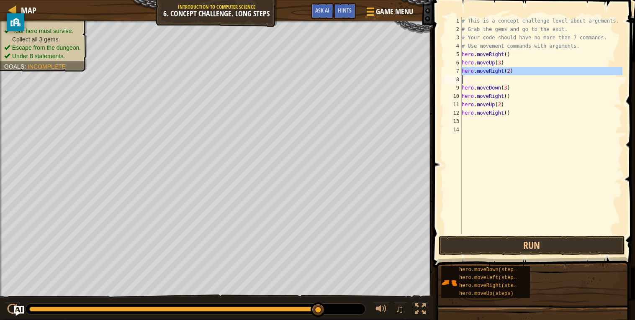
click at [488, 80] on div "# This is a concept challenge level about arguments. # Grab the gems and go to …" at bounding box center [541, 126] width 162 height 218
drag, startPoint x: 466, startPoint y: 75, endPoint x: 553, endPoint y: 82, distance: 87.7
click at [553, 82] on div "# This is a concept challenge level about arguments. # Grab the gems and go to …" at bounding box center [541, 134] width 163 height 234
drag, startPoint x: 535, startPoint y: 76, endPoint x: 547, endPoint y: 84, distance: 14.4
click at [547, 84] on div "# This is a concept challenge level about arguments. # Grab the gems and go to …" at bounding box center [541, 134] width 163 height 234
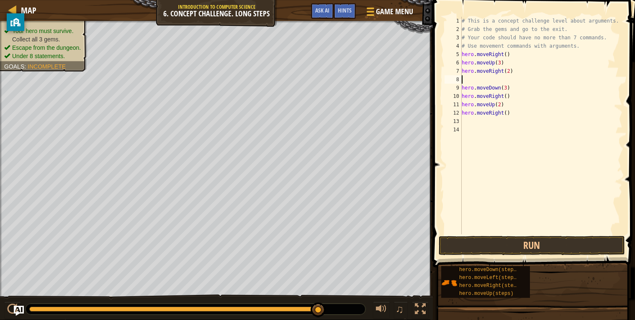
type textarea "hero.moveDown(3)"
click at [543, 82] on div "# This is a concept challenge level about arguments. # Grab the gems and go to …" at bounding box center [541, 126] width 162 height 218
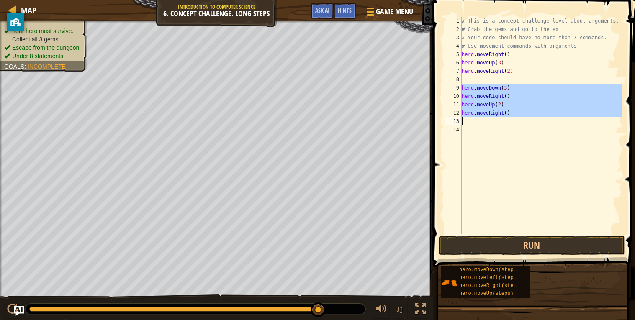
drag, startPoint x: 461, startPoint y: 84, endPoint x: 534, endPoint y: 128, distance: 84.8
click at [534, 128] on div "1 2 3 4 5 6 7 8 9 10 11 12 13 14 # This is a concept challenge level about argu…" at bounding box center [532, 126] width 179 height 218
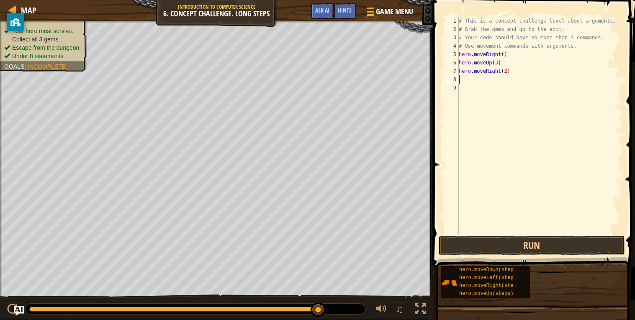
click at [466, 82] on div "# This is a concept challenge level about arguments. # Grab the gems and go to …" at bounding box center [540, 134] width 166 height 234
click at [464, 77] on div "# This is a concept challenge level about arguments. # Grab the gems and go to …" at bounding box center [540, 134] width 166 height 234
drag, startPoint x: 465, startPoint y: 78, endPoint x: 504, endPoint y: 87, distance: 40.4
click at [504, 87] on div "# This is a concept challenge level about arguments. # Grab the gems and go to …" at bounding box center [540, 134] width 166 height 234
type textarea "h"
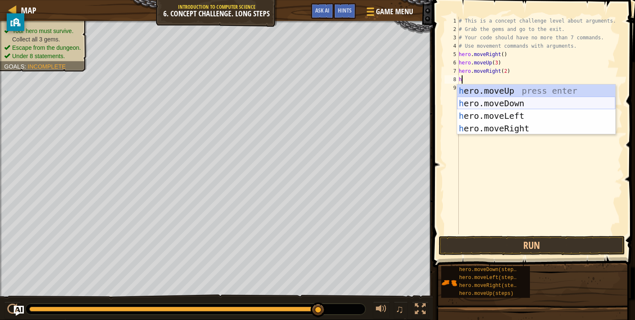
click at [516, 100] on div "h ero.moveUp press enter h ero.moveDown press enter h ero.moveLeft press enter …" at bounding box center [536, 122] width 158 height 75
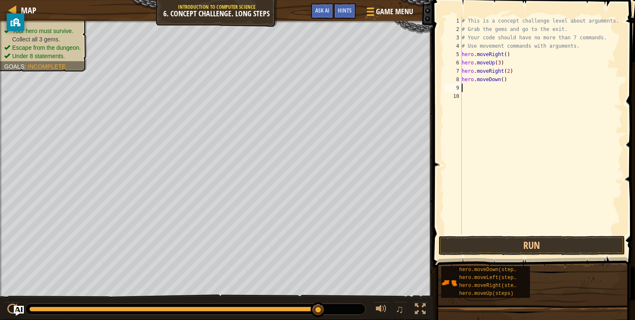
click at [469, 85] on div "# This is a concept challenge level about arguments. # Grab the gems and go to …" at bounding box center [541, 134] width 163 height 234
drag, startPoint x: 468, startPoint y: 85, endPoint x: 490, endPoint y: 94, distance: 23.8
click at [490, 94] on div "# This is a concept challenge level about arguments. # Grab the gems and go to …" at bounding box center [541, 134] width 163 height 234
type textarea "h"
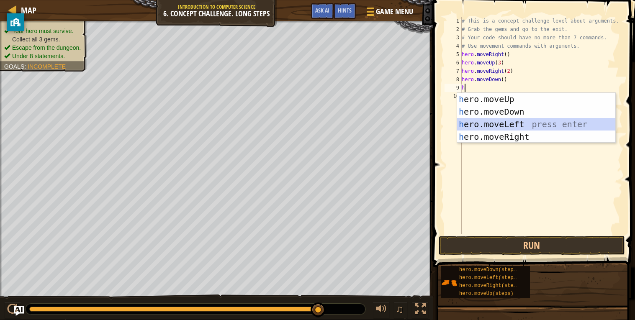
click at [538, 123] on div "h ero.moveUp press enter h ero.moveDown press enter h ero.moveLeft press enter …" at bounding box center [536, 130] width 158 height 75
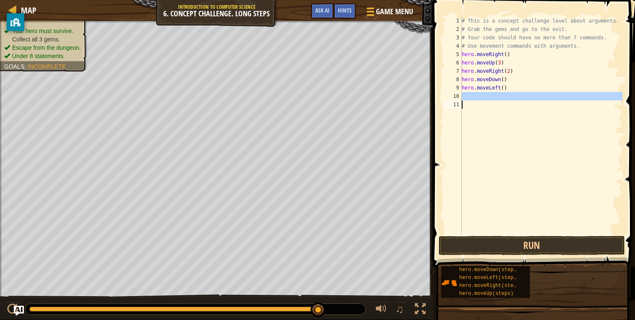
drag, startPoint x: 471, startPoint y: 95, endPoint x: 494, endPoint y: 102, distance: 24.3
click at [494, 102] on div "# This is a concept challenge level about arguments. # Grab the gems and go to …" at bounding box center [541, 134] width 163 height 234
type textarea "h"
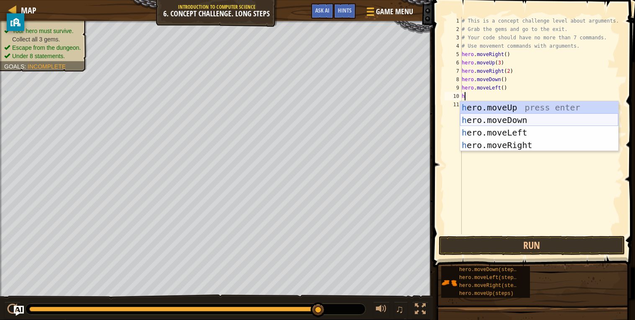
click at [522, 118] on div "h ero.moveUp press enter h ero.moveDown press enter h ero.moveLeft press enter …" at bounding box center [539, 138] width 158 height 75
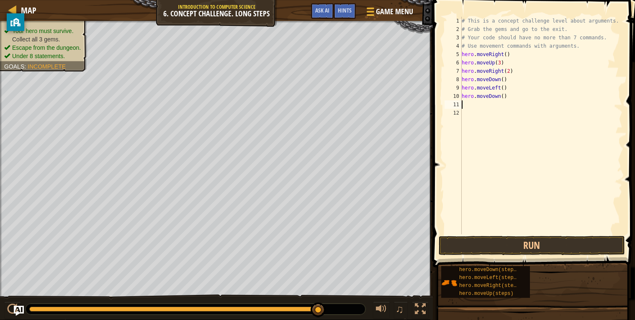
click at [504, 96] on div "# This is a concept challenge level about arguments. # Grab the gems and go to …" at bounding box center [541, 134] width 163 height 234
type textarea "hero.moveDown(2)"
drag, startPoint x: 464, startPoint y: 102, endPoint x: 480, endPoint y: 111, distance: 18.2
click at [480, 111] on div "# This is a concept challenge level about arguments. # Grab the gems and go to …" at bounding box center [541, 134] width 163 height 234
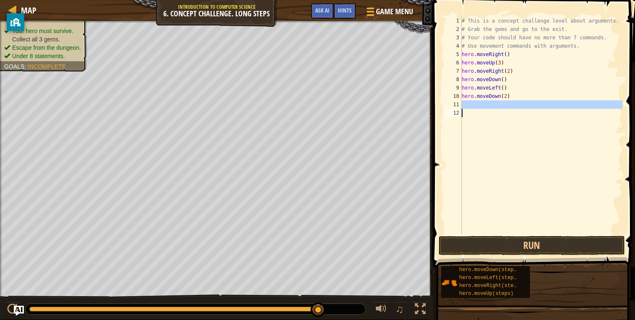
scroll to position [3, 0]
type textarea "h"
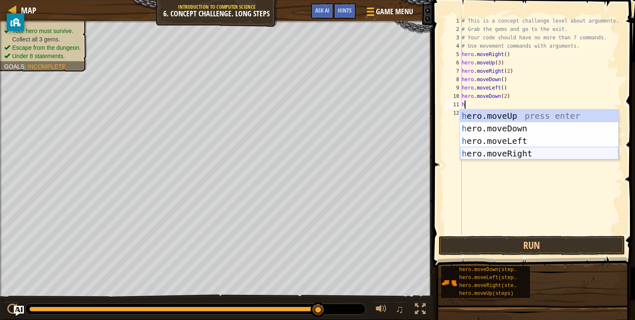
click at [499, 154] on div "h ero.moveUp press enter h ero.moveDown press enter h ero.moveLeft press enter …" at bounding box center [539, 147] width 158 height 75
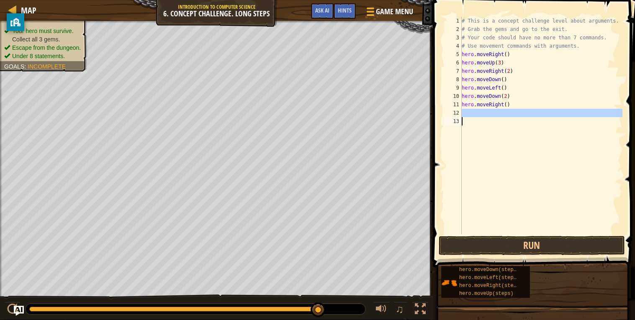
drag, startPoint x: 462, startPoint y: 111, endPoint x: 477, endPoint y: 120, distance: 17.9
click at [477, 120] on div "# This is a concept challenge level about arguments. # Grab the gems and go to …" at bounding box center [541, 134] width 163 height 234
type textarea "h"
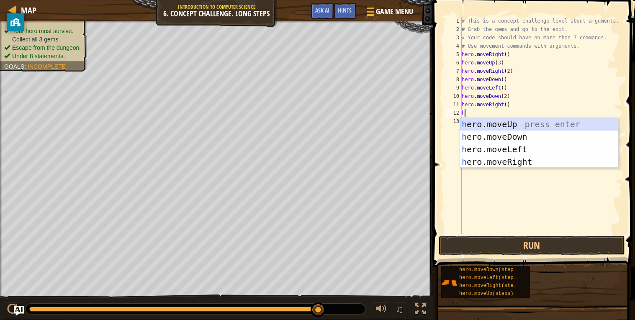
click at [489, 124] on div "h ero.moveUp press enter h ero.moveDown press enter h ero.moveLeft press enter …" at bounding box center [539, 155] width 158 height 75
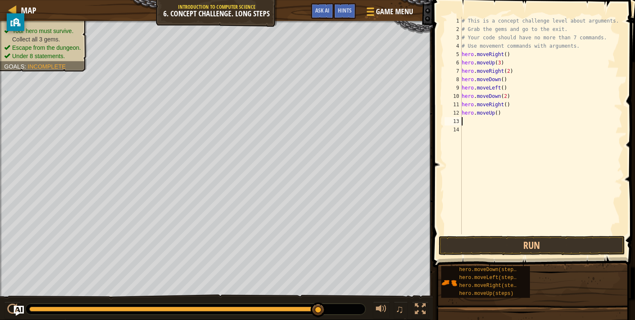
click at [496, 114] on div "# This is a concept challenge level about arguments. # Grab the gems and go to …" at bounding box center [541, 134] width 163 height 234
click at [506, 103] on div "# This is a concept challenge level about arguments. # Grab the gems and go to …" at bounding box center [541, 134] width 163 height 234
type textarea "hero.moveRight(2)"
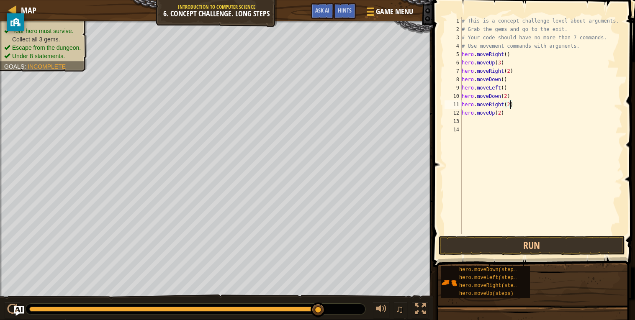
click at [514, 120] on div "# This is a concept challenge level about arguments. # Grab the gems and go to …" at bounding box center [541, 134] width 163 height 234
drag, startPoint x: 462, startPoint y: 118, endPoint x: 507, endPoint y: 138, distance: 49.1
click at [507, 138] on div "# This is a concept challenge level about arguments. # Grab the gems and go to …" at bounding box center [541, 134] width 163 height 234
type textarea "h"
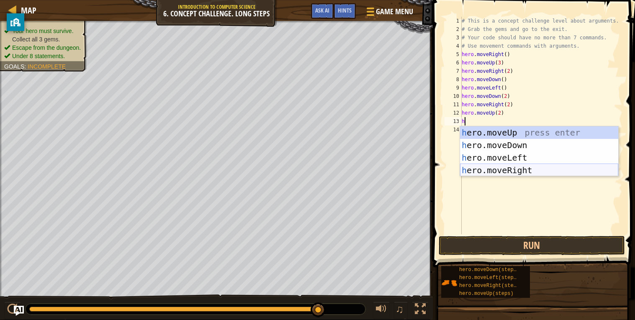
click at [520, 168] on div "h ero.moveUp press enter h ero.moveDown press enter h ero.moveLeft press enter …" at bounding box center [539, 163] width 158 height 75
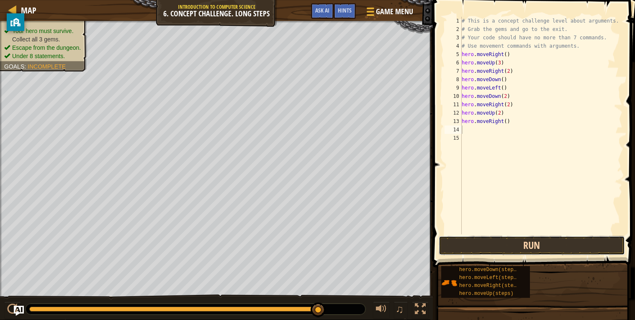
click at [537, 237] on button "Run" at bounding box center [531, 245] width 186 height 19
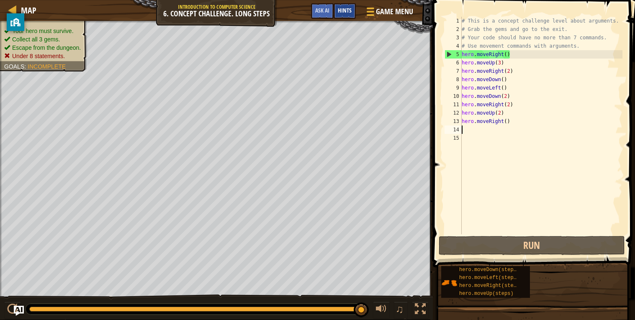
click at [341, 13] on span "Hints" at bounding box center [345, 10] width 14 height 8
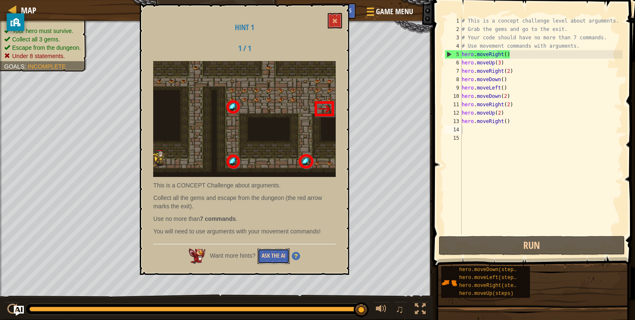
click at [270, 254] on button "Ask the AI" at bounding box center [273, 255] width 32 height 15
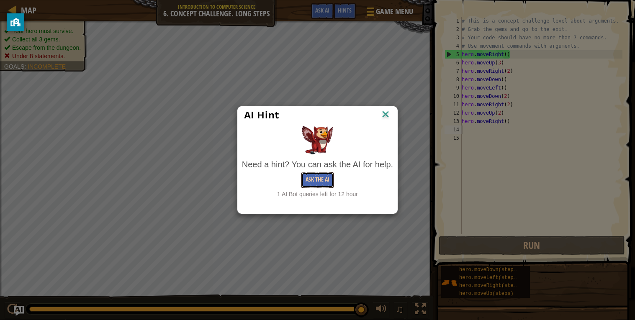
click at [327, 185] on button "Ask the AI" at bounding box center [317, 179] width 32 height 15
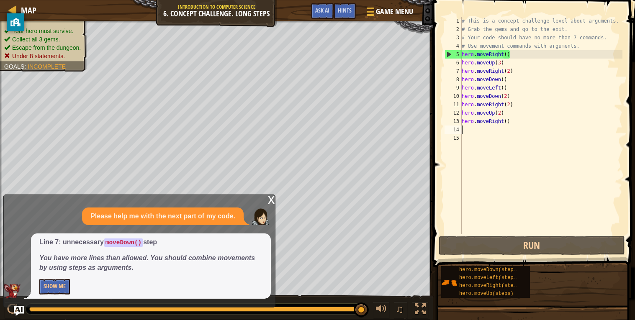
click at [535, 166] on div "# This is a concept challenge level about arguments. # Grab the gems and go to …" at bounding box center [541, 134] width 163 height 234
click at [63, 284] on button "Show Me" at bounding box center [54, 286] width 31 height 15
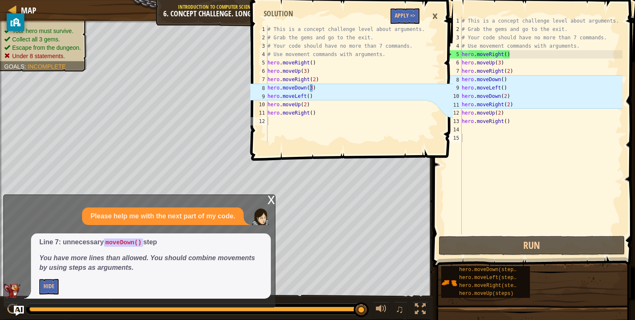
click at [507, 94] on div "# This is a concept challenge level about arguments. # Grab the gems and go to …" at bounding box center [541, 134] width 162 height 234
click at [504, 80] on div "# This is a concept challenge level about arguments. # Grab the gems and go to …" at bounding box center [541, 134] width 162 height 234
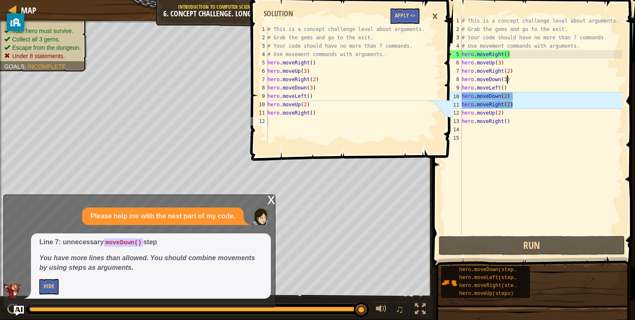
scroll to position [3, 3]
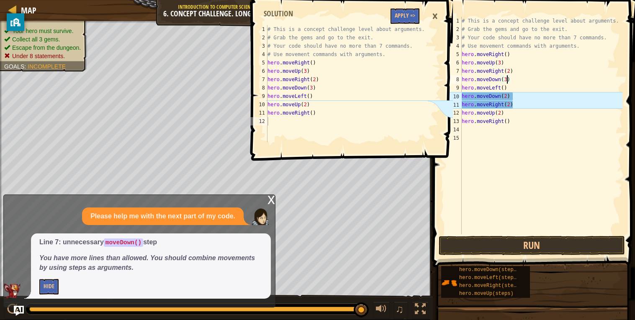
click at [530, 102] on div "# This is a concept challenge level about arguments. # Grab the gems and go to …" at bounding box center [541, 134] width 162 height 234
type textarea "hero.moveRight(2)"
click at [400, 16] on button "Apply =>" at bounding box center [404, 15] width 29 height 15
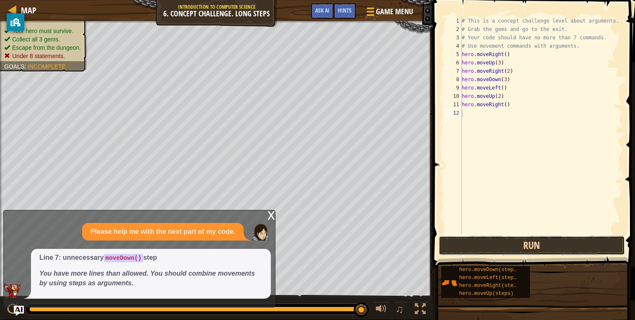
click at [512, 241] on button "Run" at bounding box center [531, 245] width 186 height 19
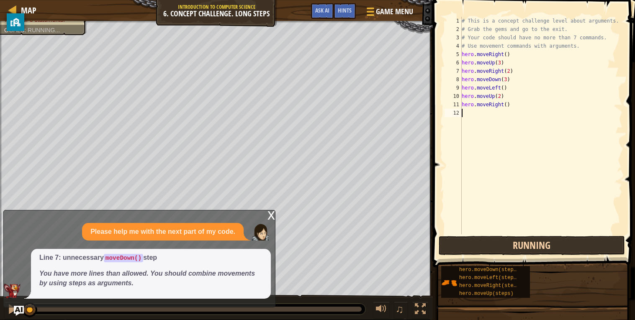
scroll to position [3, 0]
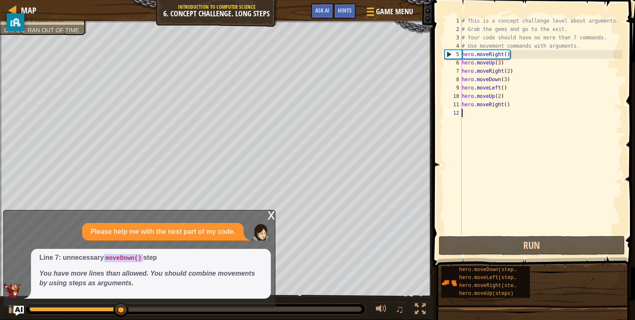
click at [269, 216] on div "x" at bounding box center [271, 214] width 8 height 8
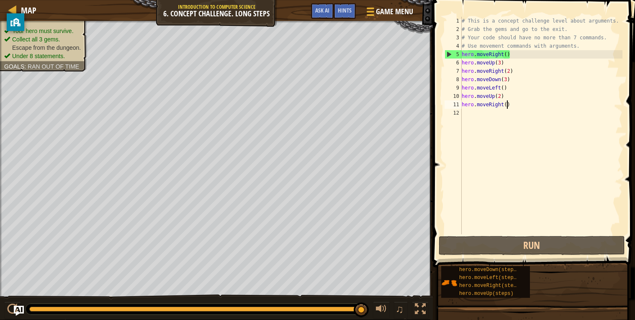
click at [507, 105] on div "# This is a concept challenge level about arguments. # Grab the gems and go to …" at bounding box center [541, 134] width 162 height 234
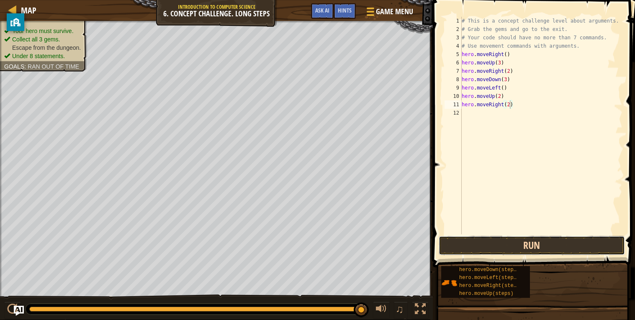
click at [547, 246] on button "Run" at bounding box center [531, 245] width 186 height 19
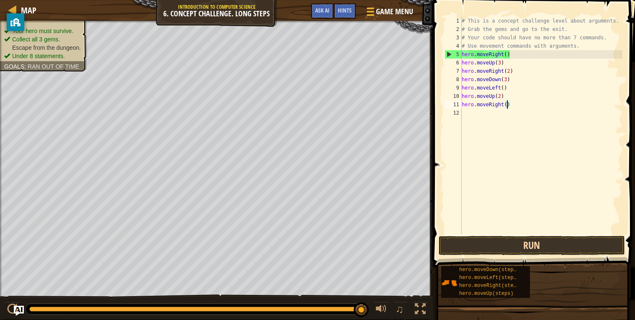
scroll to position [3, 3]
type textarea "hero.moveRight(3)"
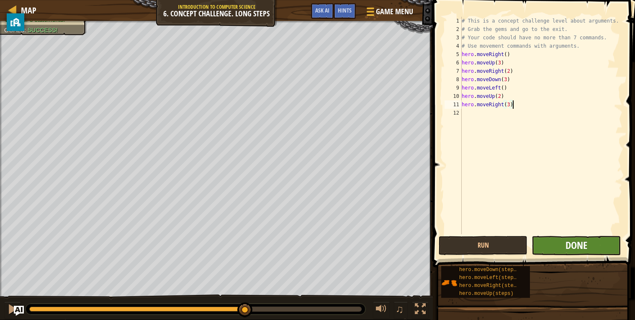
type textarea "hero.moveRight(3)"
click at [579, 243] on span "Done" at bounding box center [576, 244] width 22 height 13
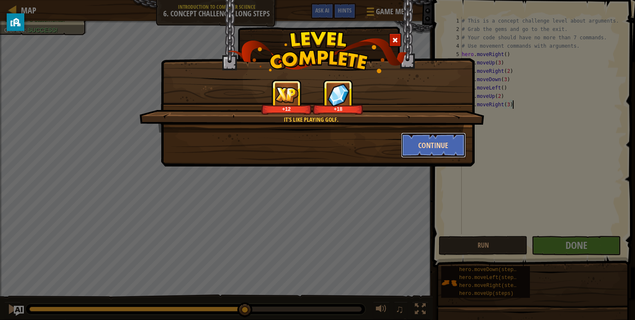
click at [451, 151] on button "Continue" at bounding box center [433, 145] width 65 height 25
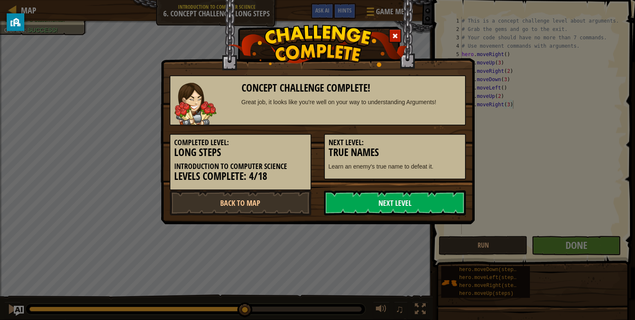
click at [436, 197] on link "Next Level" at bounding box center [395, 202] width 142 height 25
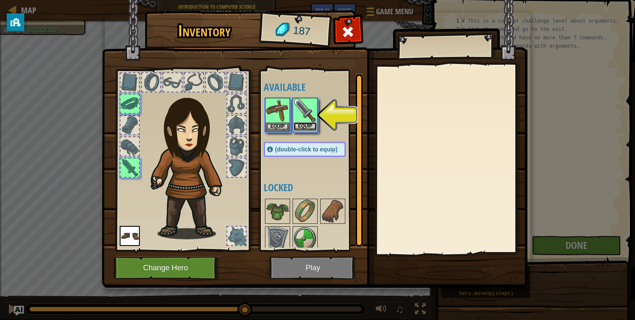
click at [310, 127] on button "Equip" at bounding box center [304, 126] width 23 height 9
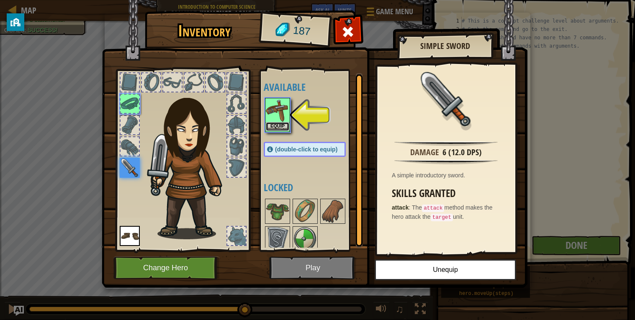
click at [281, 124] on button "Equip" at bounding box center [277, 126] width 23 height 9
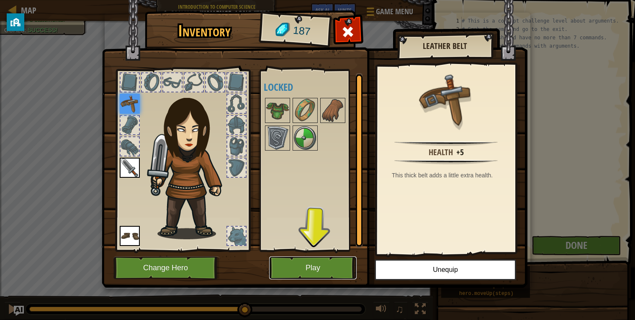
click at [330, 270] on button "Play" at bounding box center [312, 267] width 87 height 23
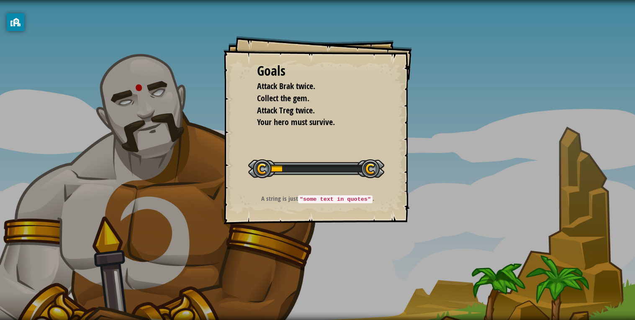
click at [330, 270] on div "Goals Attack Brak twice. Collect the gem. Attack Treg twice. Your hero must sur…" at bounding box center [317, 160] width 635 height 320
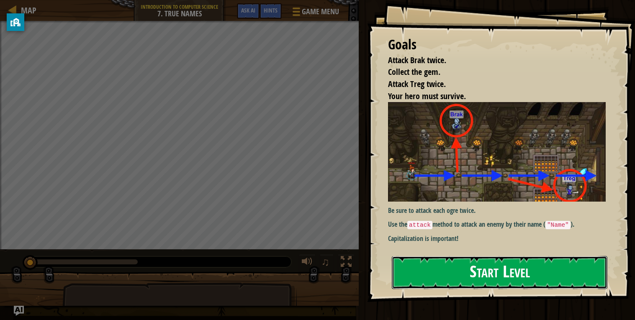
click at [399, 280] on button "Start Level" at bounding box center [499, 272] width 215 height 33
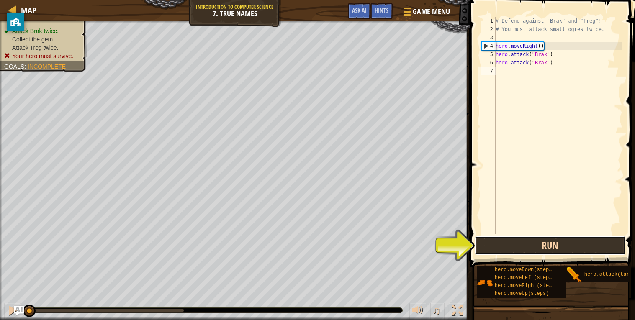
click at [535, 246] on button "Run" at bounding box center [549, 245] width 151 height 19
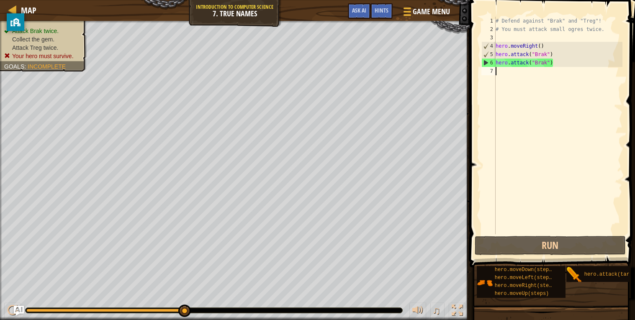
click at [532, 76] on div "# Defend against "Brak" and "Treg"! # You must attack small ogres twice. hero .…" at bounding box center [558, 134] width 128 height 234
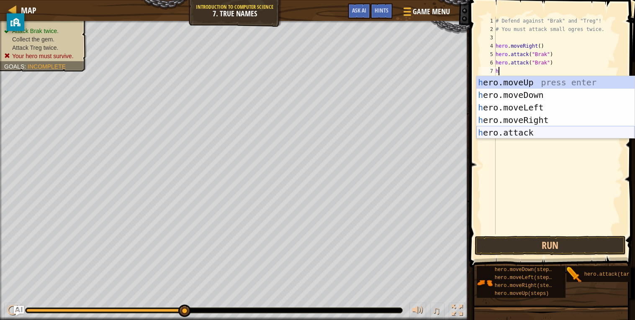
click at [551, 133] on div "h ero.moveUp press enter h ero.moveDown press enter h ero.moveLeft press enter …" at bounding box center [555, 120] width 158 height 88
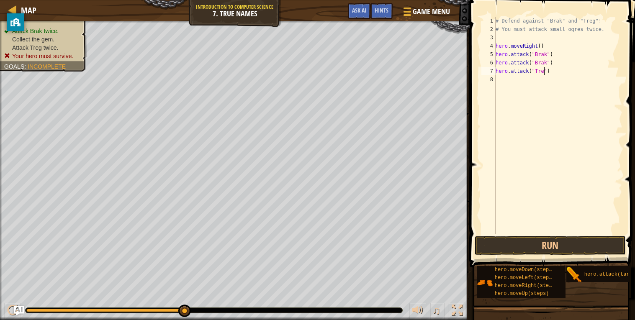
scroll to position [3, 4]
type textarea "hero.attack("Treg")"
click at [550, 237] on button "Run" at bounding box center [549, 245] width 151 height 19
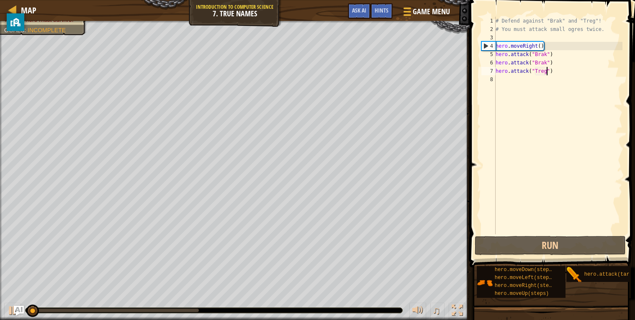
click at [507, 79] on div "# Defend against "Brak" and "Treg"! # You must attack small ogres twice. hero .…" at bounding box center [558, 134] width 128 height 234
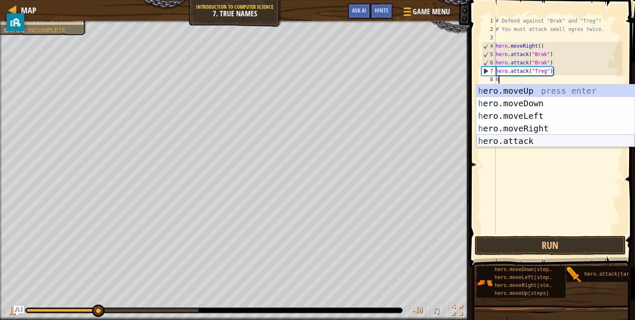
click at [527, 141] on div "h ero.moveUp press enter h ero.moveDown press enter h ero.moveLeft press enter …" at bounding box center [555, 129] width 158 height 88
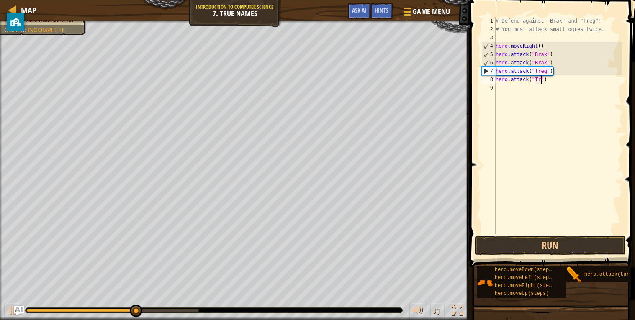
scroll to position [3, 4]
type textarea "hero.attack("Treg")"
click at [561, 222] on div "# Defend against "Brak" and "Treg"! # You must attack small ogres twice. hero .…" at bounding box center [558, 134] width 128 height 234
click at [560, 234] on div "# Defend against "Brak" and "Treg"! # You must attack small ogres twice. hero .…" at bounding box center [558, 134] width 128 height 234
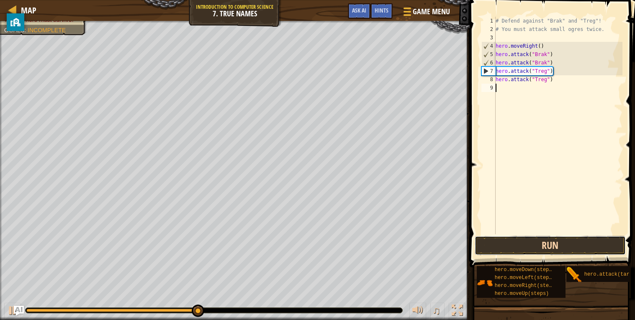
click at [568, 249] on button "Run" at bounding box center [549, 245] width 151 height 19
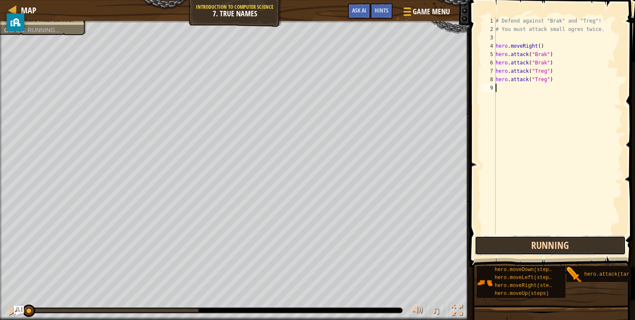
click at [555, 242] on button "Running" at bounding box center [549, 245] width 151 height 19
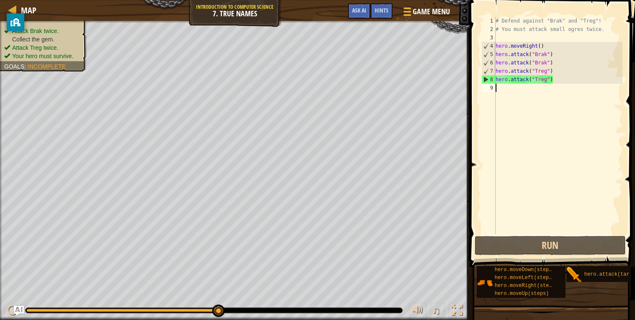
type textarea "h"
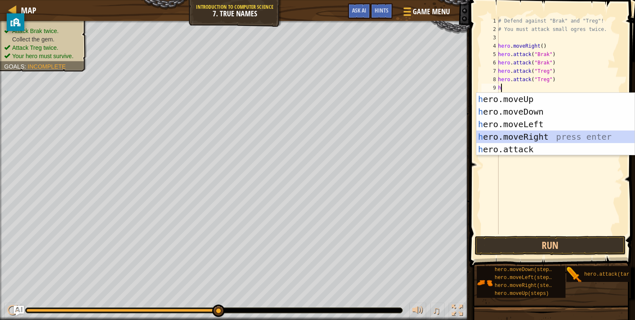
click at [540, 135] on div "h ero.moveUp press enter h ero.moveDown press enter h ero.moveLeft press enter …" at bounding box center [555, 137] width 158 height 88
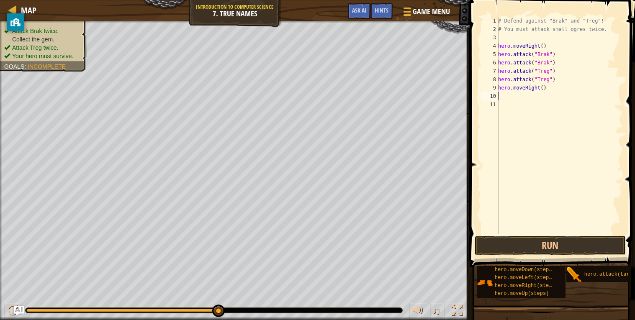
click at [544, 90] on div "# Defend against "Brak" and "Treg"! # You must attack small ogres twice. hero .…" at bounding box center [559, 134] width 126 height 234
type textarea "hero.moveRight(3)"
click at [508, 245] on button "Run" at bounding box center [549, 245] width 151 height 19
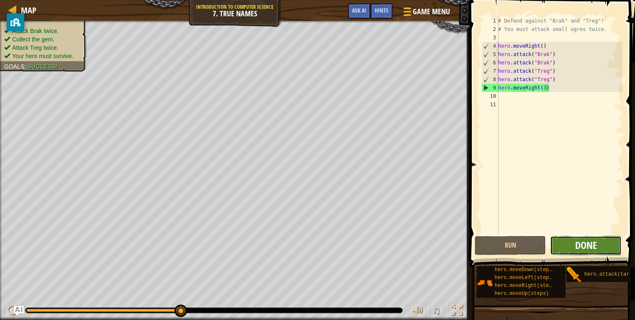
click at [575, 246] on span "Done" at bounding box center [586, 244] width 22 height 13
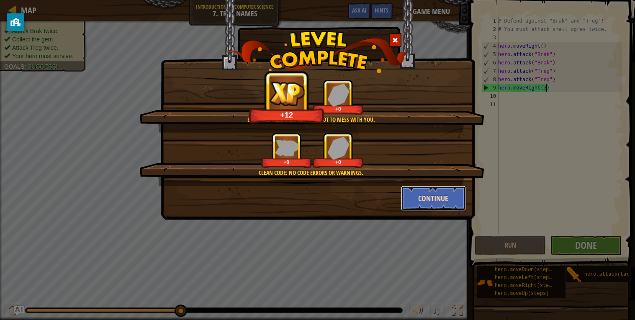
click at [416, 196] on button "Continue" at bounding box center [433, 198] width 65 height 25
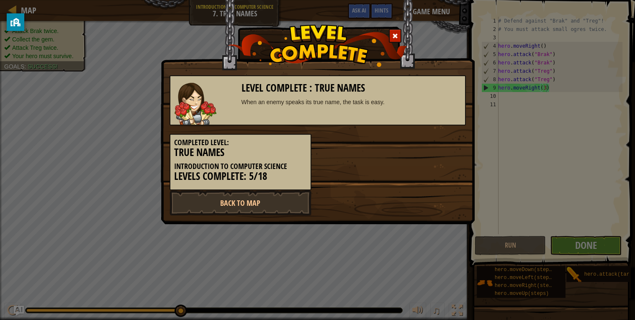
click at [416, 196] on div "Back to Map" at bounding box center [317, 202] width 309 height 25
click at [275, 206] on link "Back to Map" at bounding box center [240, 202] width 142 height 25
